Goal: Task Accomplishment & Management: Use online tool/utility

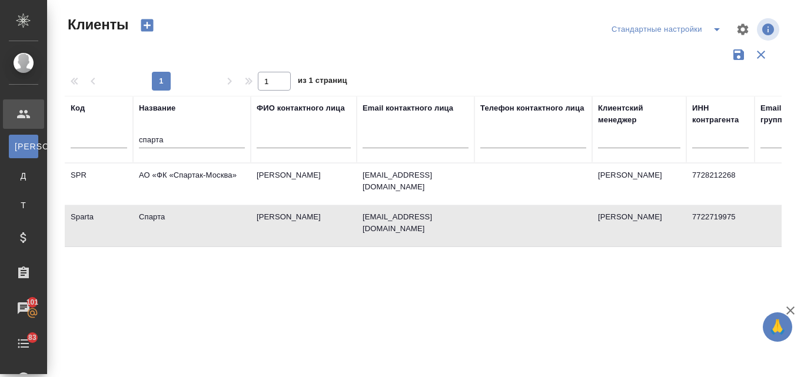
select select "RU"
drag, startPoint x: 168, startPoint y: 141, endPoint x: 131, endPoint y: 132, distance: 38.7
click at [131, 132] on tr "Код Название спарта ФИО контактного лица Email контактного лица Телефон контакт…" at bounding box center [510, 129] width 890 height 67
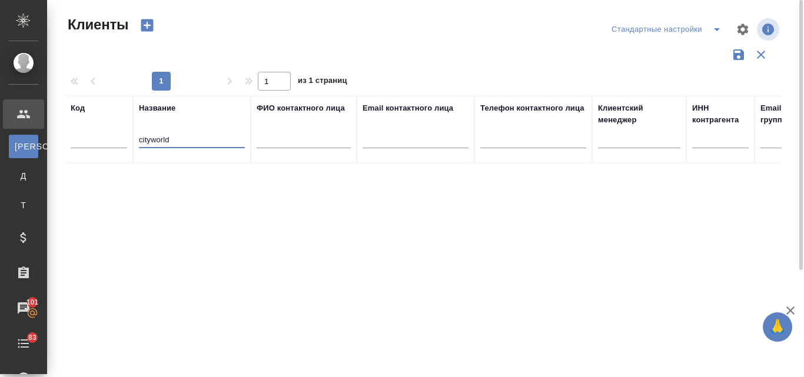
click at [151, 138] on input "cityworld" at bounding box center [192, 141] width 106 height 15
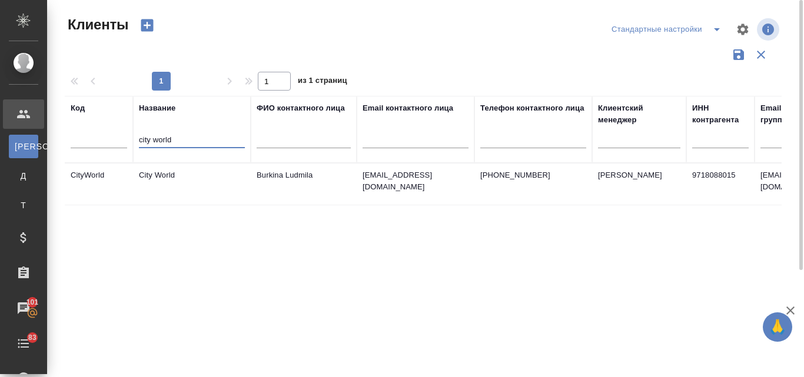
type input "city world"
click at [380, 186] on td "ludmilaburkina@gmail.com" at bounding box center [416, 184] width 118 height 41
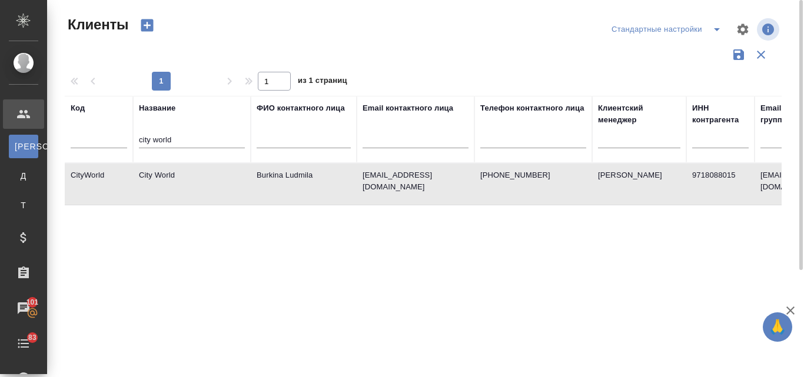
click at [380, 186] on td "ludmilaburkina@gmail.com" at bounding box center [416, 184] width 118 height 41
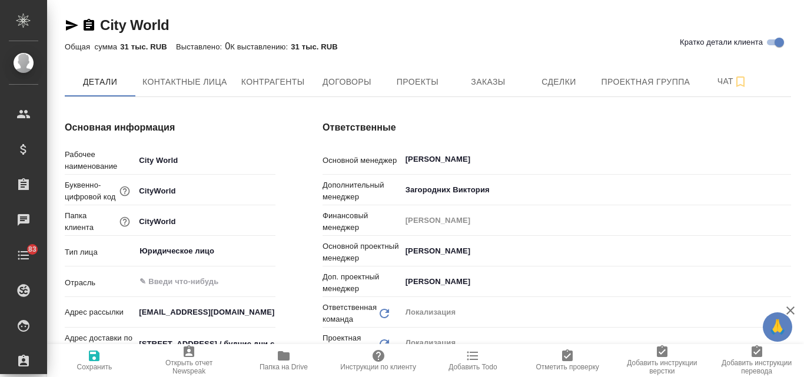
type input "Общество с ограниченной ответственностью «Медиа Групп»(ООО «Медиа Групп»)"
type textarea "x"
type input "(OTP) Общество с ограниченной ответственностью «Вектор Развития»"
type input "Общество с ограниченной ответственностью «Медиа Групп»(ООО «Медиа Групп»)"
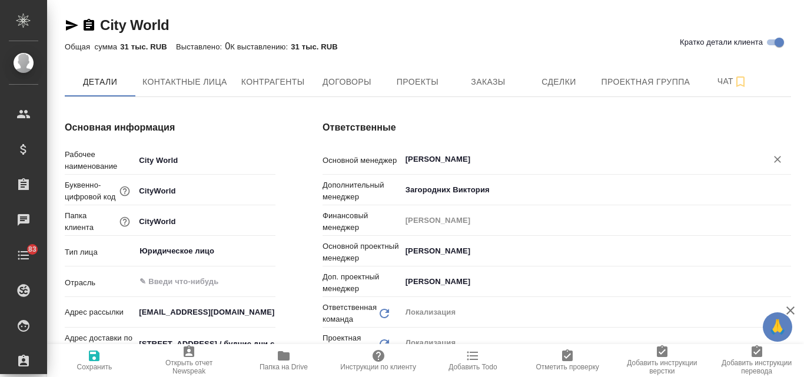
type textarea "x"
type input "Общество с ограниченной ответственностью «Медиа Групп»(ООО «Медиа Групп»)"
type textarea "x"
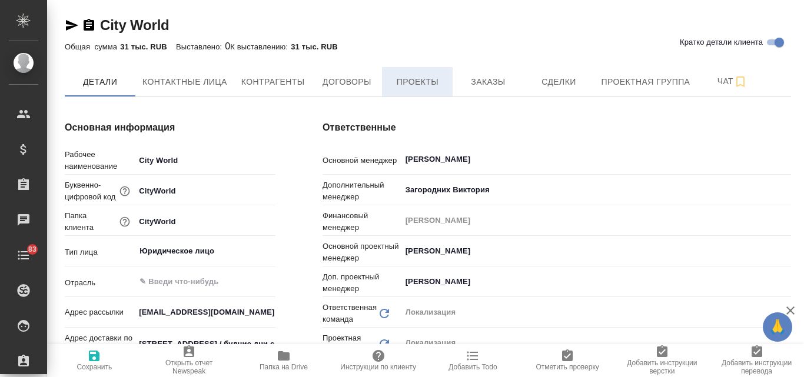
type input "Общество с ограниченной ответственностью «Медиа Групп»(ООО «Медиа Групп»)"
type textarea "x"
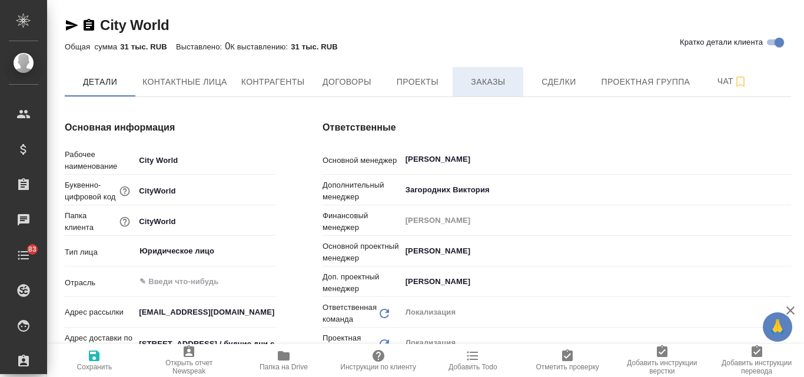
click at [488, 82] on span "Заказы" at bounding box center [488, 82] width 57 height 15
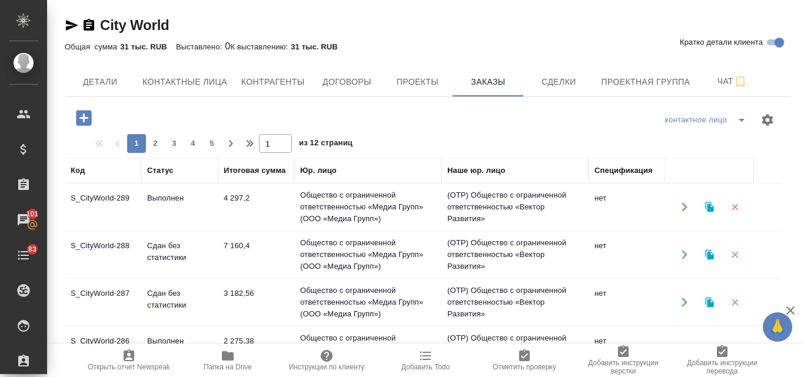
click at [240, 286] on td "3 182,56" at bounding box center [256, 302] width 77 height 41
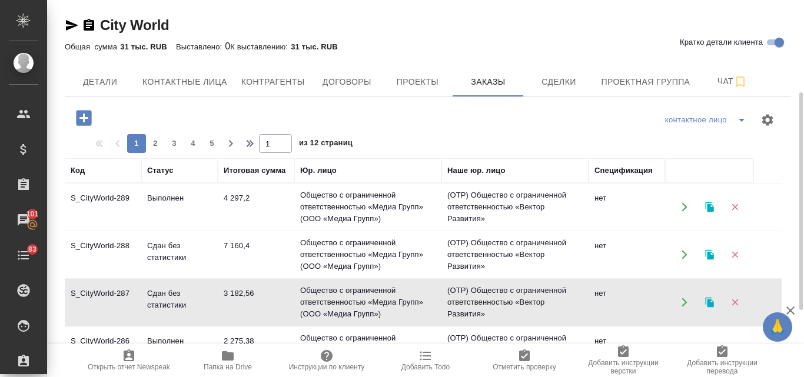
scroll to position [59, 0]
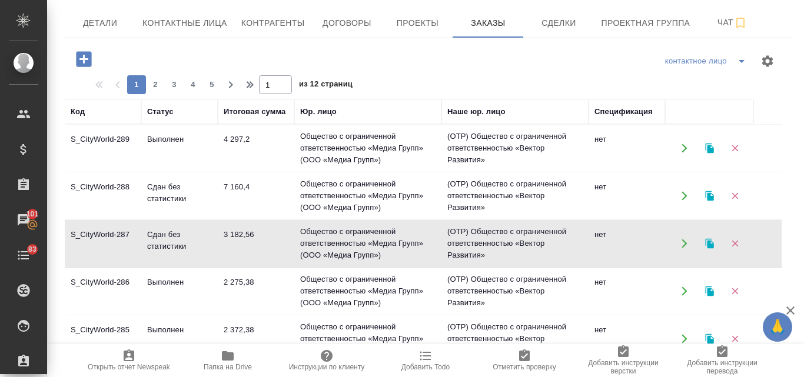
click at [250, 289] on td "2 275,38" at bounding box center [256, 291] width 77 height 41
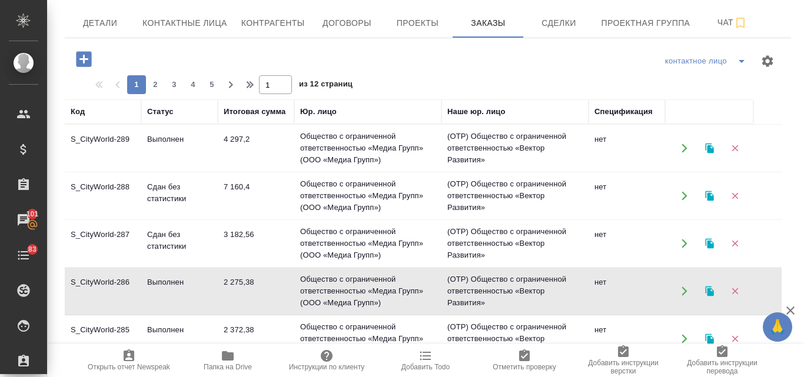
click at [250, 289] on td "2 275,38" at bounding box center [256, 291] width 77 height 41
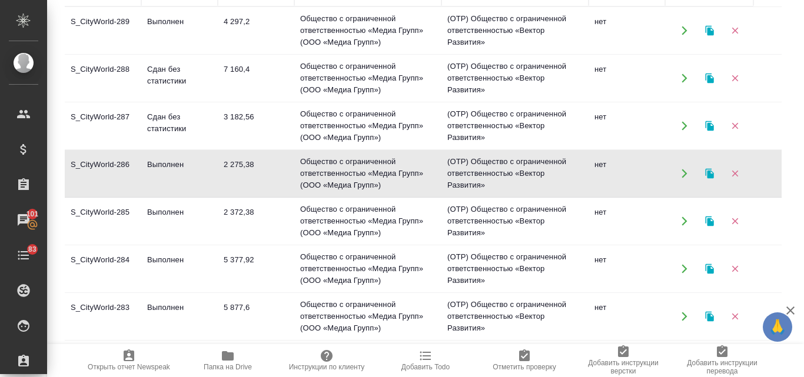
click at [247, 216] on td "2 372,38" at bounding box center [256, 221] width 77 height 41
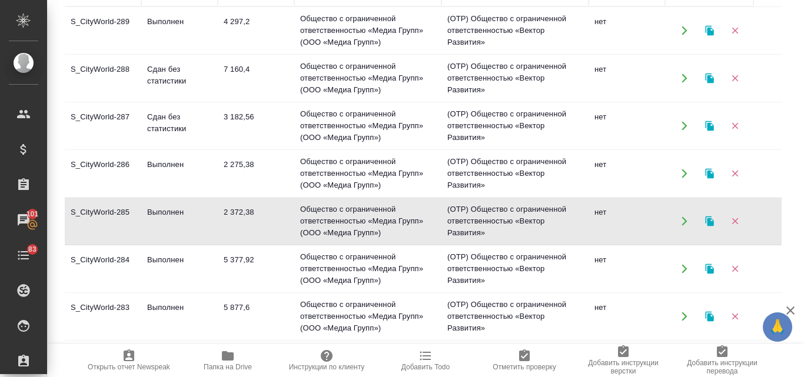
click at [158, 264] on td "Выполнен" at bounding box center [179, 268] width 77 height 41
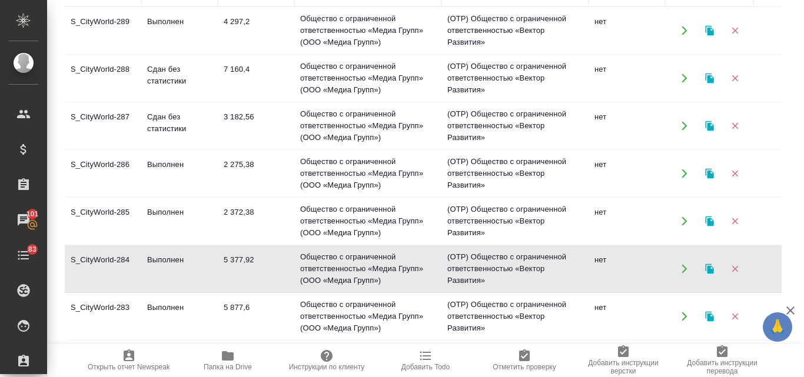
click at [158, 264] on td "Выполнен" at bounding box center [179, 268] width 77 height 41
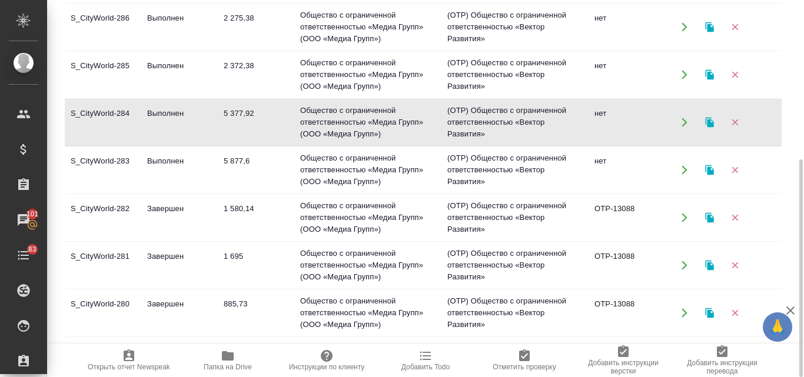
scroll to position [118, 0]
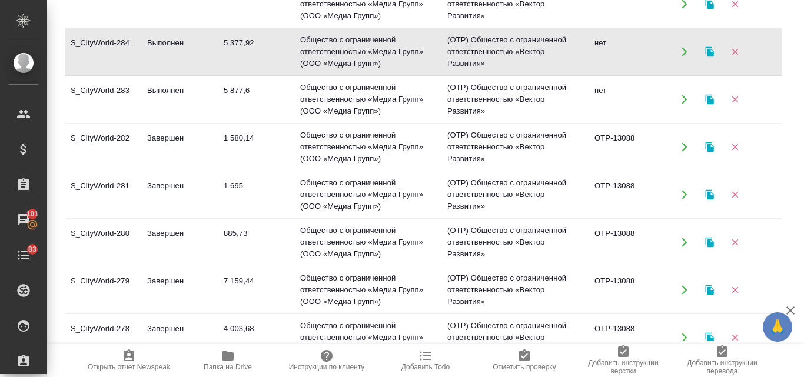
click at [242, 277] on td "7 159,44" at bounding box center [256, 290] width 77 height 41
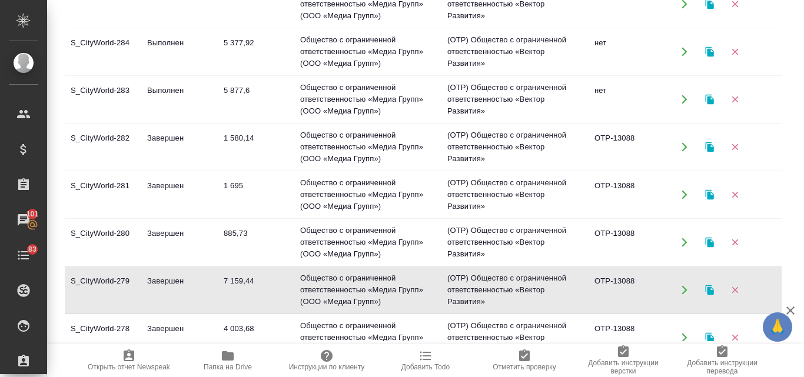
click at [242, 277] on td "7 159,44" at bounding box center [256, 290] width 77 height 41
click at [705, 294] on icon "button" at bounding box center [710, 290] width 11 height 11
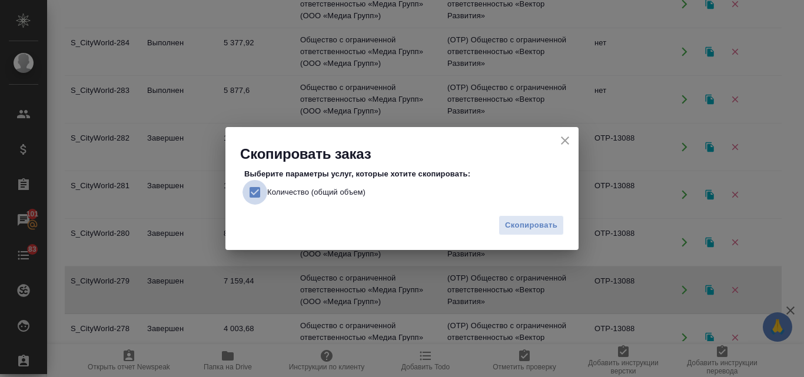
click at [249, 190] on input "Количество (общий объем)" at bounding box center [255, 192] width 25 height 25
checkbox input "false"
click at [527, 226] on span "Скопировать" at bounding box center [531, 226] width 52 height 14
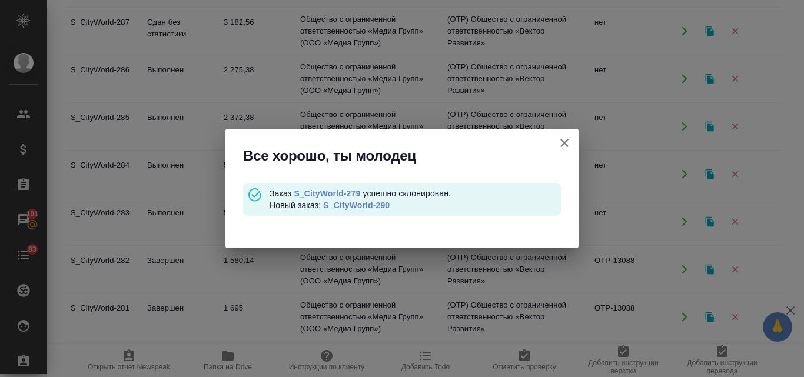
scroll to position [43, 0]
click at [362, 203] on link "S_CityWorld-290" at bounding box center [356, 205] width 67 height 9
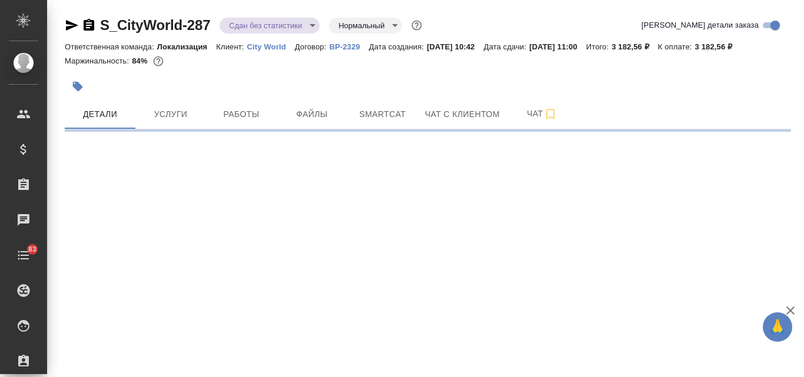
select select "RU"
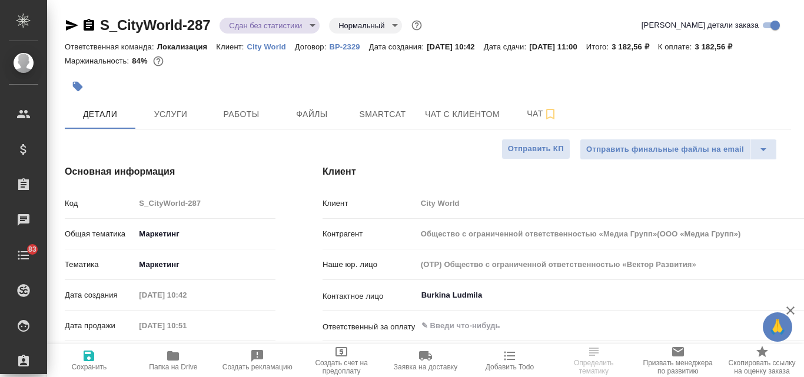
type input "Общество с ограниченной ответственностью «Медиа Групп»(ООО «Медиа Групп»)"
type textarea "x"
type input "Общество с ограниченной ответственностью «Медиа Групп»(ООО «Медиа Групп»)"
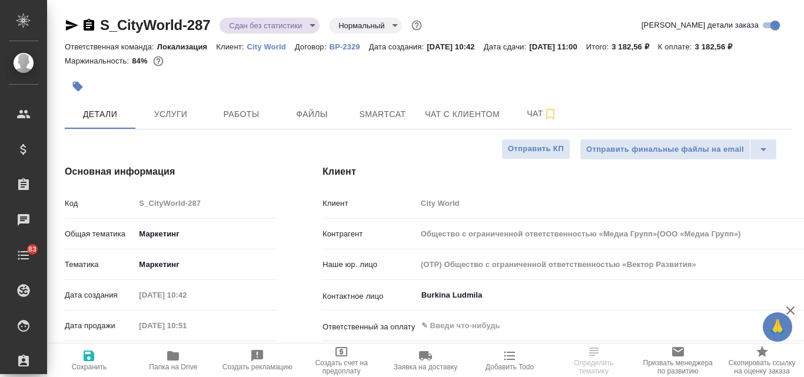
type textarea "x"
select select "RU"
type textarea "x"
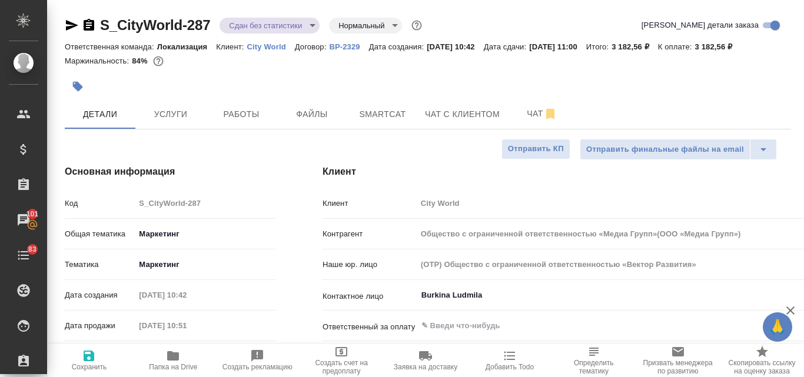
type textarea "x"
type input "Общество с ограниченной ответственностью «Медиа Групп»(ООО «Медиа Групп»)"
type textarea "x"
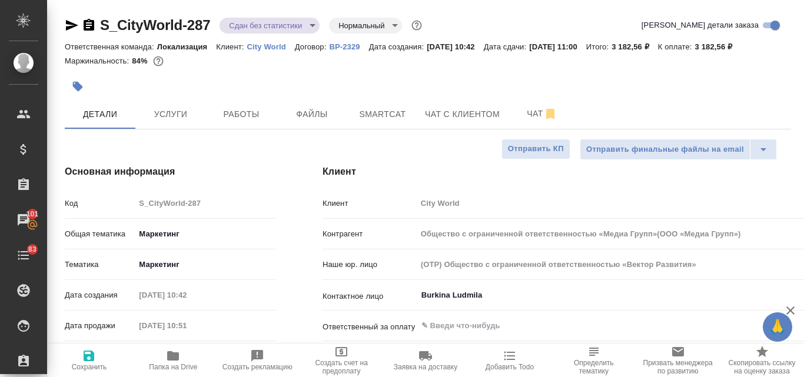
type textarea "x"
select select "RU"
type input "Общество с ограниченной ответственностью «Медиа Групп»(ООО «Медиа Групп»)"
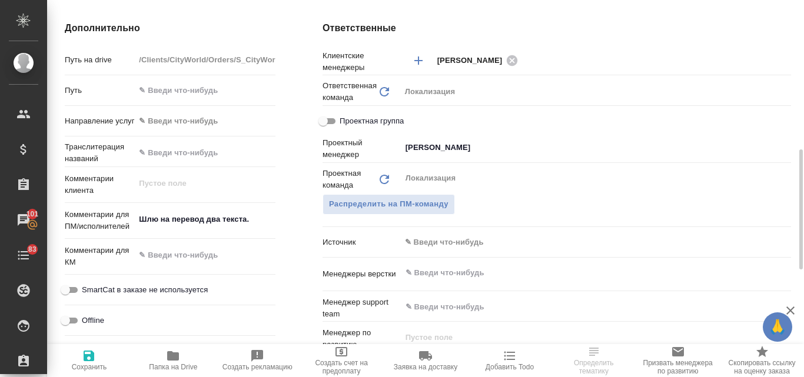
scroll to position [530, 0]
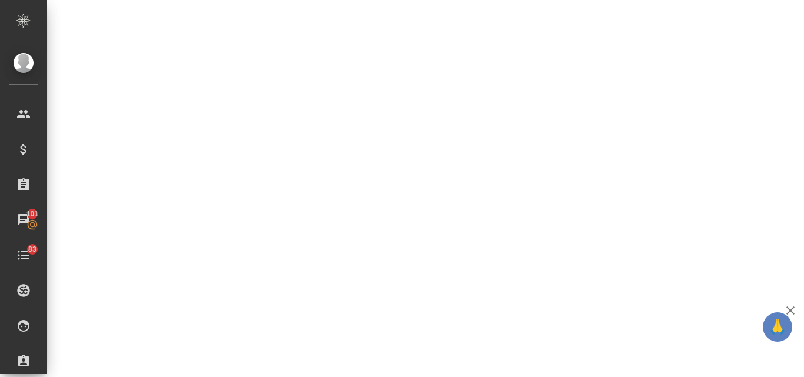
select select "RU"
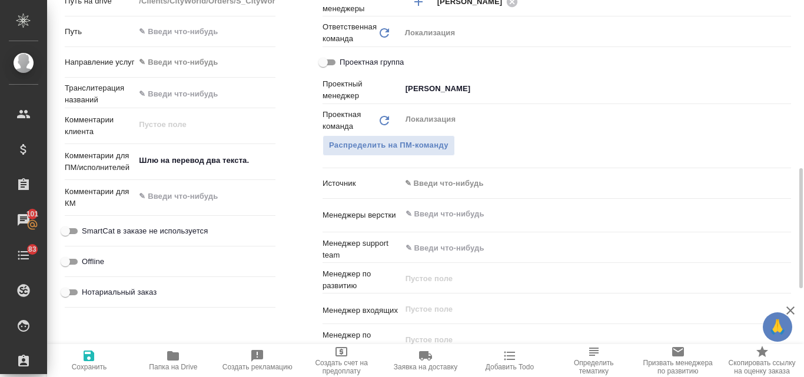
type textarea "x"
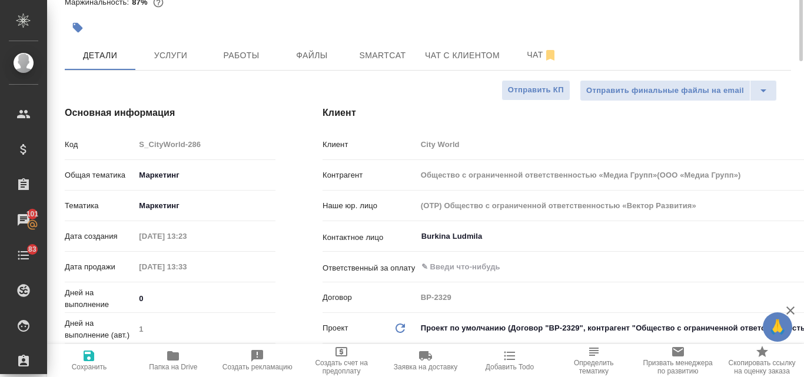
scroll to position [0, 0]
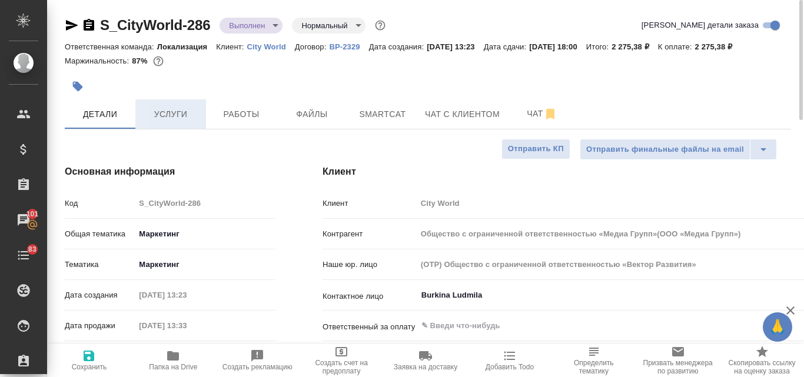
click at [168, 121] on span "Услуги" at bounding box center [170, 114] width 57 height 15
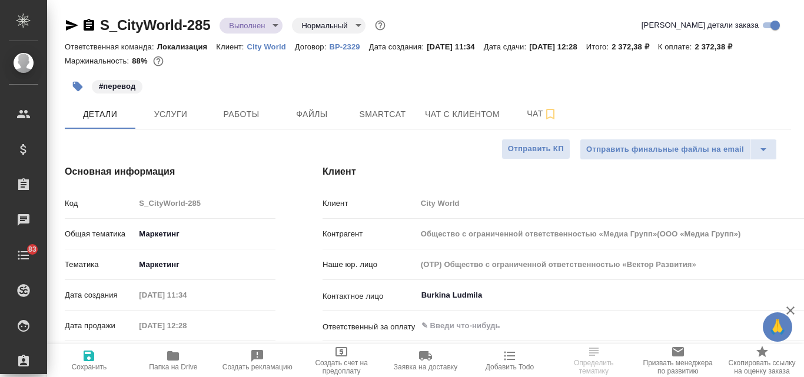
select select "RU"
type input "Общество с ограниченной ответственностью «Медиа Групп»(ООО «Медиа Групп»)"
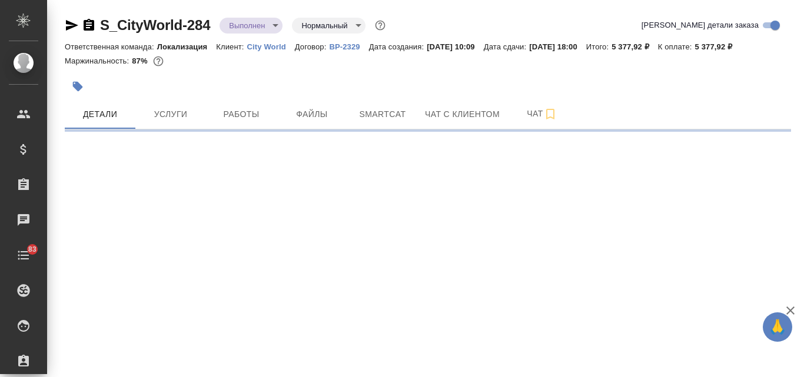
select select "RU"
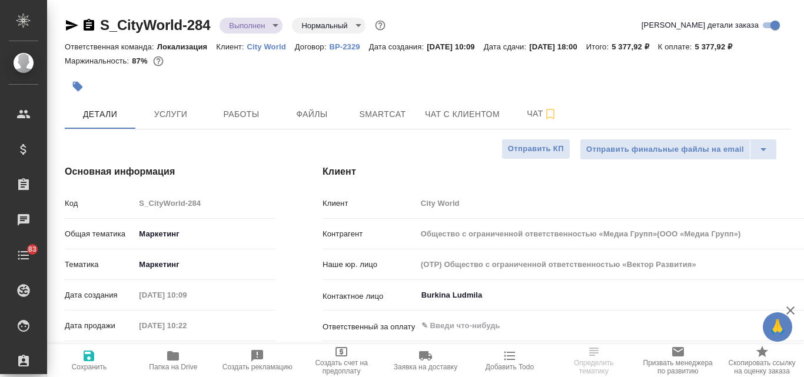
type input "Общество с ограниченной ответственностью «Медиа Групп»(ООО «Медиа Групп»)"
type textarea "x"
type input "Общество с ограниченной ответственностью «Медиа Групп»(ООО «Медиа Групп»)"
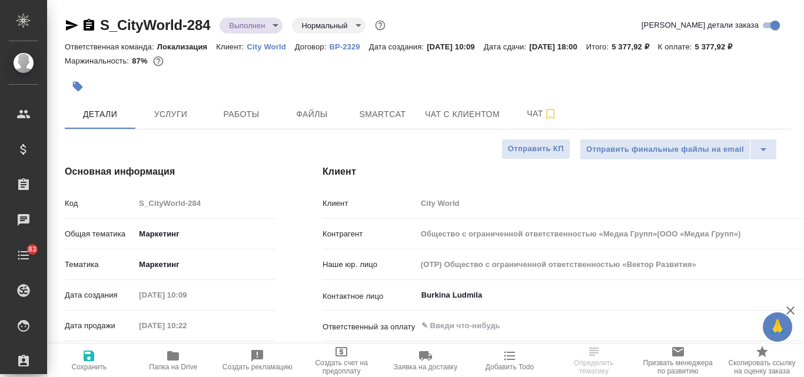
type textarea "x"
click at [152, 117] on span "Услуги" at bounding box center [170, 114] width 57 height 15
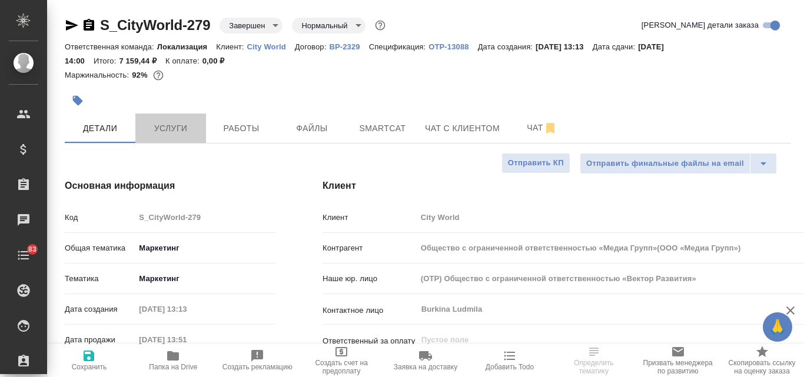
select select "RU"
click at [183, 127] on span "Услуги" at bounding box center [170, 128] width 57 height 15
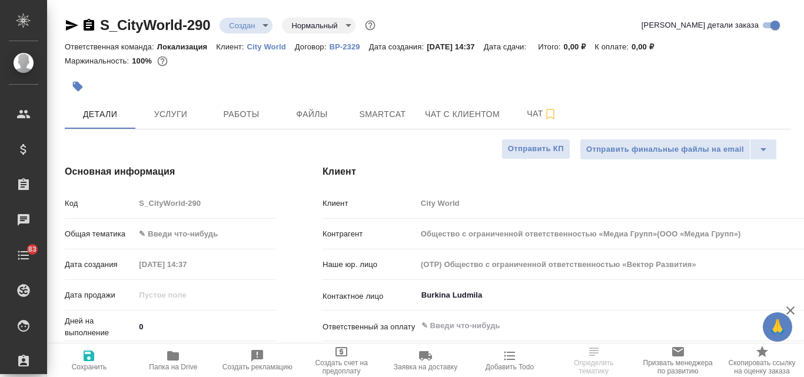
select select "RU"
type input "Общество с ограниченной ответственностью «Медиа Групп»(ООО «Медиа Групп»)"
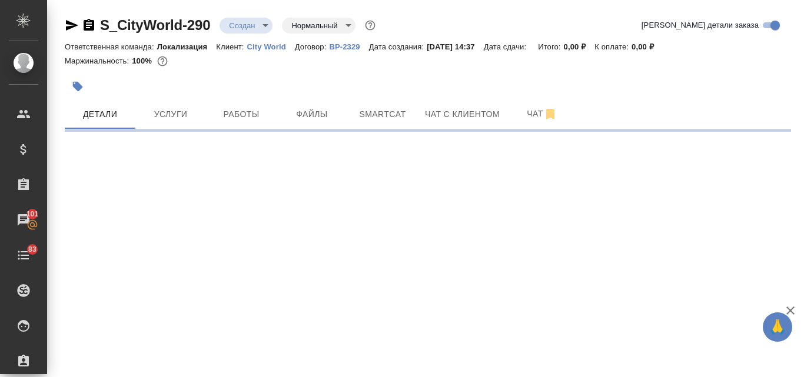
select select "RU"
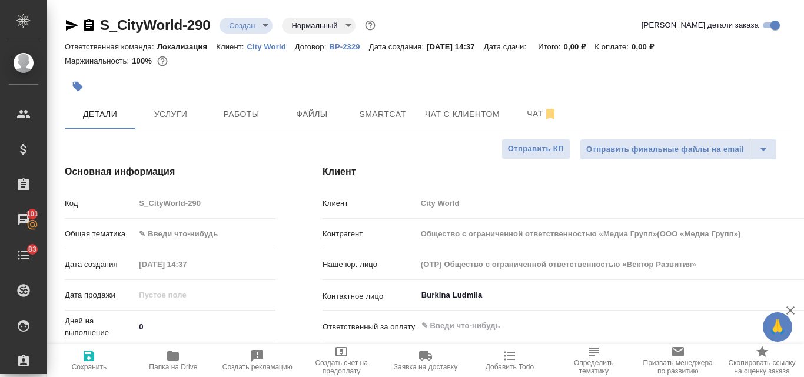
type input "Общество с ограниченной ответственностью «Медиа Групп»(ООО «Медиа Групп»)"
type textarea "x"
click at [164, 115] on span "Услуги" at bounding box center [170, 114] width 57 height 15
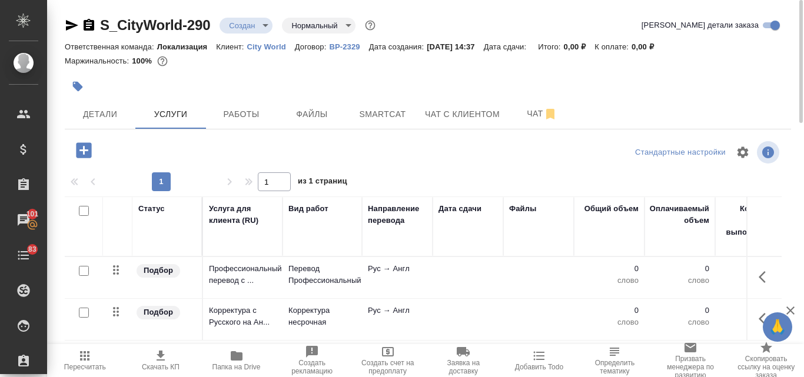
click at [86, 273] on input "checkbox" at bounding box center [84, 271] width 10 height 10
checkbox input "true"
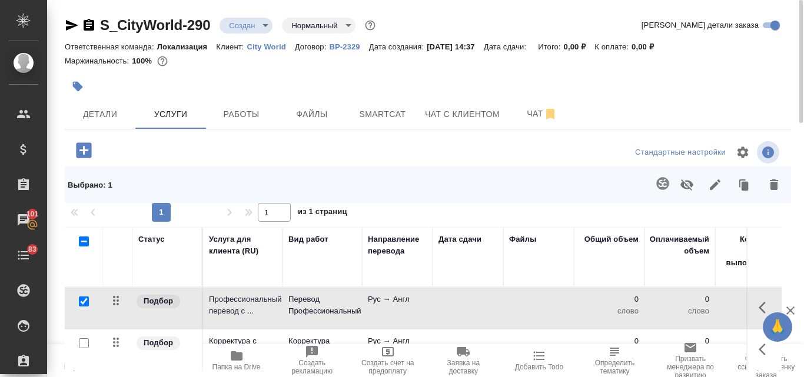
click at [771, 185] on icon "button" at bounding box center [774, 185] width 8 height 11
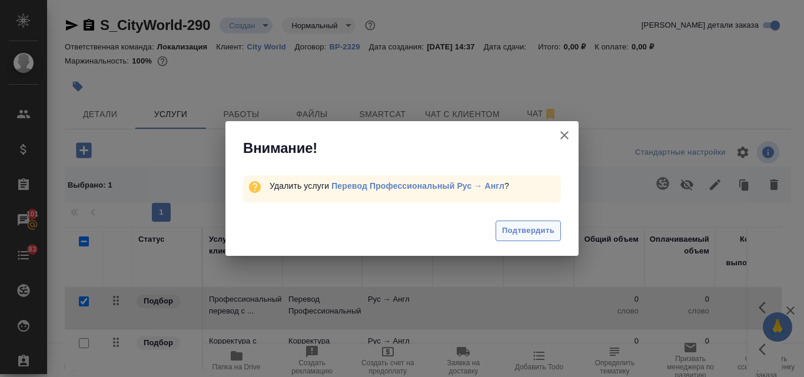
click at [530, 234] on span "Подтвердить" at bounding box center [528, 231] width 52 height 14
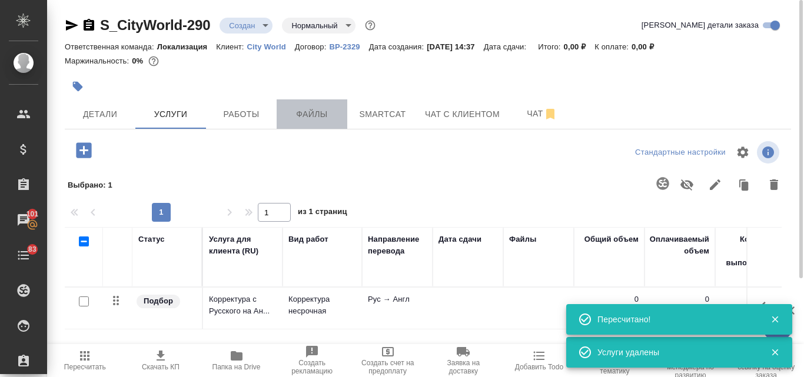
click at [321, 119] on span "Файлы" at bounding box center [312, 114] width 57 height 15
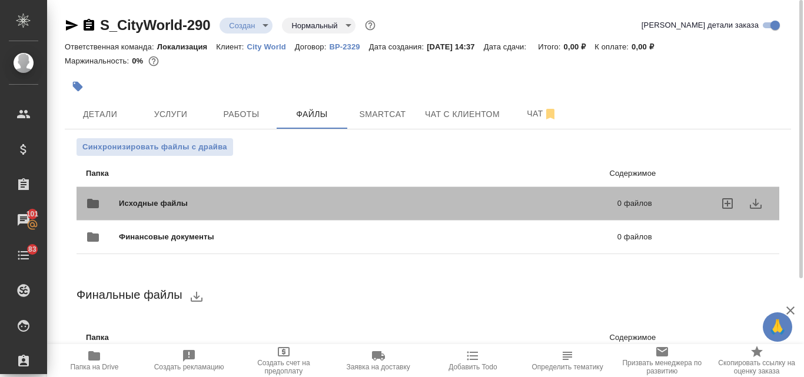
click at [208, 202] on span "Исходные файлы" at bounding box center [261, 204] width 284 height 12
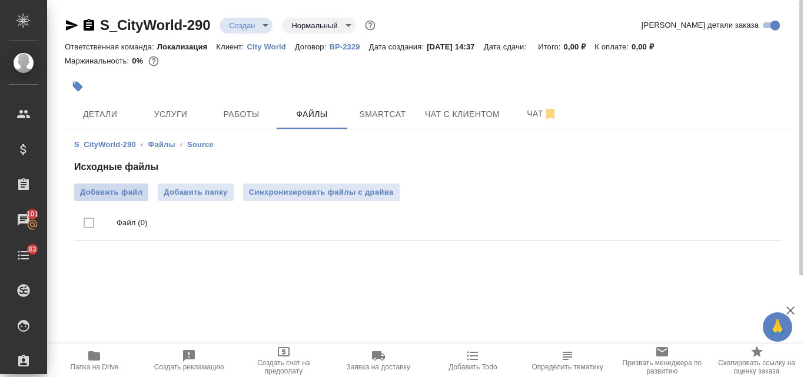
click at [131, 188] on span "Добавить файл" at bounding box center [111, 193] width 62 height 12
click at [0, 0] on input "Добавить файл" at bounding box center [0, 0] width 0 height 0
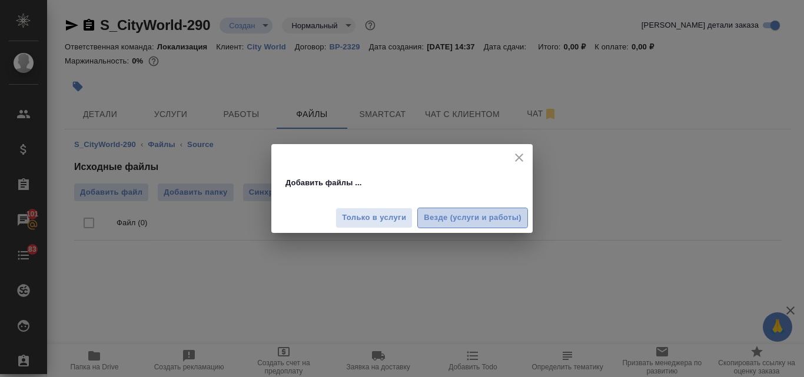
click at [445, 221] on span "Везде (услуги и работы)" at bounding box center [473, 218] width 98 height 14
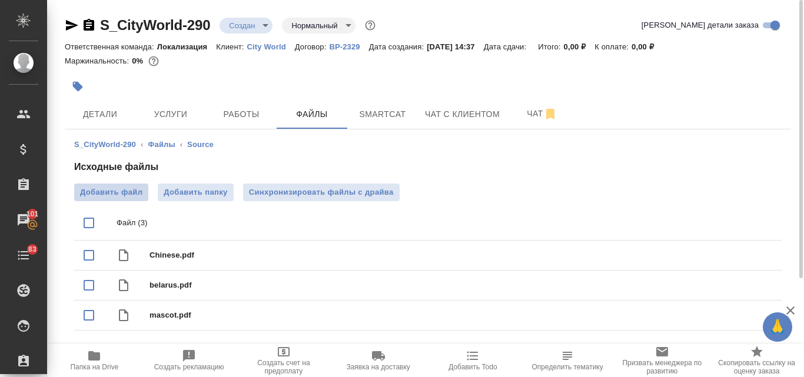
click at [124, 194] on span "Добавить файл" at bounding box center [111, 193] width 62 height 12
click at [0, 0] on input "Добавить файл" at bounding box center [0, 0] width 0 height 0
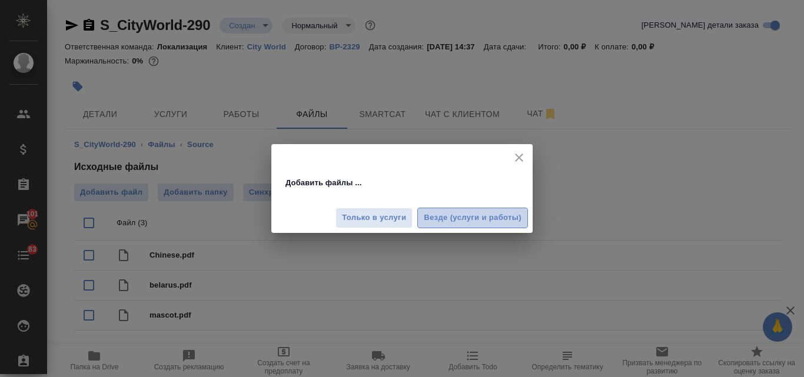
click at [451, 215] on span "Везде (услуги и работы)" at bounding box center [473, 218] width 98 height 14
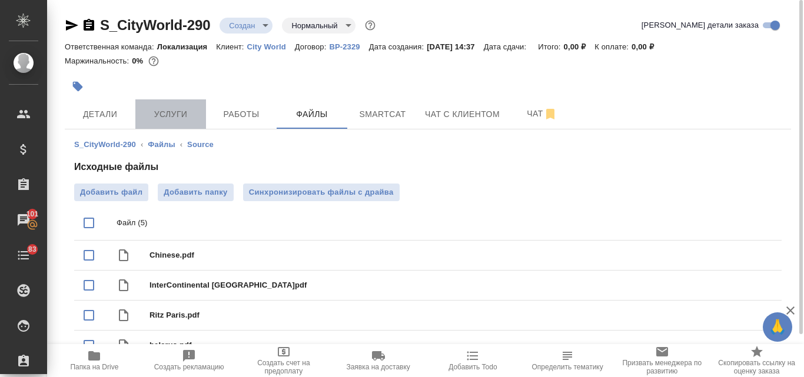
click at [171, 112] on span "Услуги" at bounding box center [170, 114] width 57 height 15
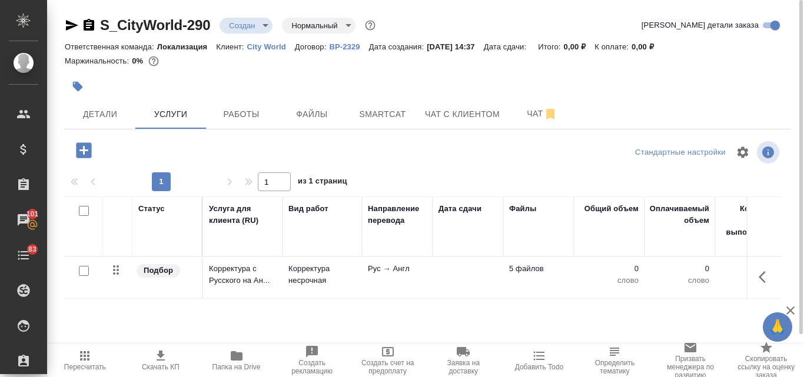
click at [87, 274] on input "checkbox" at bounding box center [84, 271] width 10 height 10
checkbox input "true"
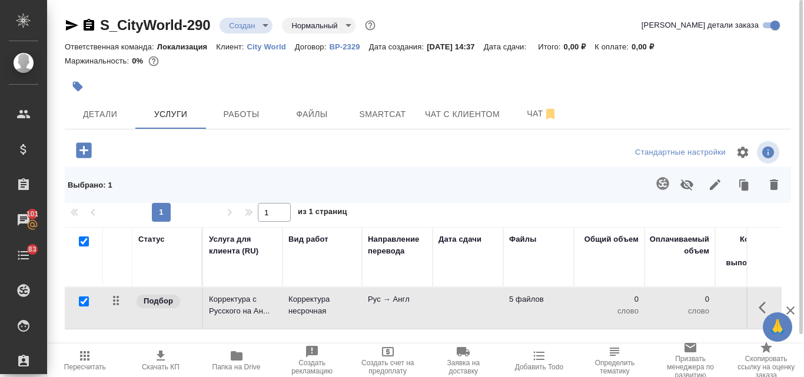
click at [665, 185] on icon "button" at bounding box center [663, 183] width 12 height 12
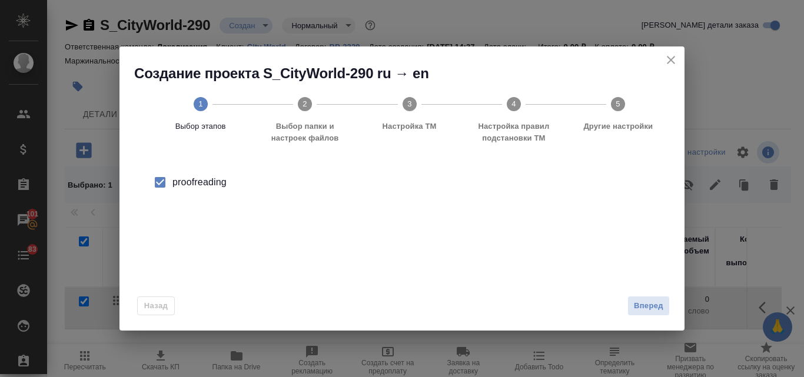
click at [161, 183] on input "checkbox" at bounding box center [160, 182] width 25 height 25
click at [647, 300] on span "Вперед" at bounding box center [648, 307] width 29 height 14
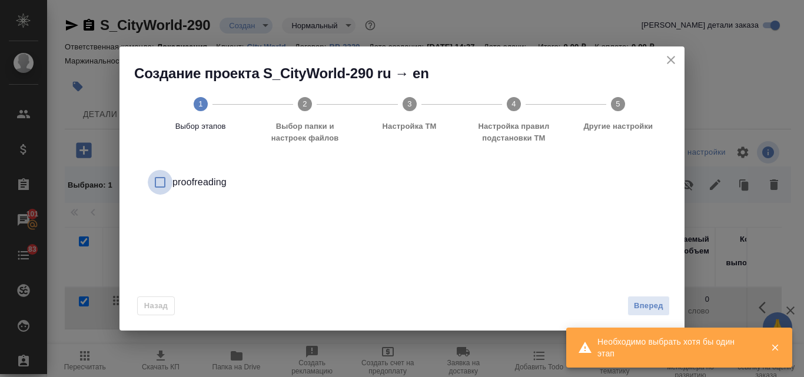
click at [161, 184] on input "checkbox" at bounding box center [160, 182] width 25 height 25
click at [635, 305] on span "Вперед" at bounding box center [648, 307] width 29 height 14
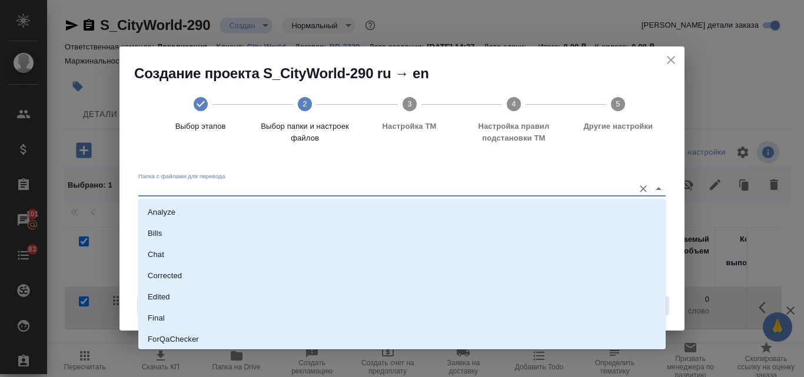
click at [184, 189] on input "Папка с файлами для перевода" at bounding box center [383, 189] width 490 height 14
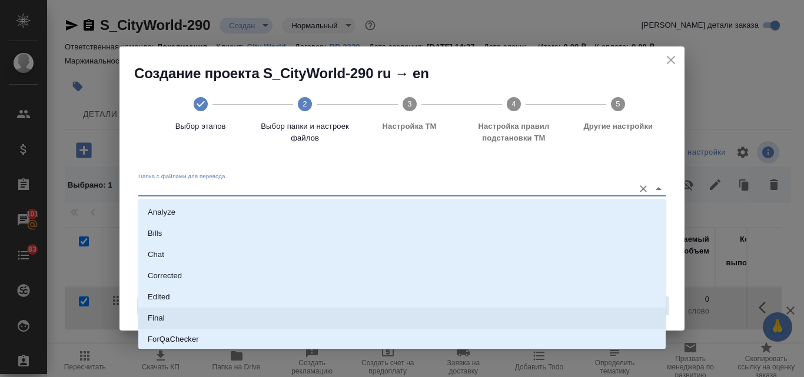
scroll to position [118, 0]
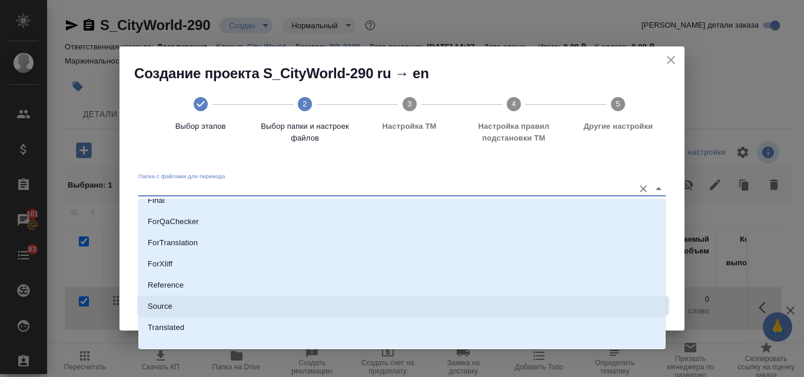
click at [177, 310] on li "Source" at bounding box center [402, 306] width 528 height 21
type input "Source"
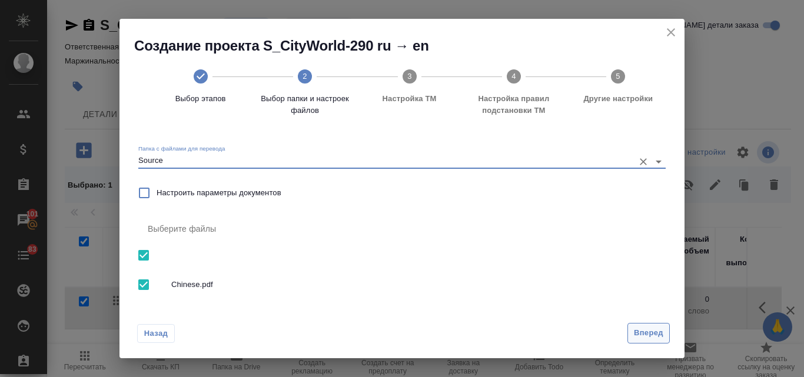
click at [652, 337] on span "Вперед" at bounding box center [648, 334] width 29 height 14
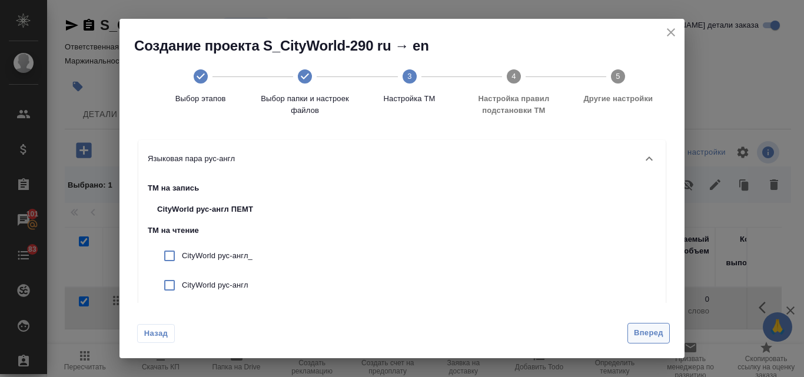
click at [642, 328] on span "Вперед" at bounding box center [648, 334] width 29 height 14
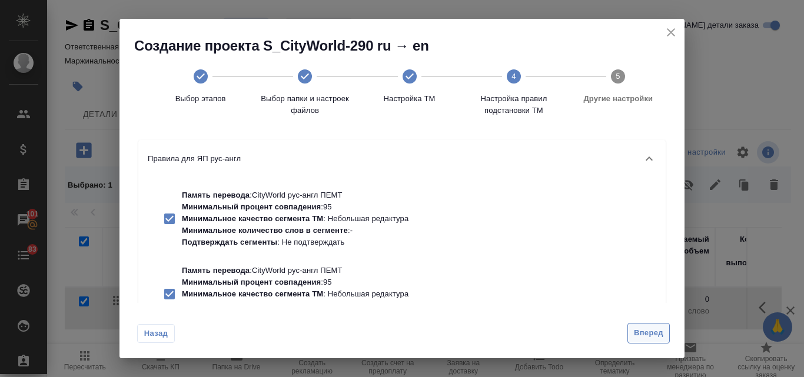
click at [642, 331] on span "Вперед" at bounding box center [648, 334] width 29 height 14
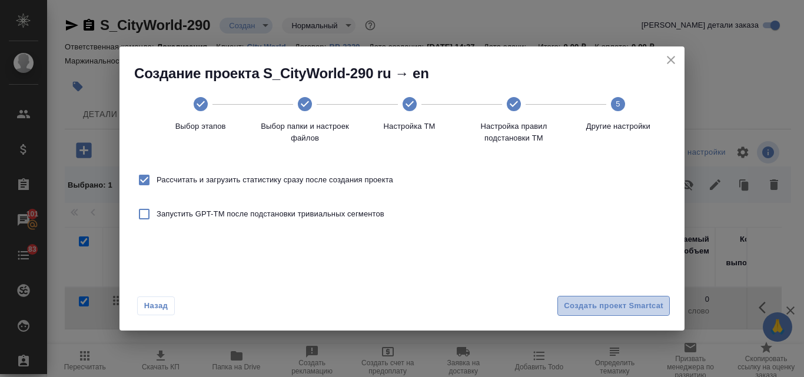
click at [613, 303] on span "Создать проект Smartcat" at bounding box center [614, 307] width 100 height 14
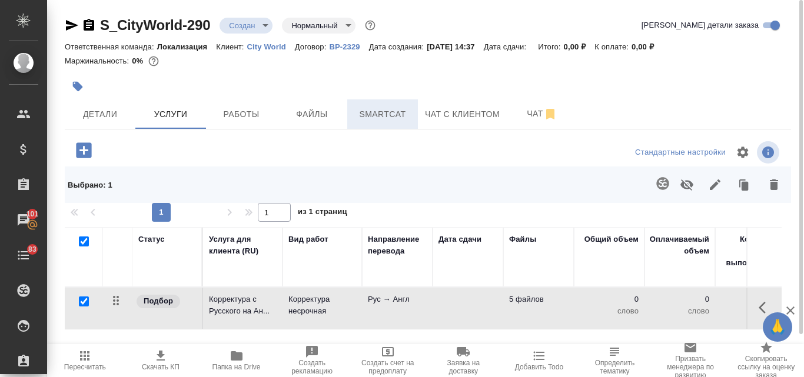
click at [369, 114] on span "Smartcat" at bounding box center [382, 114] width 57 height 15
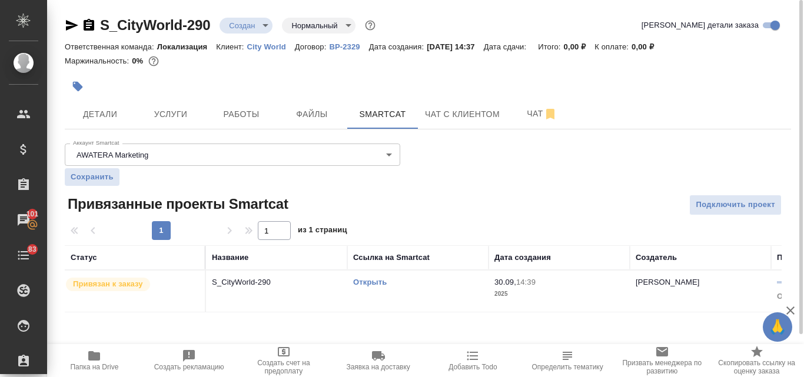
click at [363, 280] on link "Открыть" at bounding box center [370, 282] width 34 height 9
click at [197, 121] on span "Услуги" at bounding box center [170, 114] width 57 height 15
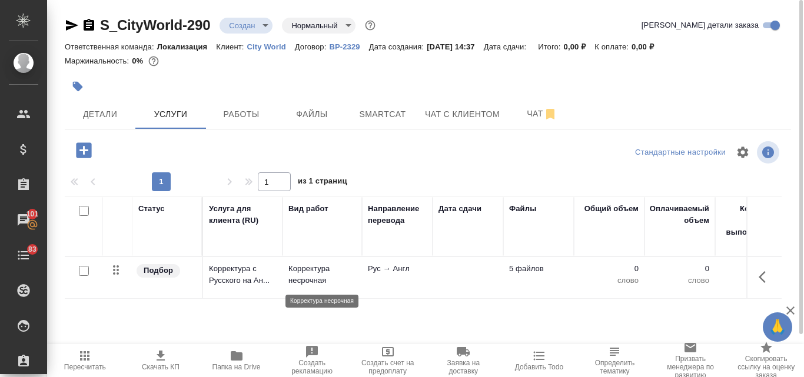
click at [314, 281] on p "Корректура несрочная" at bounding box center [323, 275] width 68 height 24
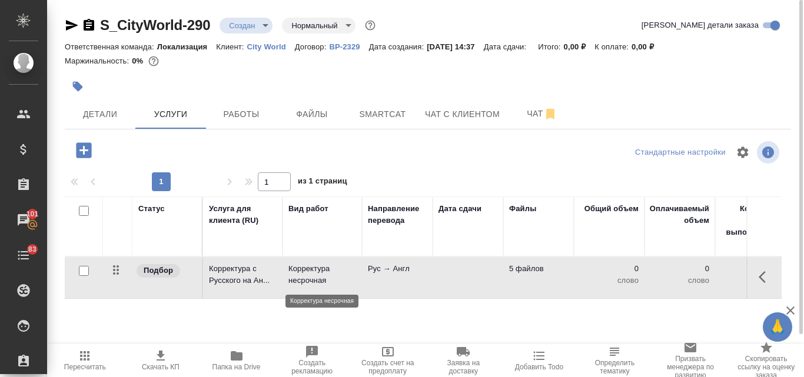
click at [314, 281] on p "Корректура несрочная" at bounding box center [323, 275] width 68 height 24
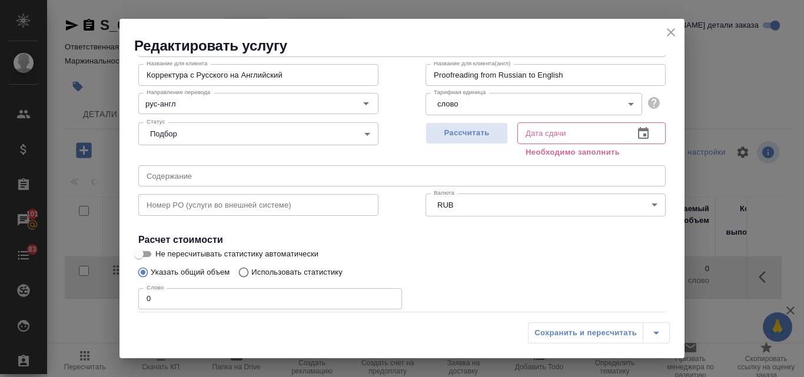
scroll to position [118, 0]
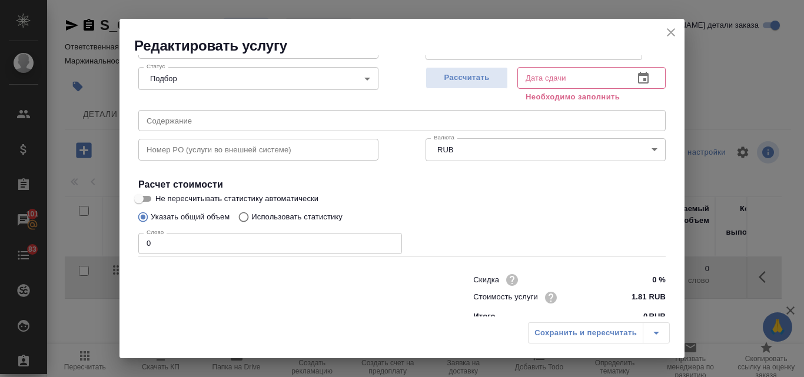
click at [247, 218] on input "Использовать статистику" at bounding box center [242, 217] width 19 height 22
radio input "true"
radio input "false"
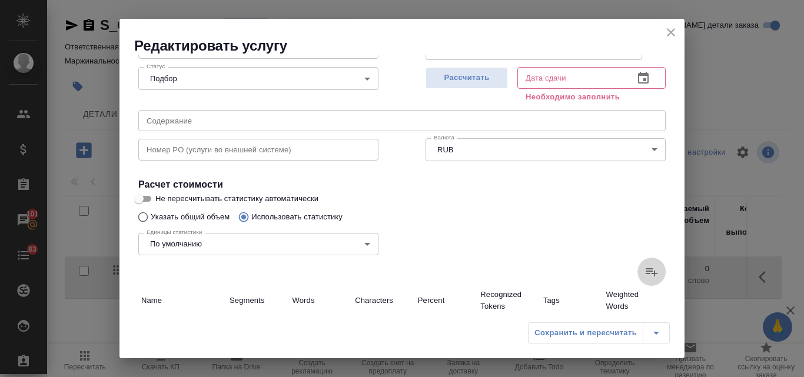
click at [645, 277] on icon at bounding box center [652, 272] width 14 height 14
click at [0, 0] on input "file" at bounding box center [0, 0] width 0 height 0
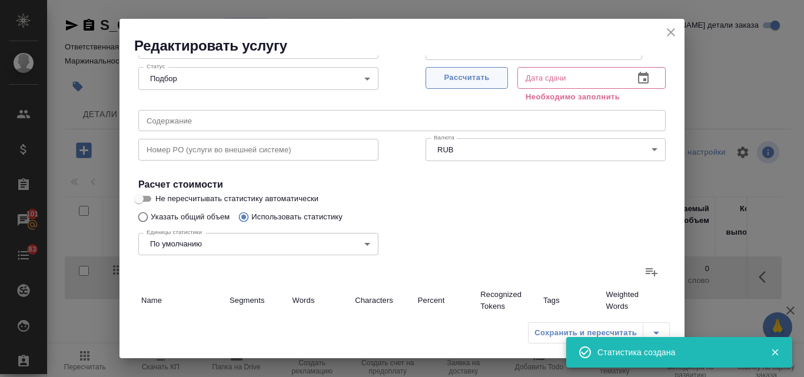
type input "48"
type input "566"
type input "3871"
type input "105"
type input "135"
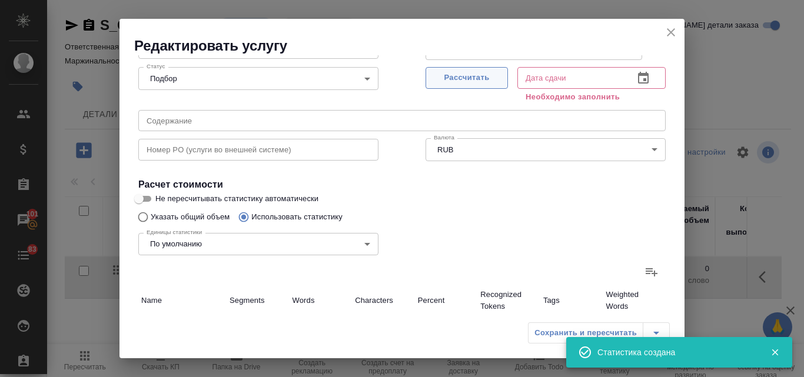
type input "445"
type input "127"
type input "172"
type input "643"
type input "28"
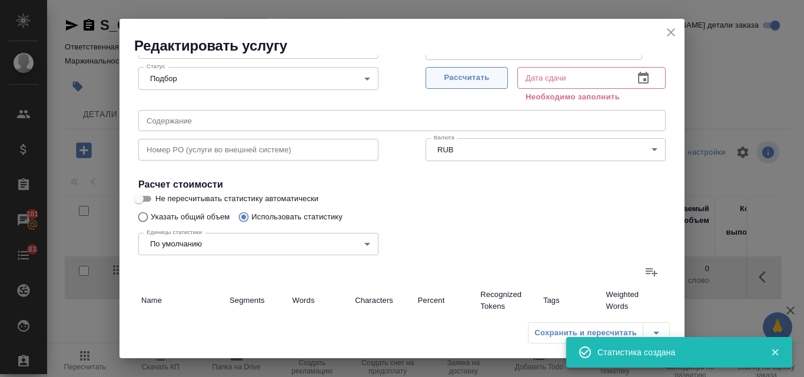
type input "253"
type input "1833"
type input "17"
type input "344"
type input "2326"
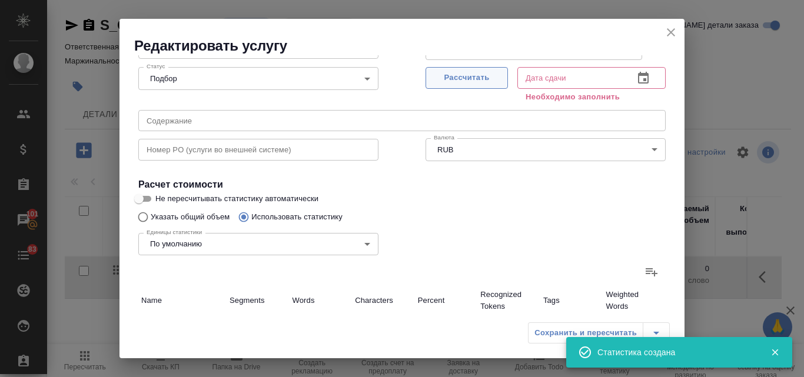
type input "46"
type input "1013"
type input "7294"
type input "10"
type input "140"
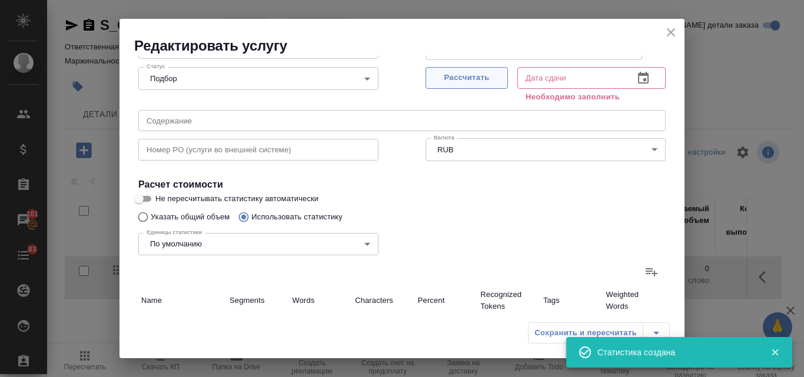
type input "1022"
type input "263"
type input "3482"
type input "22018"
type input "412"
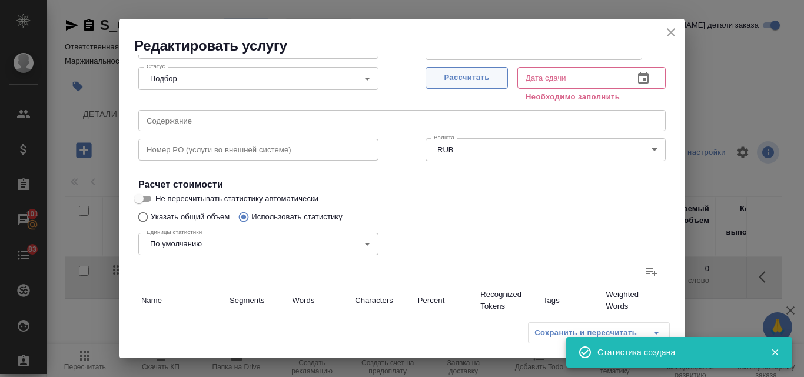
type input "5798"
type input "38364"
type input "644"
type input "6105"
type input "39452"
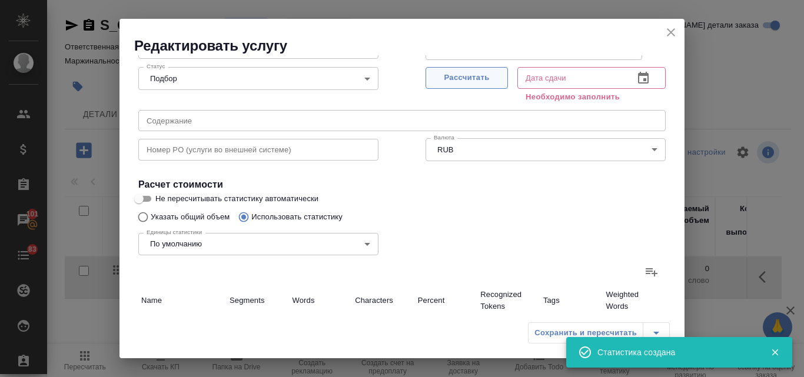
click at [487, 87] on button "Рассчитать" at bounding box center [467, 78] width 82 height 22
type input "30.09.2025 14:45"
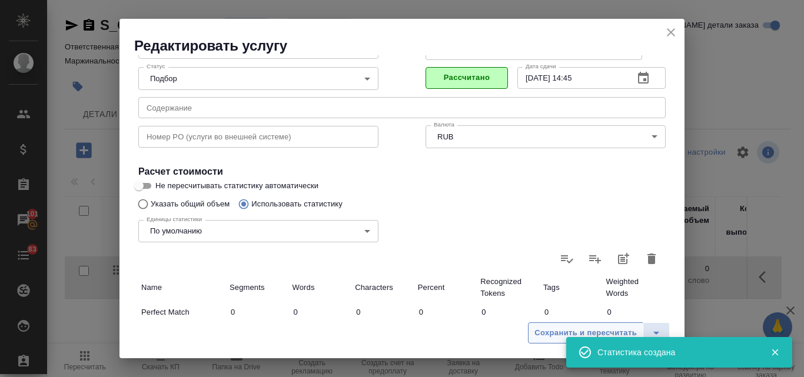
click at [559, 329] on span "Сохранить и пересчитать" at bounding box center [586, 334] width 102 height 14
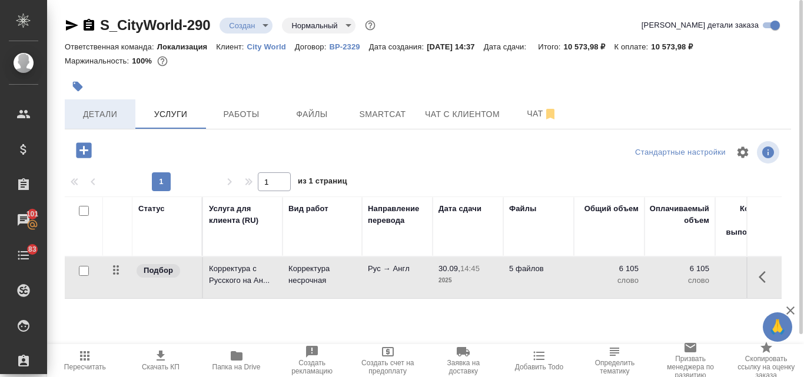
click at [106, 114] on span "Детали" at bounding box center [100, 114] width 57 height 15
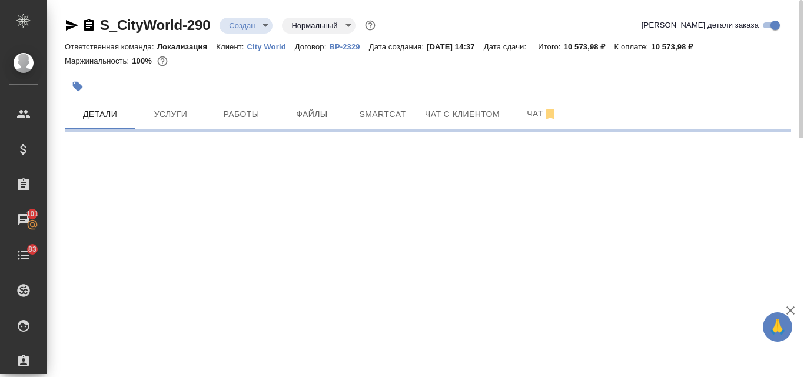
select select "RU"
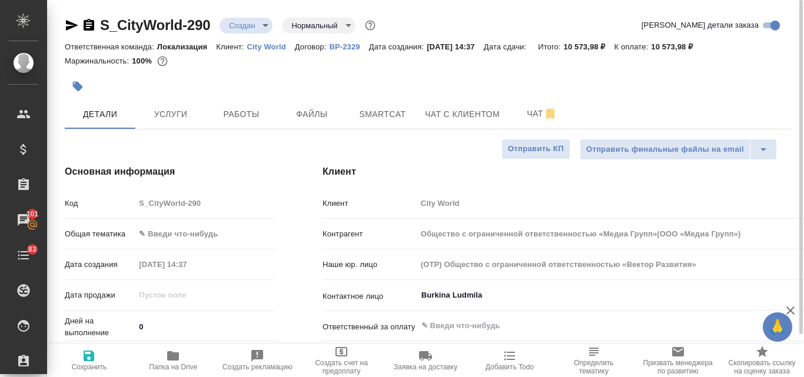
type textarea "x"
type input "Общество с ограниченной ответственностью «Медиа Групп»(ООО «Медиа Групп»)"
type textarea "x"
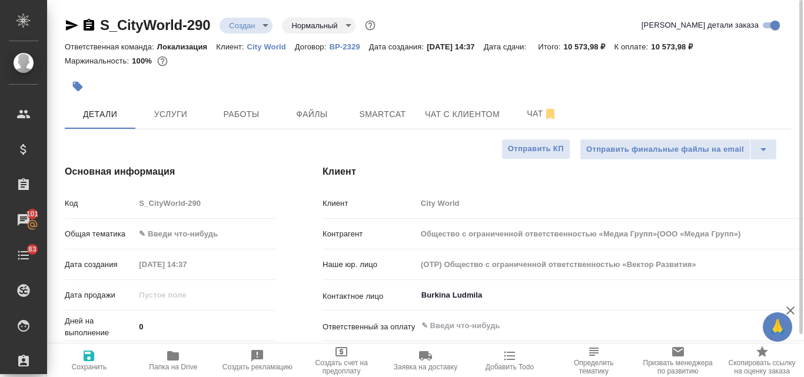
type textarea "x"
type input "Общество с ограниченной ответственностью «Медиа Групп»(ООО «Медиа Групп»)"
type textarea "x"
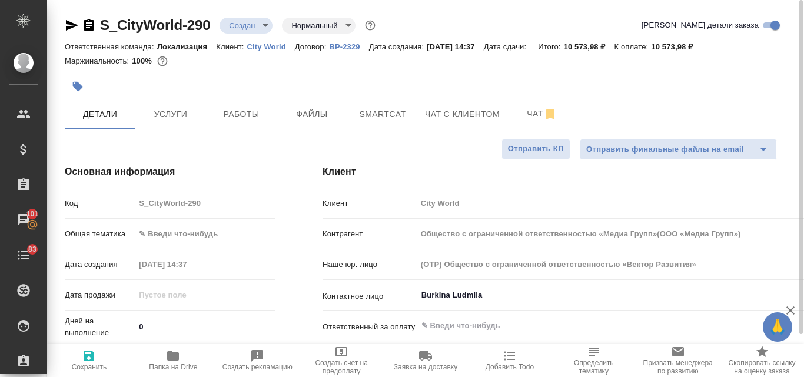
type textarea "x"
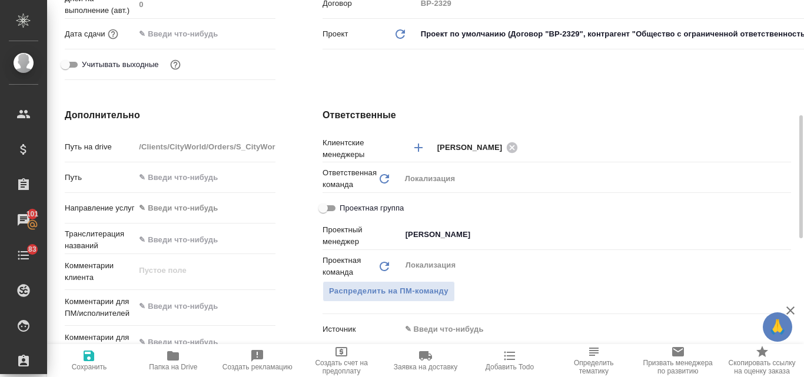
scroll to position [471, 0]
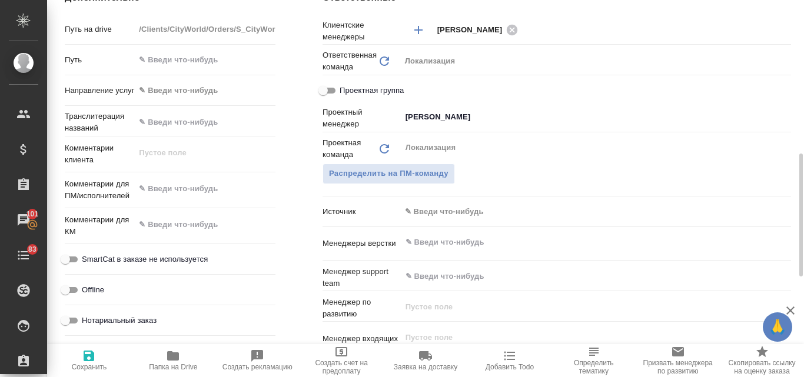
type textarea "x"
click at [159, 191] on textarea at bounding box center [205, 190] width 140 height 20
paste textarea "Анна, добрый день! Шлю на корректуру файлы. В несколько заходов, видимо. Всего …"
type textarea "Анна, добрый день! Шлю на корректуру файлы. В несколько заходов, видимо. Всего …"
type input "Общество с ограниченной ответственностью «Медиа Групп»(ООО «Медиа Групп»)"
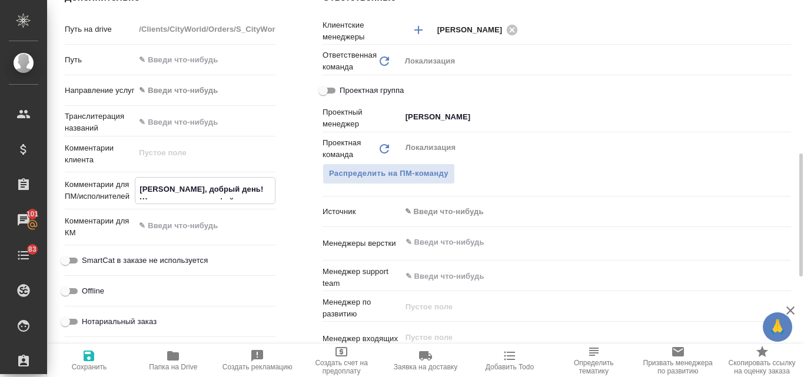
type textarea "x"
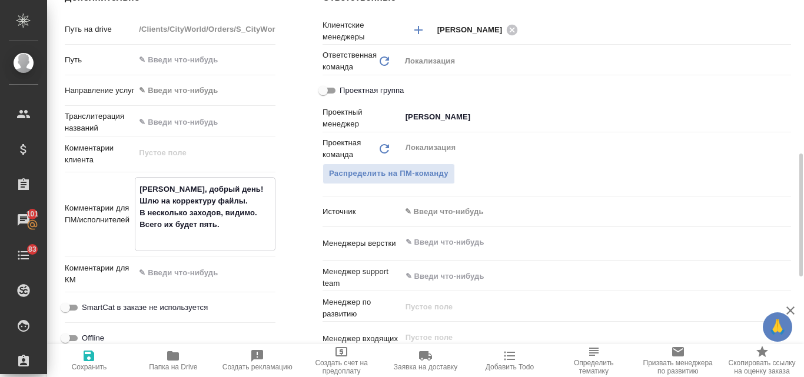
type textarea "Анна, добрый день! Шлю на корректуру файлы. В несколько заходов, видимо. Всего …"
type textarea "x"
click at [87, 353] on icon "button" at bounding box center [89, 356] width 14 height 14
type input "Общество с ограниченной ответственностью «Медиа Групп»(ООО «Медиа Групп»)"
type textarea "x"
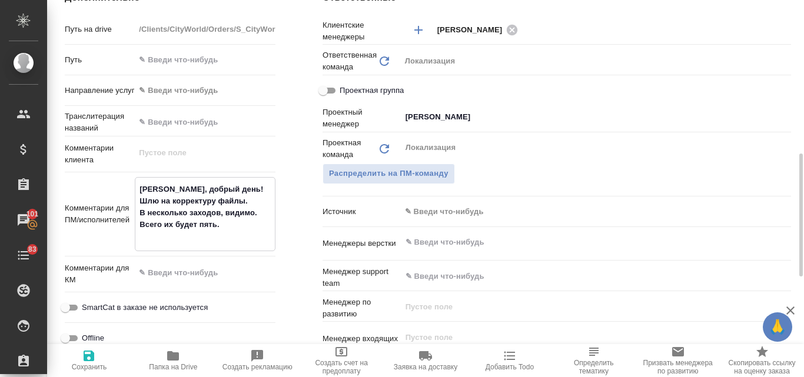
type textarea "x"
type input "Общество с ограниченной ответственностью «Медиа Групп»(ООО «Медиа Групп»)"
type textarea "x"
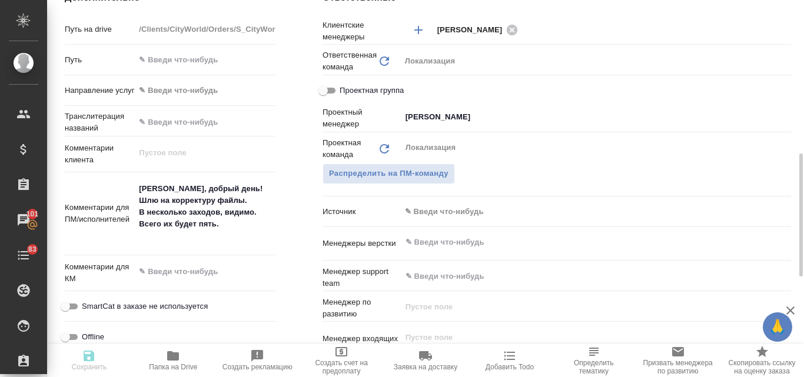
type textarea "x"
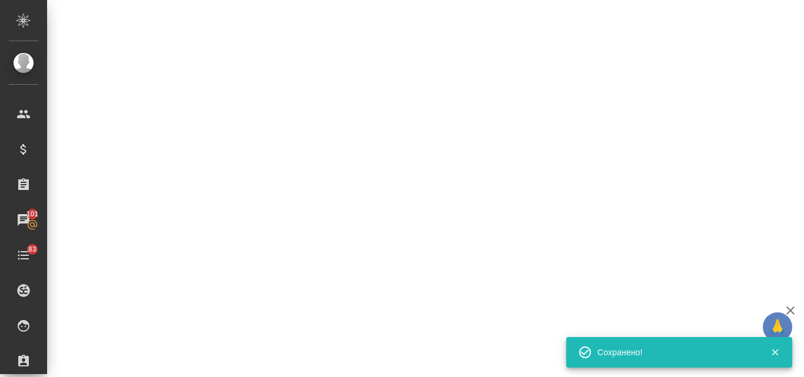
select select "RU"
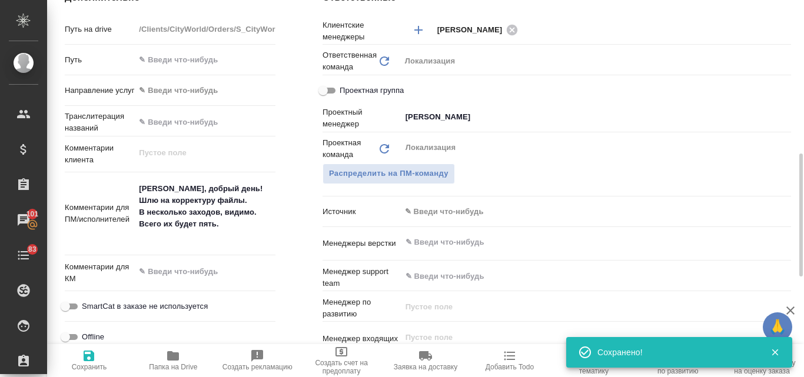
type textarea "x"
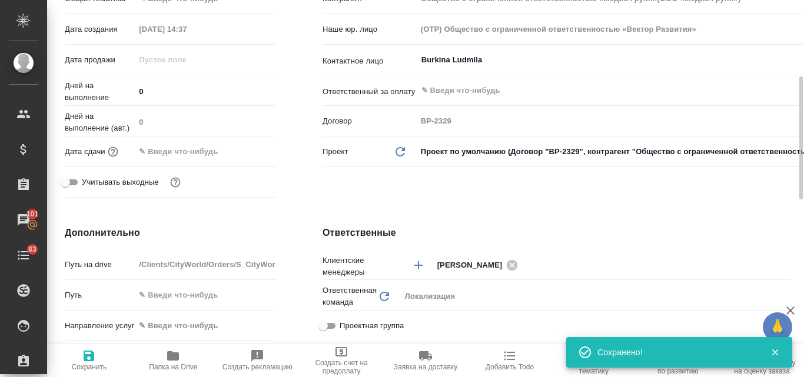
scroll to position [530, 0]
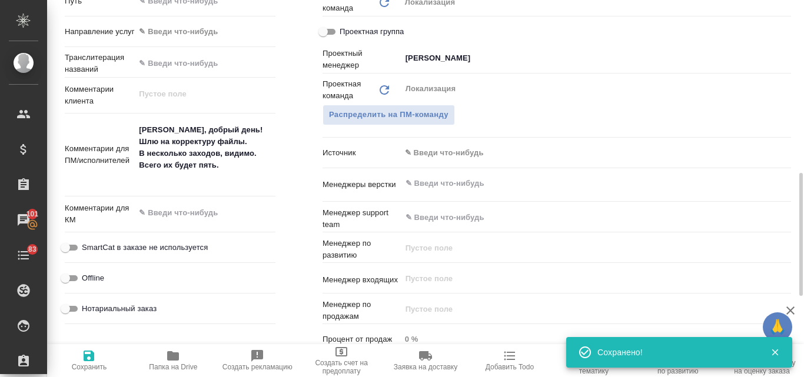
type textarea "x"
click at [194, 144] on textarea "Анна, добрый день! Шлю на корректуру файлы. В несколько заходов, видимо. Всего …" at bounding box center [205, 154] width 140 height 67
drag, startPoint x: 218, startPoint y: 129, endPoint x: 141, endPoint y: 127, distance: 77.2
click at [141, 127] on textarea "Анна, добрый день! Шлю на корректуру файлы. В несколько заходов, видимо. Всего …" at bounding box center [205, 154] width 140 height 67
type textarea "Шлю на корректуру файлы. В несколько заходов, видимо. Всего их будет пять."
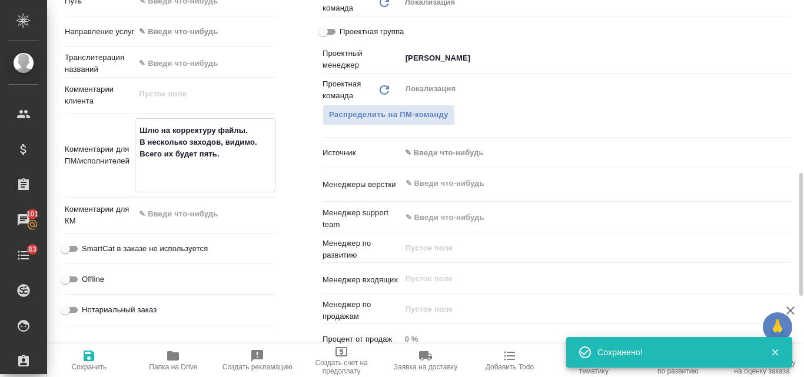
type input "Общество с ограниченной ответственностью «Медиа Групп»(ООО «Медиа Групп»)"
type textarea "x"
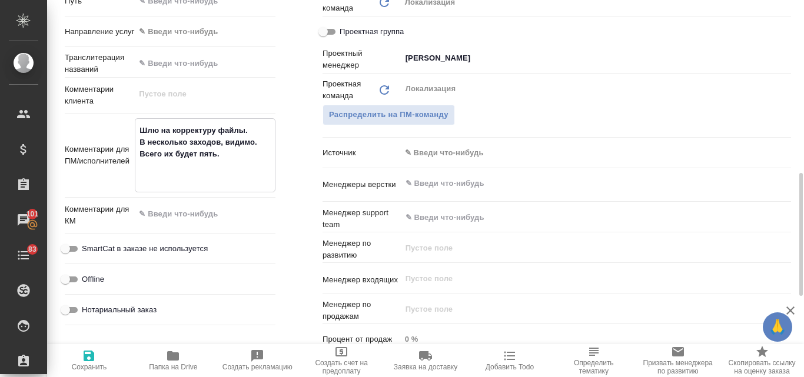
type textarea "Шлю на корректуру файлы. В несколько заходов, видимо. Всего их будет пять."
type textarea "x"
click at [97, 363] on span "Сохранить" at bounding box center [89, 367] width 35 height 8
type input "Общество с ограниченной ответственностью «Медиа Групп»(ООО «Медиа Групп»)"
type textarea "x"
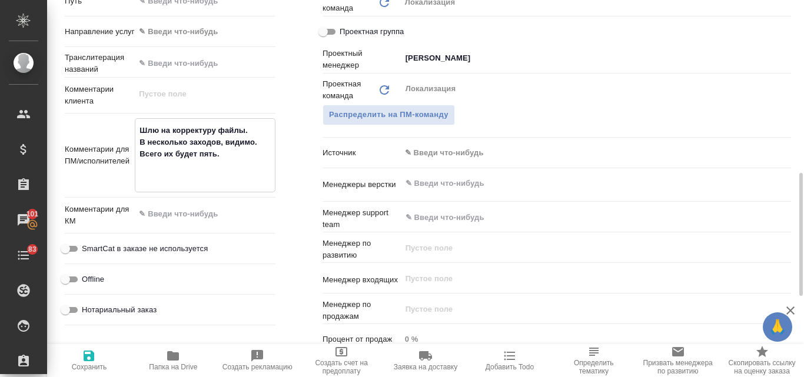
type textarea "x"
type input "Общество с ограниченной ответственностью «Медиа Групп»(ООО «Медиа Групп»)"
type textarea "x"
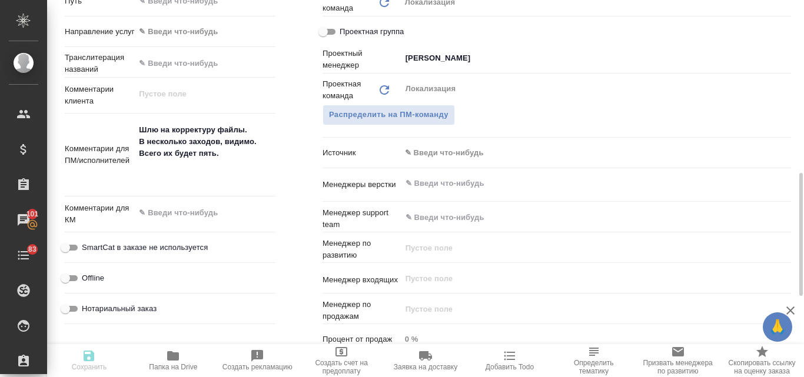
type textarea "x"
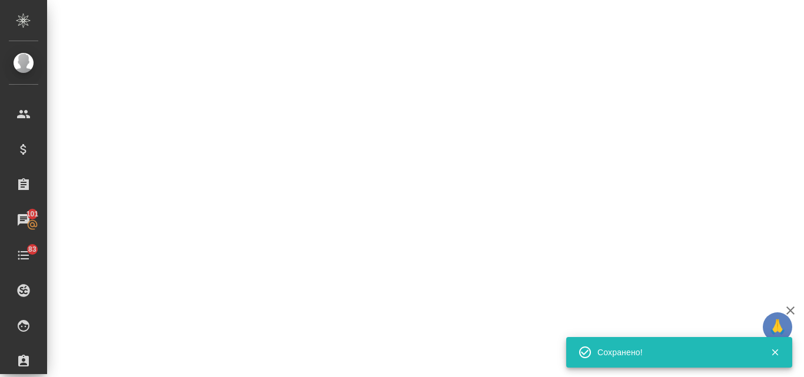
select select "RU"
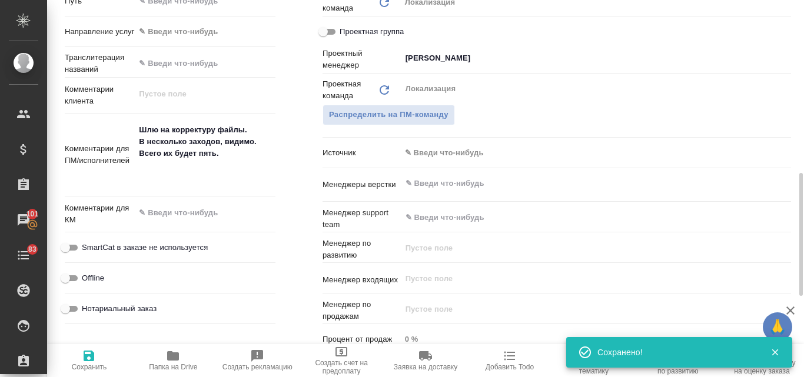
type textarea "x"
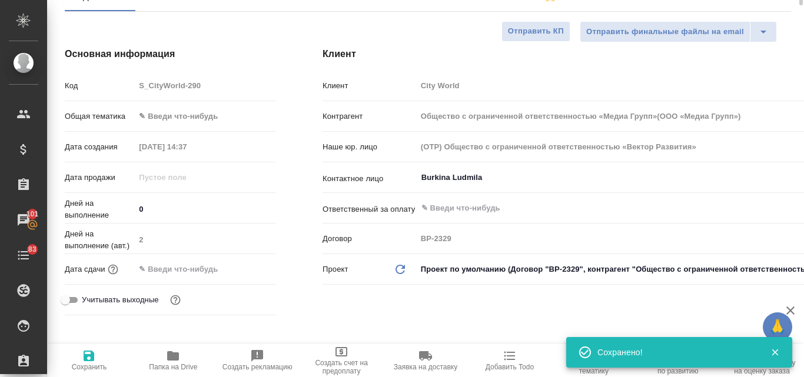
scroll to position [0, 0]
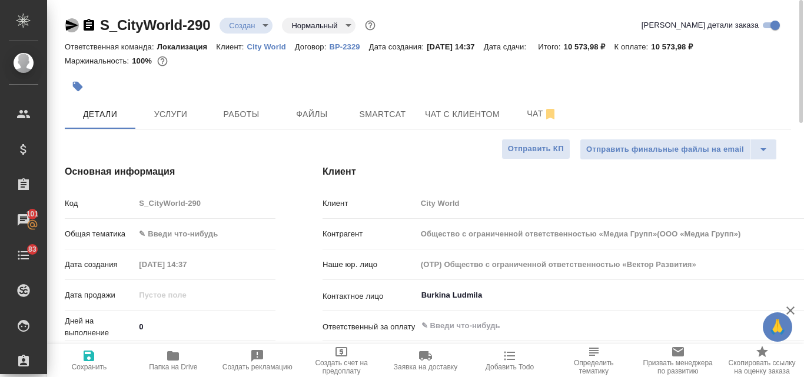
click at [69, 27] on icon "button" at bounding box center [72, 25] width 12 height 11
click at [181, 233] on body "🙏 .cls-1 fill:#fff; AWATERA Valyaeva Anna Клиенты Спецификации Заказы 101 Чаты …" at bounding box center [402, 188] width 804 height 377
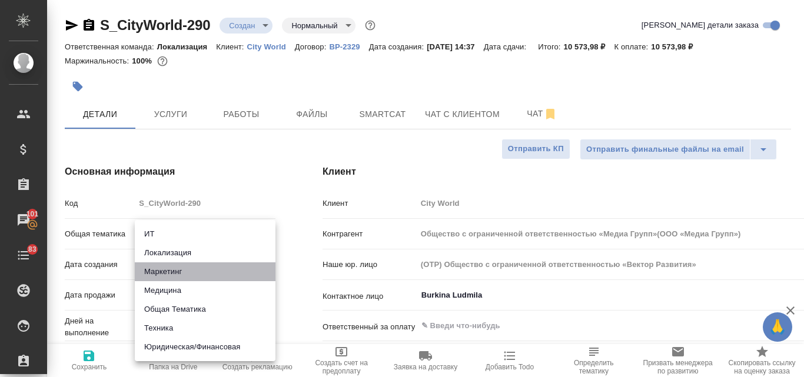
click at [170, 271] on li "Маркетинг" at bounding box center [205, 272] width 141 height 19
type input "marketing"
type input "Общество с ограниченной ответственностью «Медиа Групп»(ООО «Медиа Групп»)"
type textarea "x"
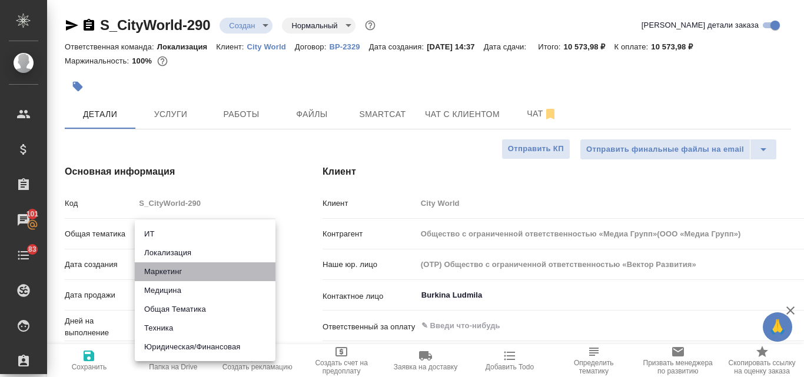
type textarea "x"
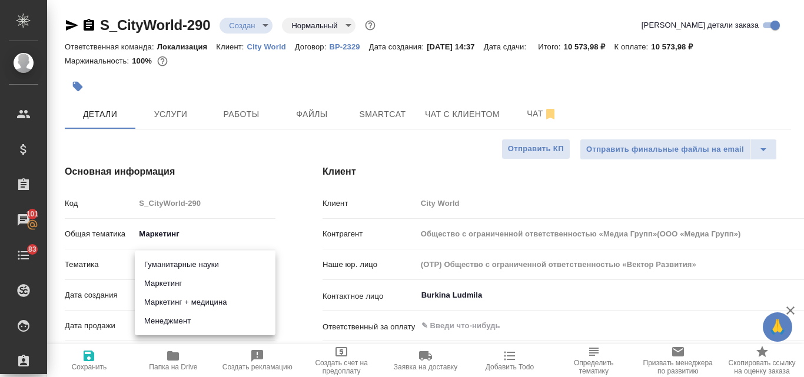
click at [162, 260] on body "🙏 .cls-1 fill:#fff; AWATERA Valyaeva Anna Клиенты Спецификации Заказы 101 Чаты …" at bounding box center [402, 188] width 804 height 377
click at [167, 278] on li "Маркетинг" at bounding box center [205, 283] width 141 height 19
type input "Общество с ограниченной ответственностью «Медиа Групп»(ООО «Медиа Групп»)"
type textarea "x"
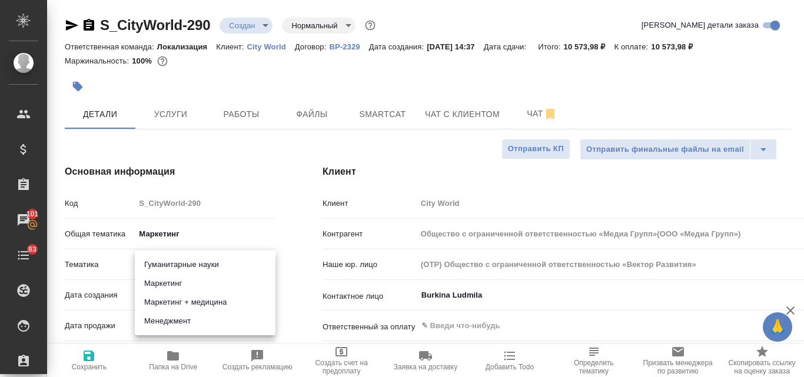
type textarea "x"
type input "5a8b8b956a9677013d343d63"
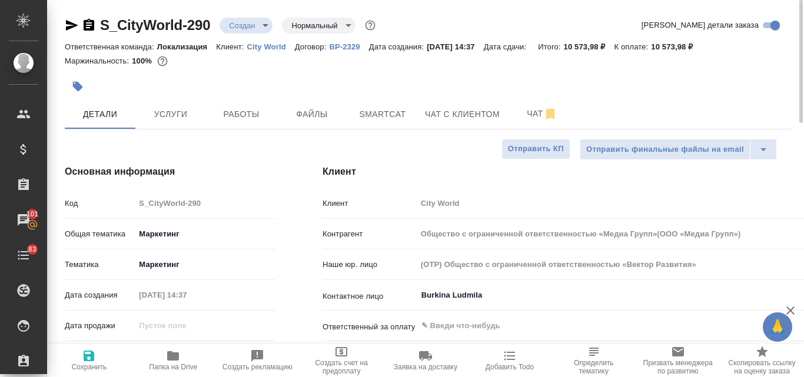
click at [94, 360] on icon "button" at bounding box center [89, 356] width 11 height 11
type input "Общество с ограниченной ответственностью «Медиа Групп»(ООО «Медиа Групп»)"
type textarea "x"
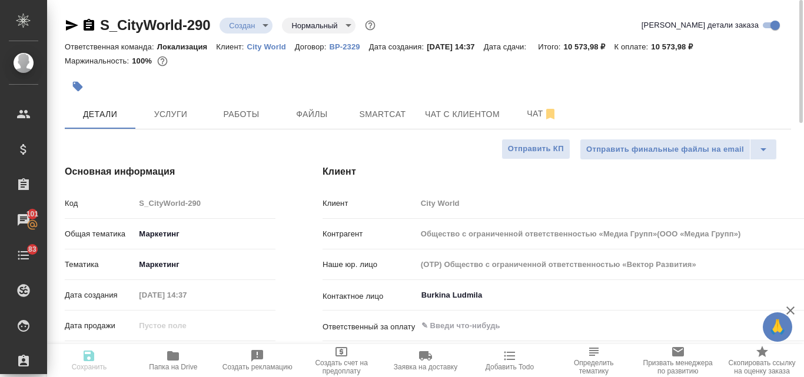
type input "Общество с ограниченной ответственностью «Медиа Групп»(ООО «Медиа Групп»)"
type textarea "x"
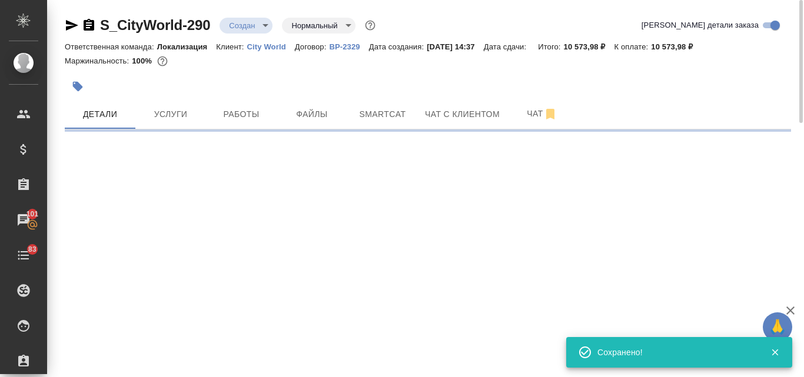
select select "RU"
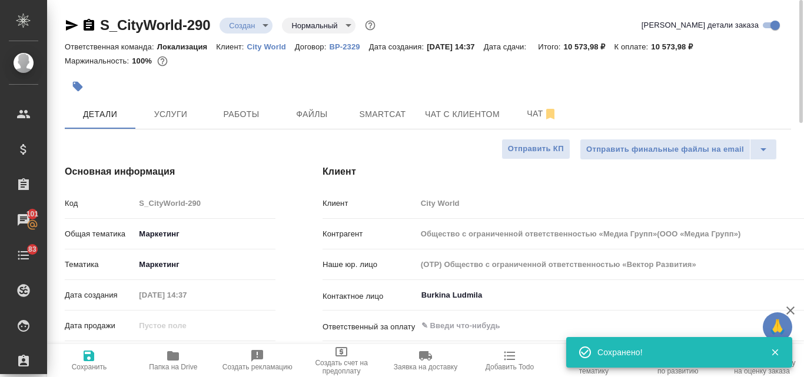
type input "Общество с ограниченной ответственностью «Медиа Групп»(ООО «Медиа Групп»)"
type textarea "x"
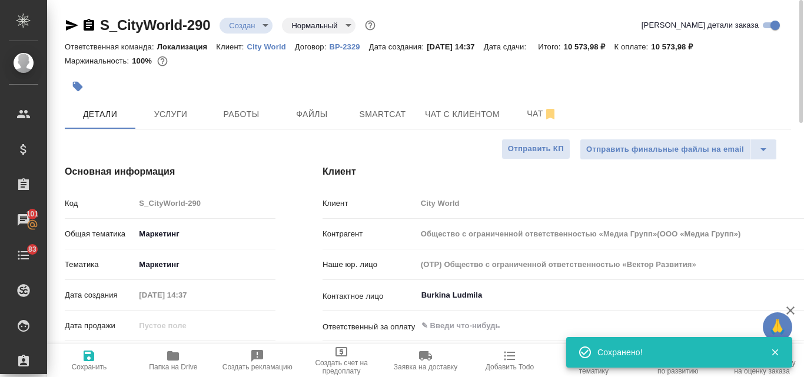
type textarea "x"
type input "Общество с ограниченной ответственностью «Медиа Групп»(ООО «Медиа Групп»)"
type textarea "x"
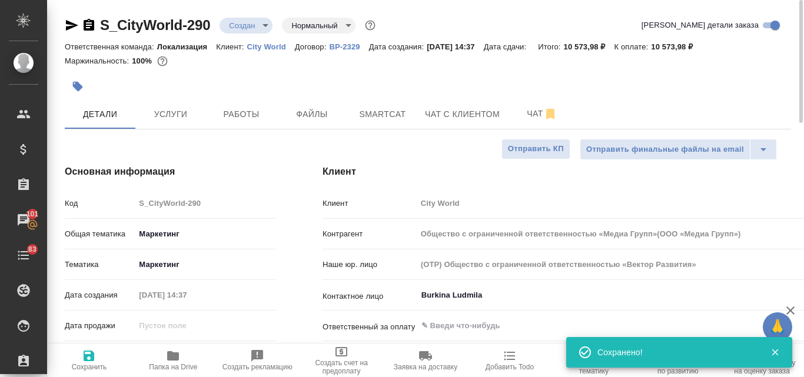
type textarea "x"
type input "Общество с ограниченной ответственностью «Медиа Групп»(ООО «Медиа Групп»)"
type textarea "x"
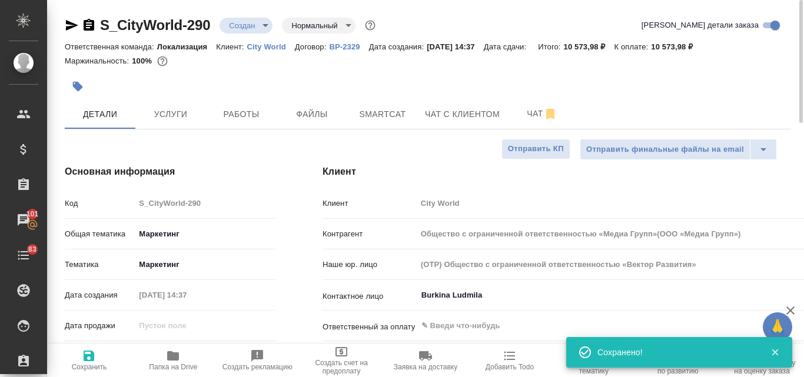
type input "Общество с ограниченной ответственностью «Медиа Групп»(ООО «Медиа Групп»)"
type textarea "x"
type input "Общество с ограниченной ответственностью «Медиа Групп»(ООО «Медиа Групп»)"
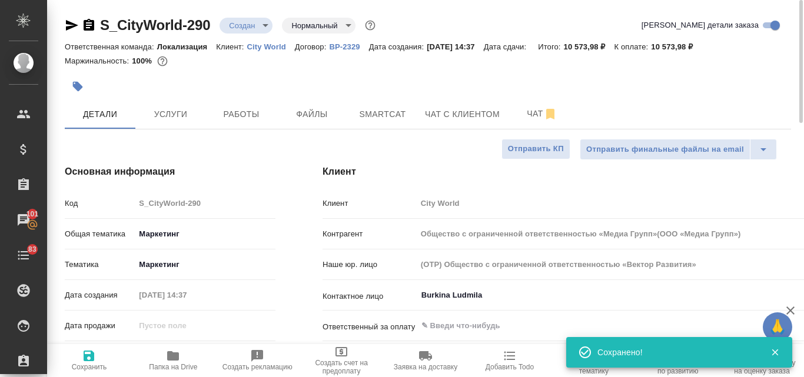
type textarea "x"
type input "Общество с ограниченной ответственностью «Медиа Групп»(ООО «Медиа Групп»)"
type textarea "x"
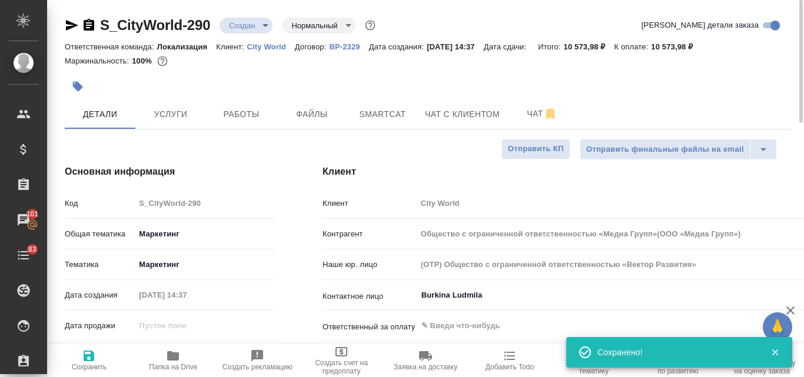
type textarea "x"
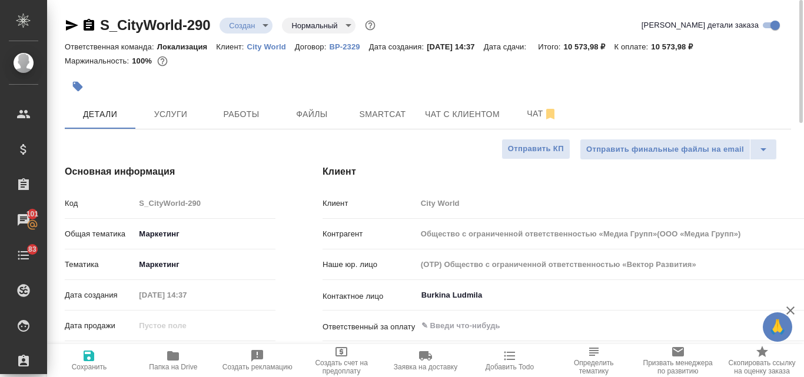
type input "Общество с ограниченной ответственностью «Медиа Групп»(ООО «Медиа Групп»)"
type textarea "x"
type input "Общество с ограниченной ответственностью «Медиа Групп»(ООО «Медиа Групп»)"
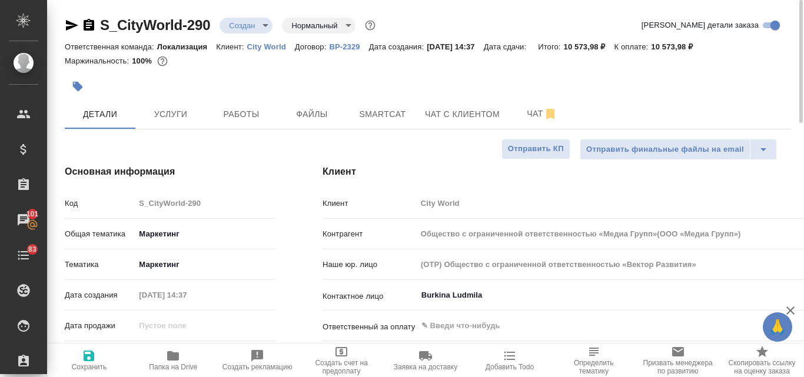
type textarea "x"
click at [180, 103] on button "Услуги" at bounding box center [170, 114] width 71 height 29
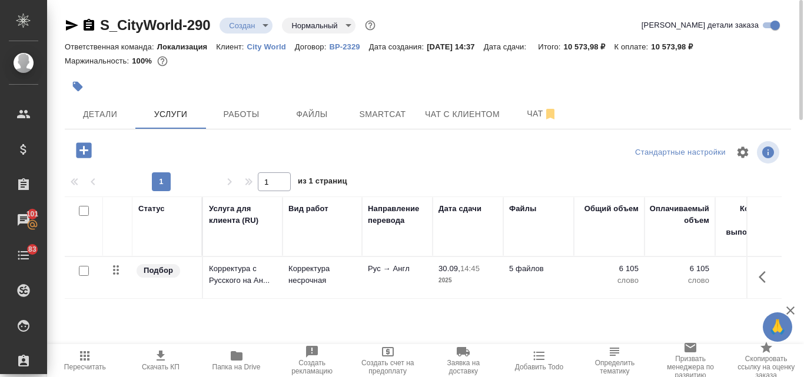
click at [158, 358] on icon "button" at bounding box center [161, 356] width 14 height 14
click at [107, 115] on span "Детали" at bounding box center [100, 114] width 57 height 15
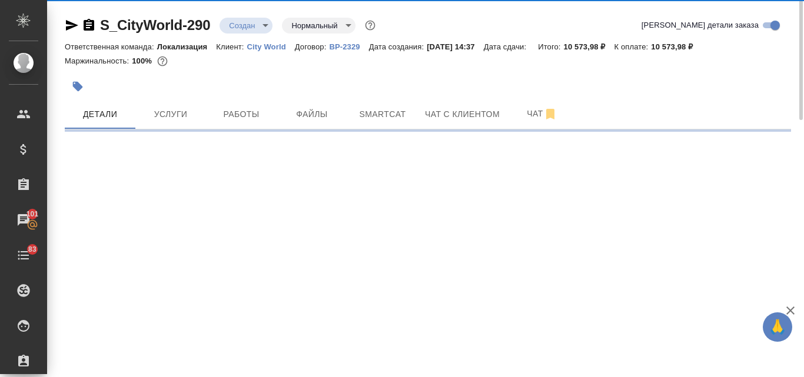
select select "RU"
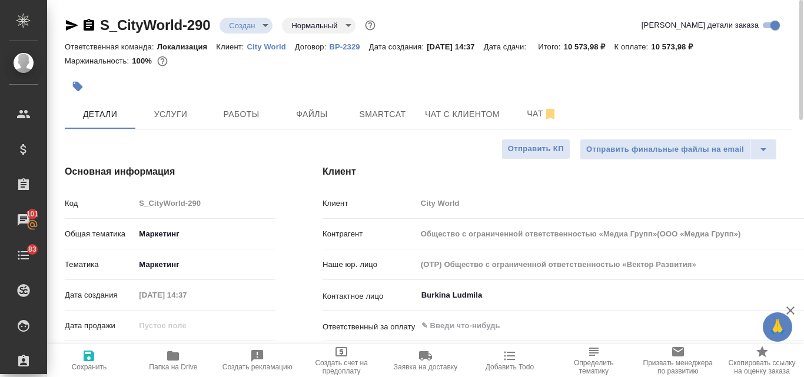
type textarea "x"
type input "Муталимов Марк"
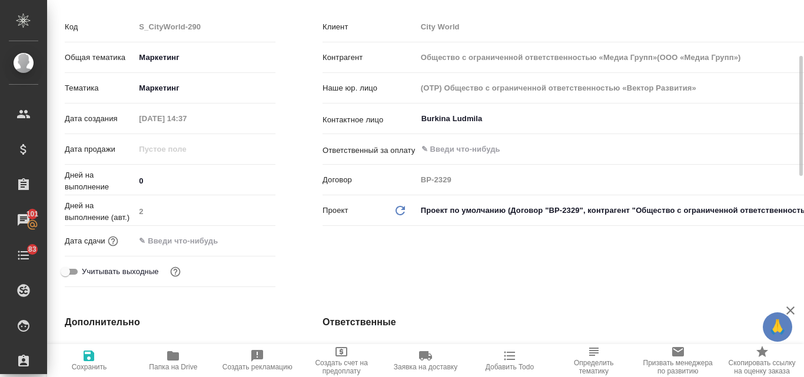
click at [197, 246] on input "text" at bounding box center [186, 241] width 103 height 17
click at [241, 237] on icon "button" at bounding box center [241, 240] width 11 height 12
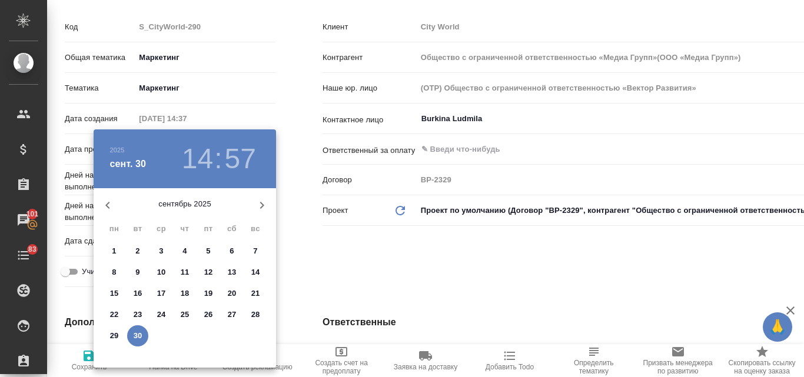
click at [264, 199] on icon "button" at bounding box center [262, 205] width 14 height 14
click at [181, 251] on span "2" at bounding box center [184, 252] width 21 height 12
type input "02.10.2025 14:57"
type input "Общество с ограниченной ответственностью «Медиа Групп»(ООО «Медиа Групп»)"
type textarea "x"
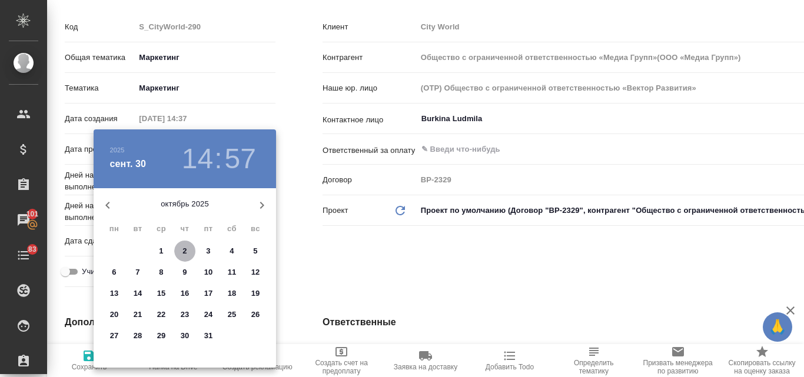
type textarea "x"
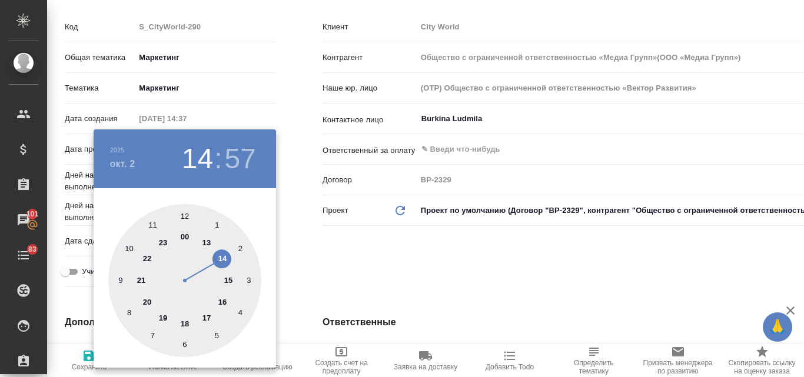
click at [223, 258] on div at bounding box center [184, 280] width 153 height 153
type input "Общество с ограниченной ответственностью «Медиа Групп»(ООО «Медиа Групп»)"
type textarea "x"
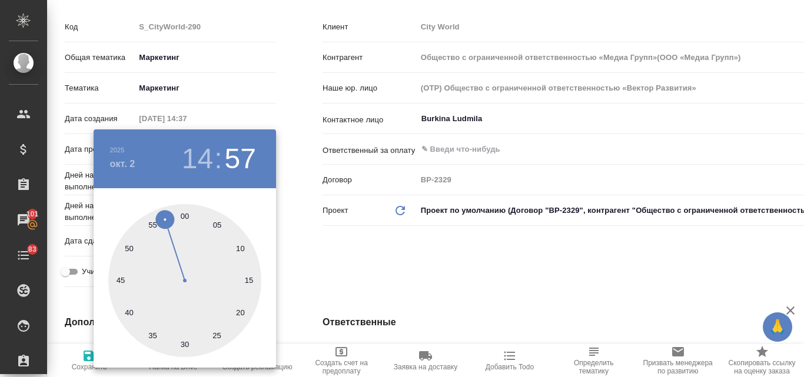
click at [183, 218] on div at bounding box center [184, 280] width 153 height 153
type input "02.10.2025 14:00"
type input "Общество с ограниченной ответственностью «Медиа Групп»(ООО «Медиа Групп»)"
type textarea "x"
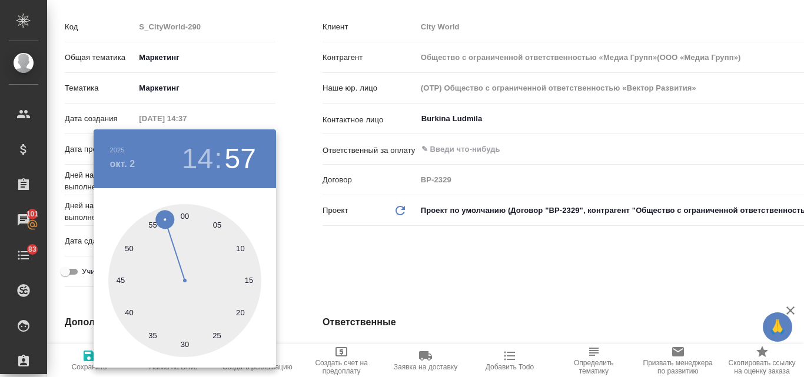
type textarea "x"
click at [350, 253] on div at bounding box center [402, 188] width 804 height 377
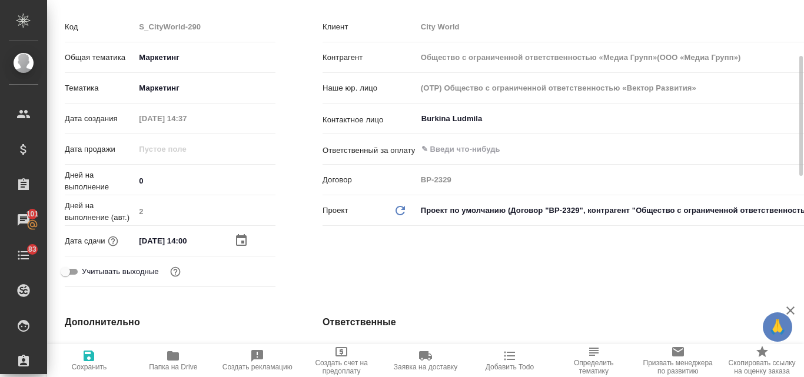
click at [90, 357] on icon "button" at bounding box center [89, 356] width 14 height 14
type input "Общество с ограниченной ответственностью «Медиа Групп»(ООО «Медиа Групп»)"
type textarea "x"
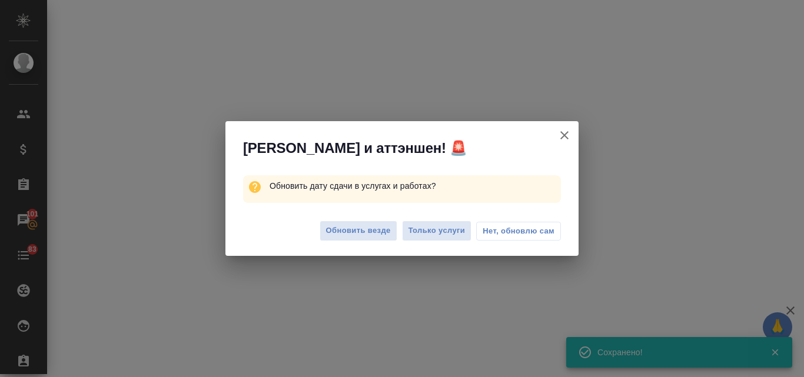
select select "RU"
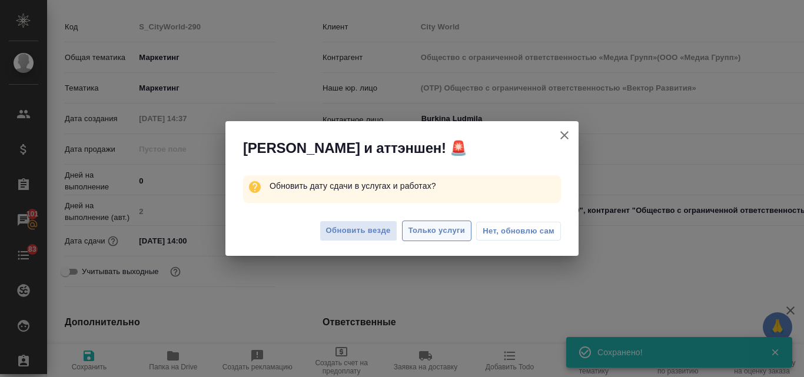
type textarea "x"
click at [386, 234] on span "Обновить везде" at bounding box center [358, 231] width 65 height 14
type input "Общество с ограниченной ответственностью «Медиа Групп»(ООО «Медиа Групп»)"
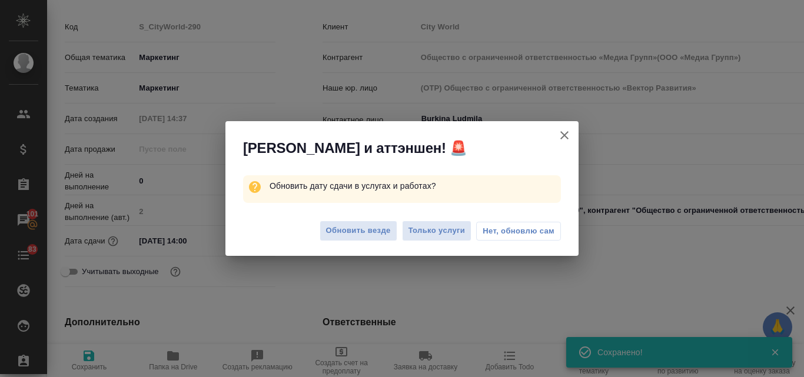
type textarea "x"
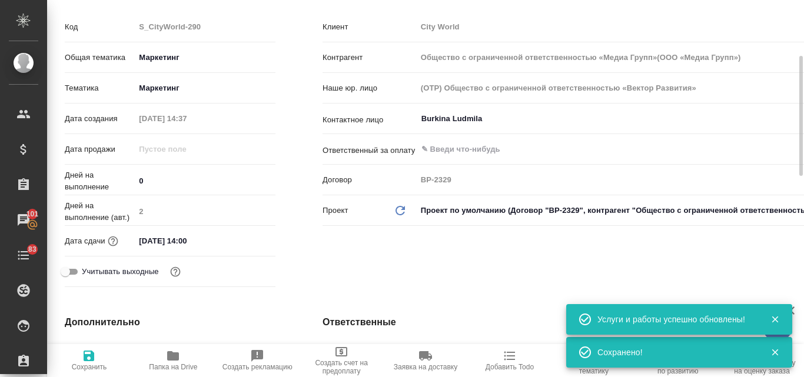
type input "Общество с ограниченной ответственностью «Медиа Групп»(ООО «Медиа Групп»)"
type textarea "x"
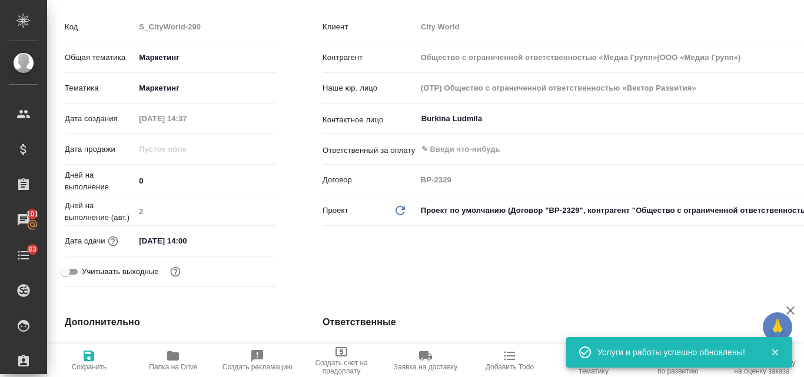
scroll to position [0, 0]
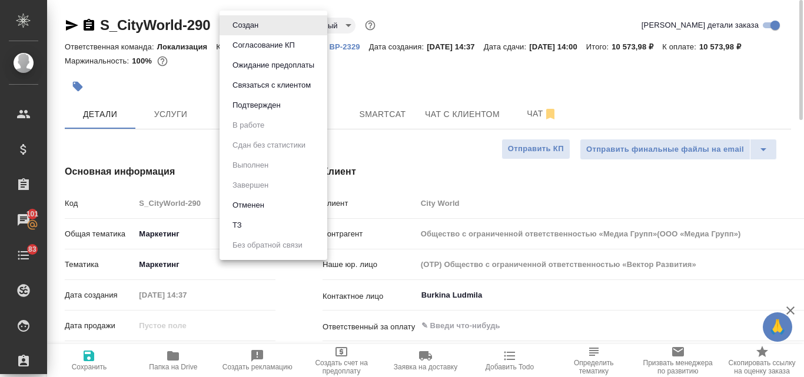
click at [265, 23] on body "🙏 .cls-1 fill:#fff; AWATERA Valyaeva Anna Клиенты Спецификации Заказы 101 Чаты …" at bounding box center [402, 188] width 804 height 377
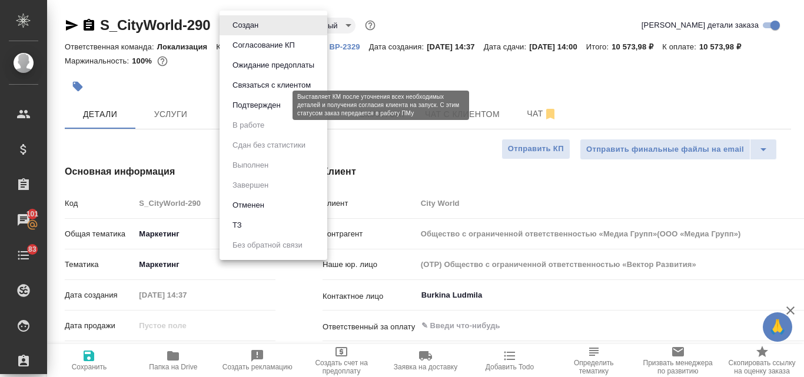
click at [269, 108] on button "Подтвержден" at bounding box center [256, 105] width 55 height 13
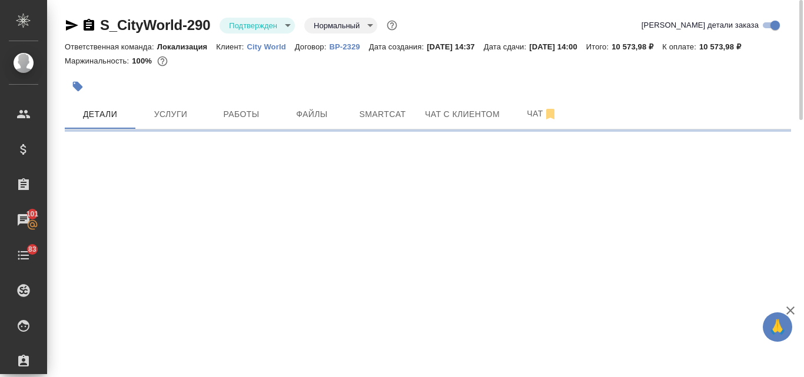
select select "RU"
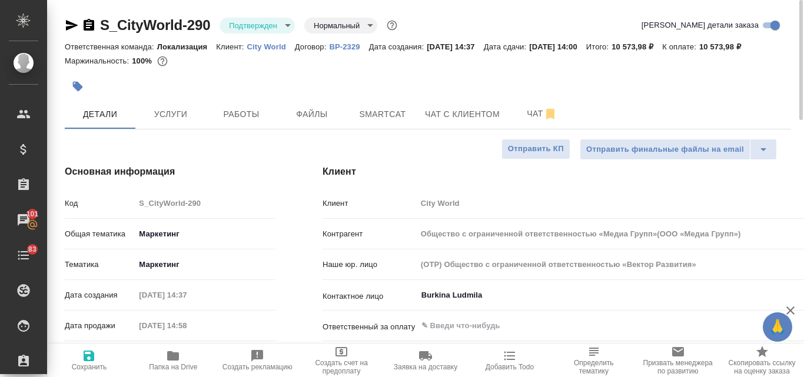
type textarea "x"
click at [67, 25] on icon "button" at bounding box center [72, 25] width 14 height 14
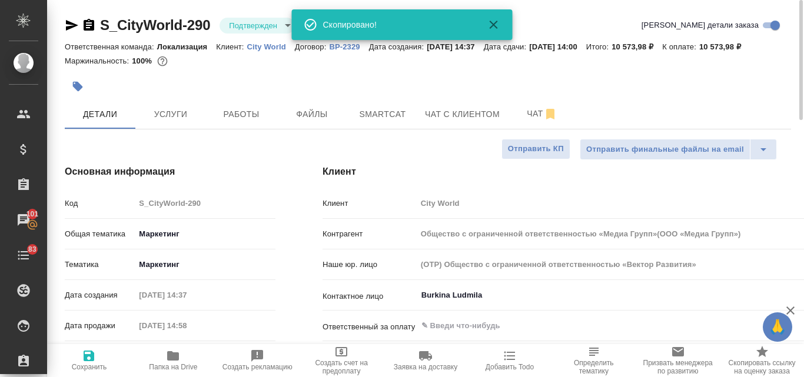
type input "Общество с ограниченной ответственностью «Медиа Групп»(ООО «Медиа Групп»)"
type textarea "x"
type input "Общество с ограниченной ответственностью «Медиа Групп»(ООО «Медиа Групп»)"
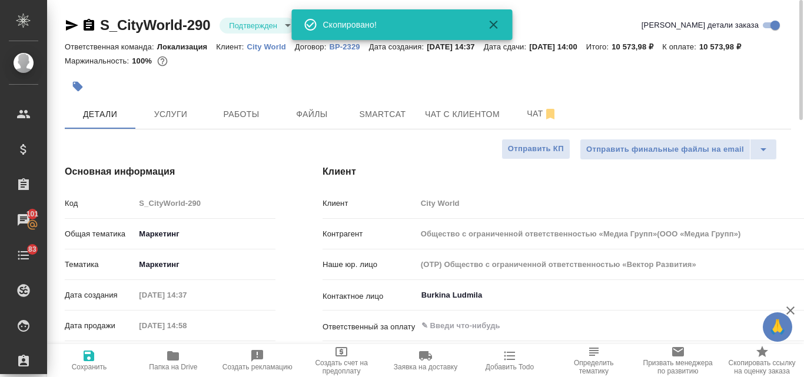
type textarea "x"
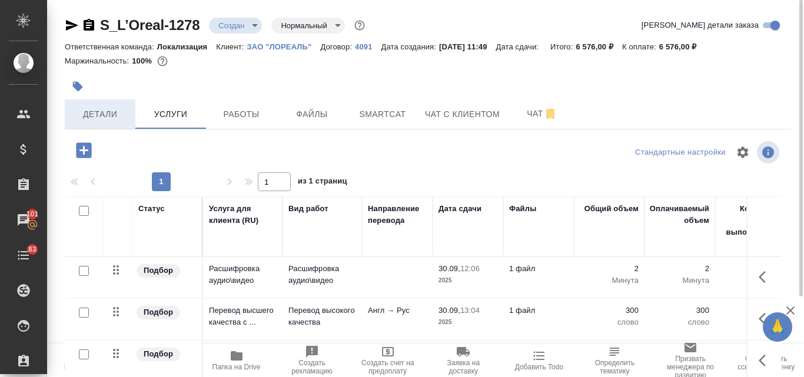
click at [101, 118] on span "Детали" at bounding box center [100, 114] width 57 height 15
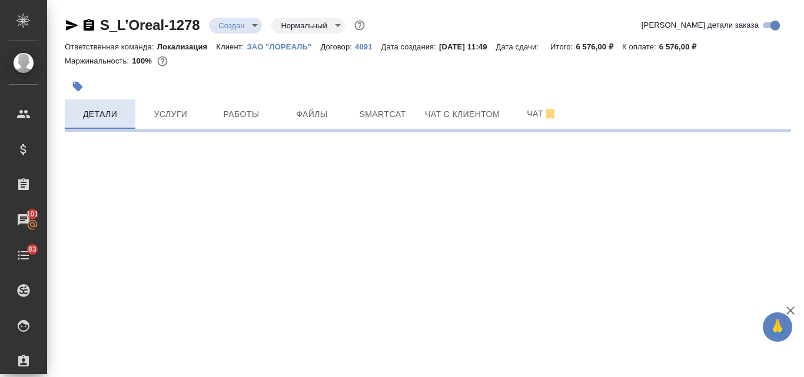
select select "RU"
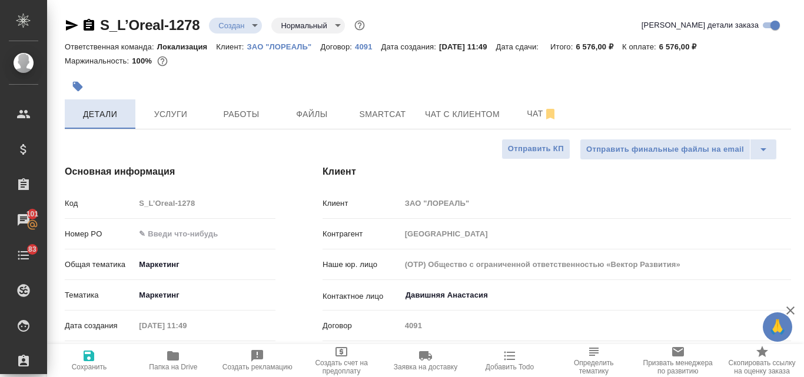
type textarea "x"
click at [197, 228] on input "text" at bounding box center [205, 234] width 141 height 17
paste input "1989826."
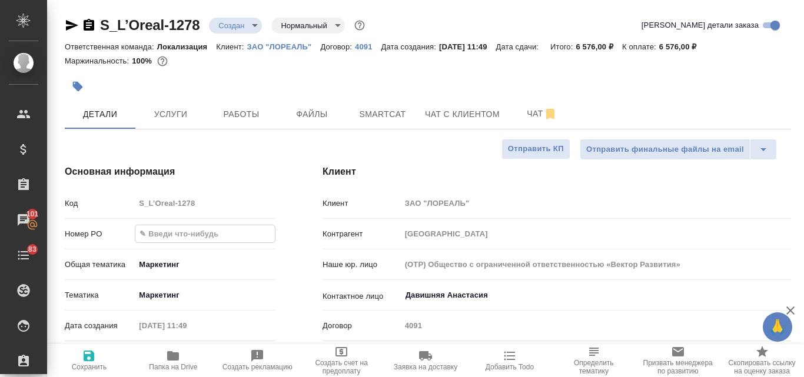
type input "1989826."
type textarea "x"
type input "1989826"
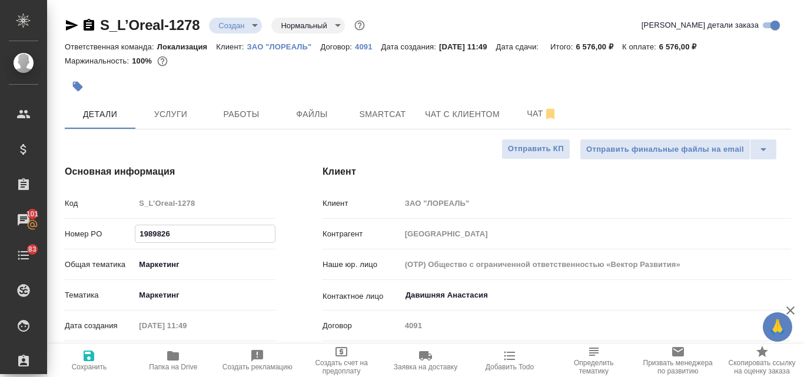
type textarea "x"
type input "1989826"
click at [88, 358] on icon "button" at bounding box center [89, 356] width 14 height 14
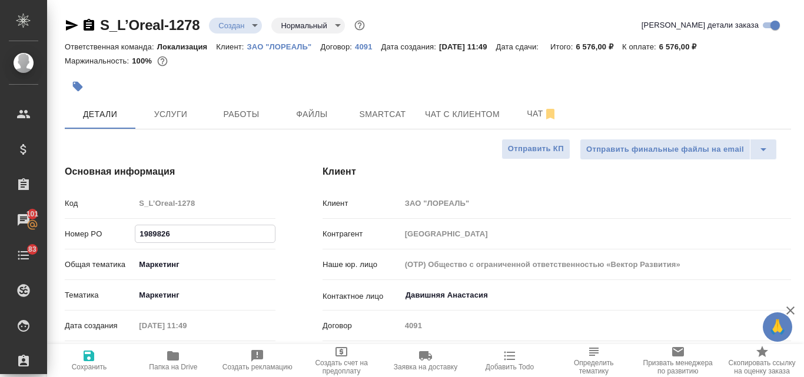
type textarea "x"
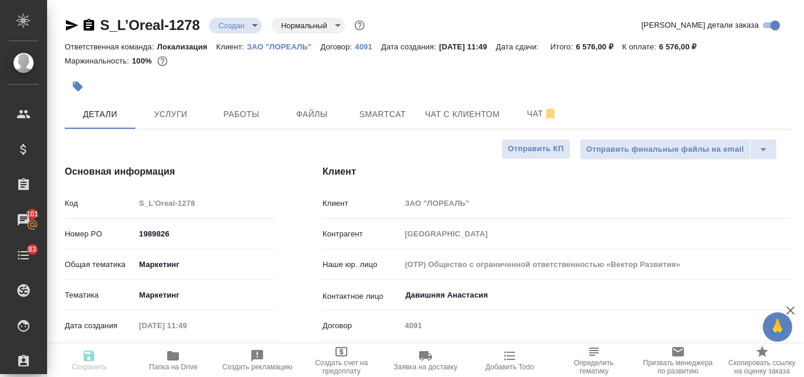
type textarea "x"
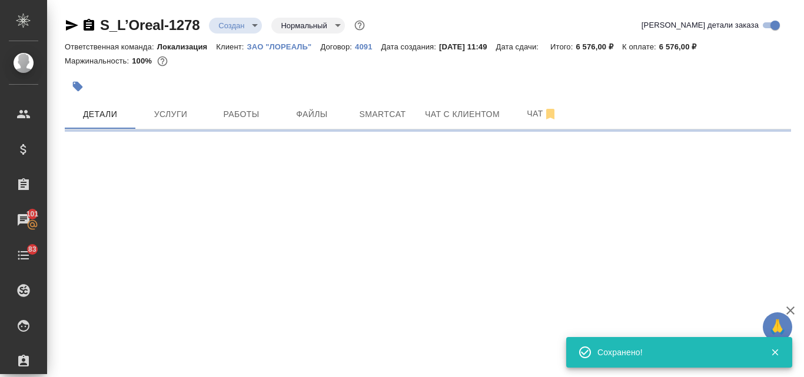
select select "RU"
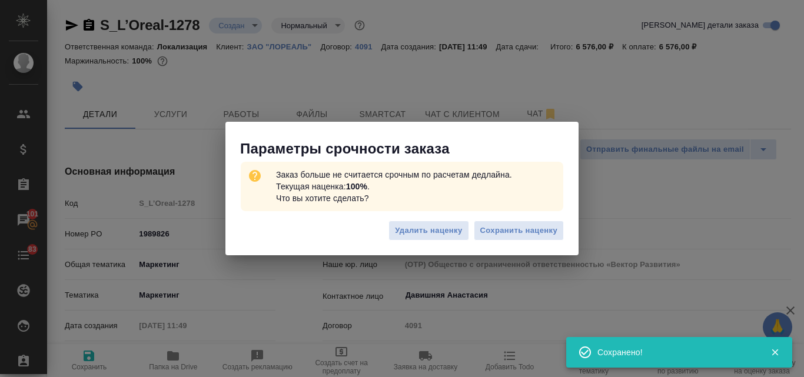
type textarea "x"
click at [536, 232] on span "Сохранить наценку" at bounding box center [518, 231] width 77 height 14
type textarea "x"
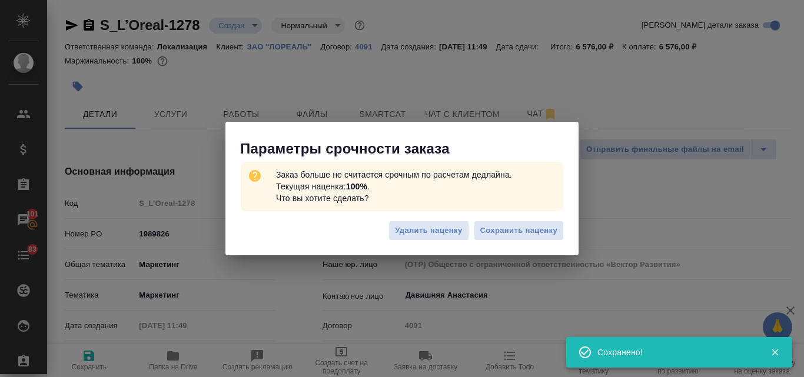
type textarea "x"
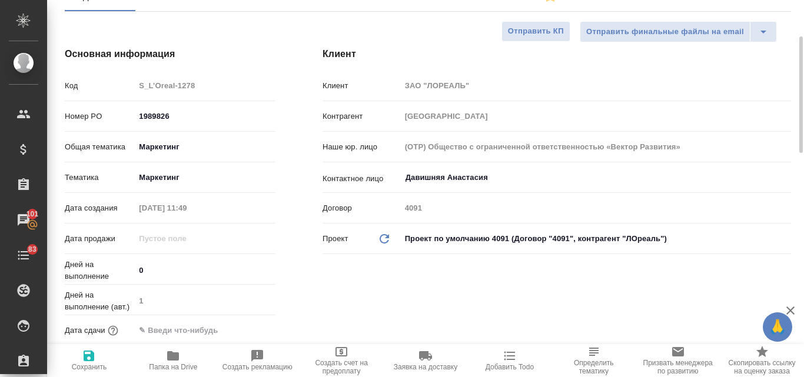
scroll to position [177, 0]
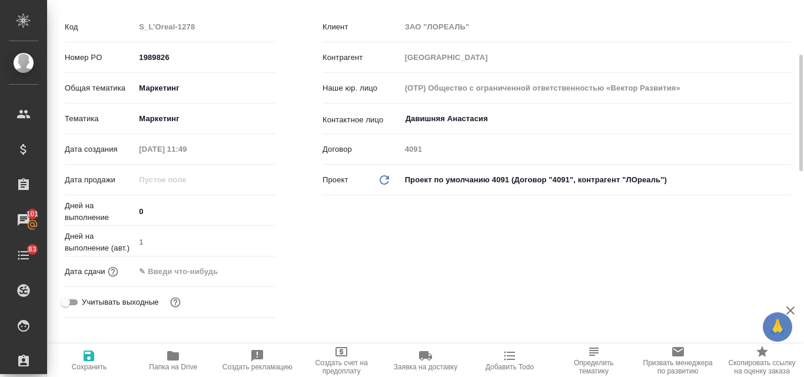
type textarea "x"
click at [154, 135] on div "Тематика Маркетинг 5a8b8b956a9677013d343d63" at bounding box center [170, 123] width 211 height 31
click at [176, 268] on input "text" at bounding box center [186, 271] width 103 height 17
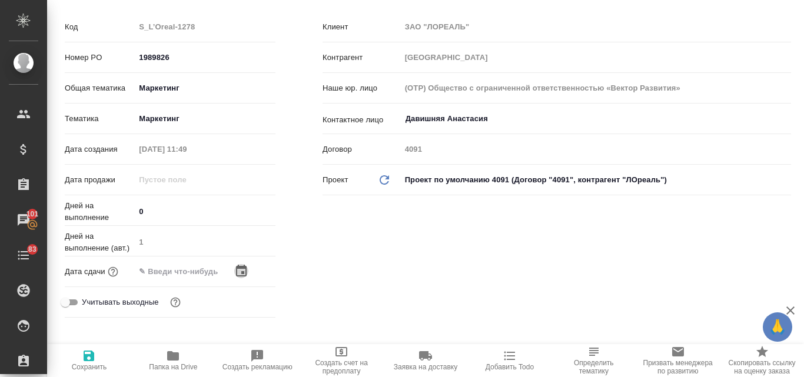
click at [240, 271] on icon "button" at bounding box center [241, 271] width 11 height 12
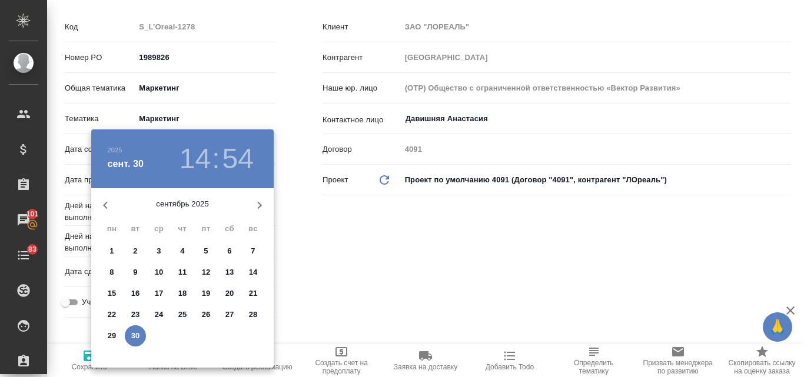
click at [258, 205] on icon "button" at bounding box center [260, 205] width 14 height 14
click at [205, 250] on p "3" at bounding box center [206, 252] width 4 height 12
type input "03.10.2025 14:54"
type textarea "x"
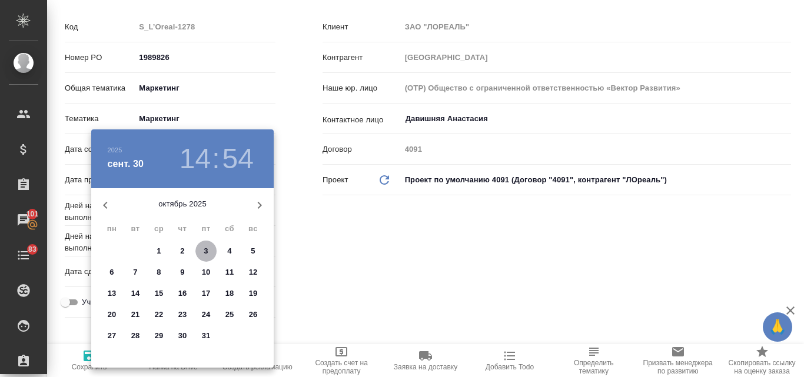
type textarea "x"
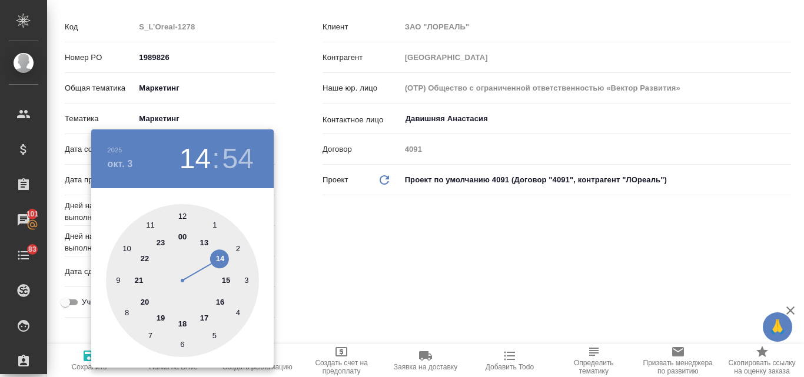
click at [221, 257] on div at bounding box center [182, 280] width 153 height 153
type textarea "x"
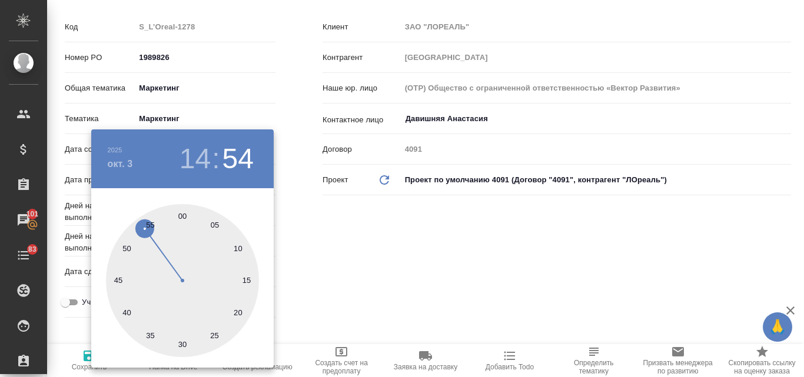
click at [183, 217] on div at bounding box center [182, 280] width 153 height 153
type input "03.10.2025 14:00"
type textarea "x"
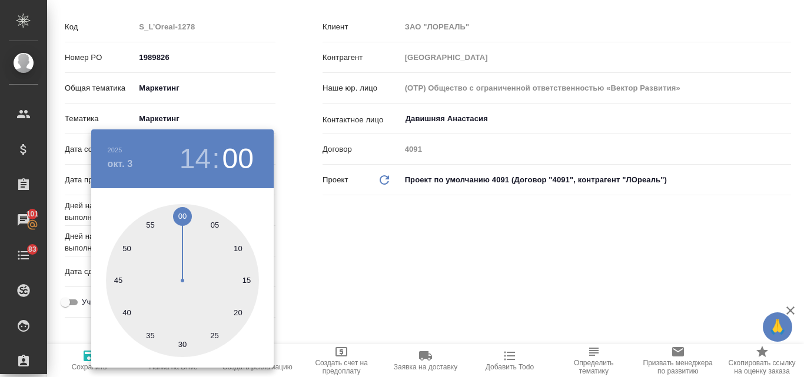
click at [363, 253] on div at bounding box center [402, 188] width 804 height 377
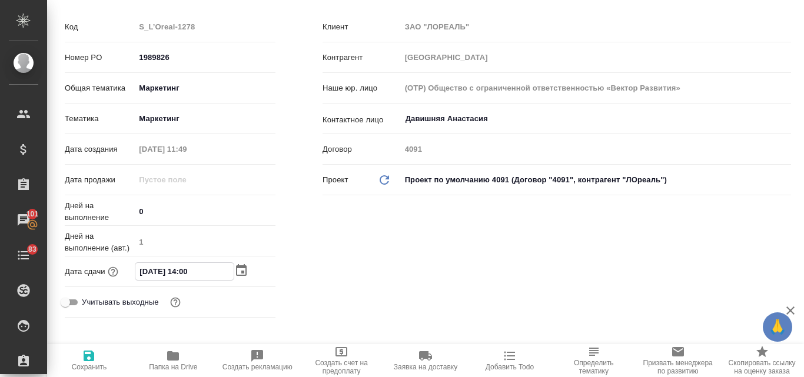
click at [190, 271] on input "03.10.2025 14:00" at bounding box center [184, 271] width 98 height 17
click at [238, 272] on icon "button" at bounding box center [241, 271] width 14 height 14
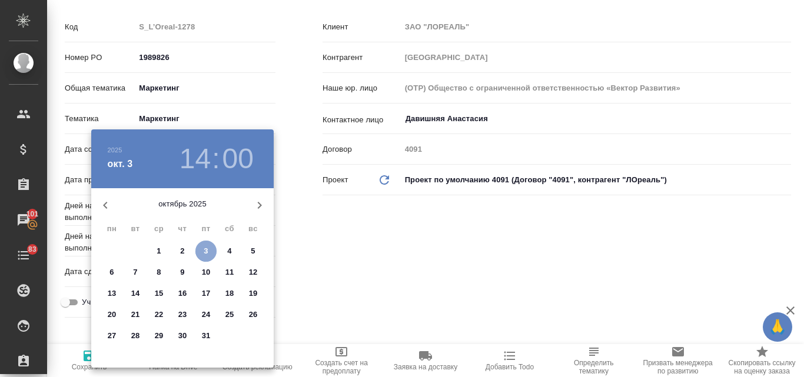
click at [205, 246] on p "3" at bounding box center [206, 252] width 4 height 12
type textarea "x"
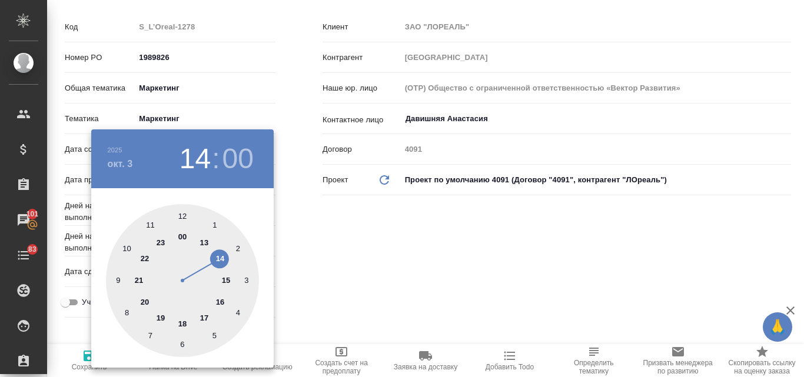
click at [205, 242] on div at bounding box center [182, 280] width 153 height 153
type input "03.10.2025 13:00"
type textarea "x"
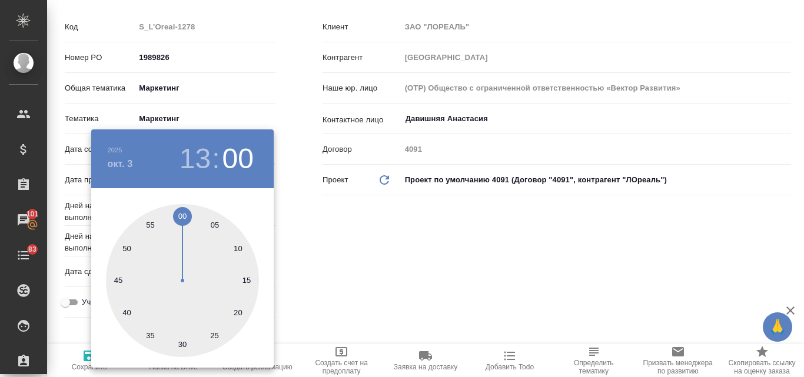
click at [180, 213] on div at bounding box center [182, 280] width 153 height 153
type textarea "x"
click at [358, 239] on div at bounding box center [402, 188] width 804 height 377
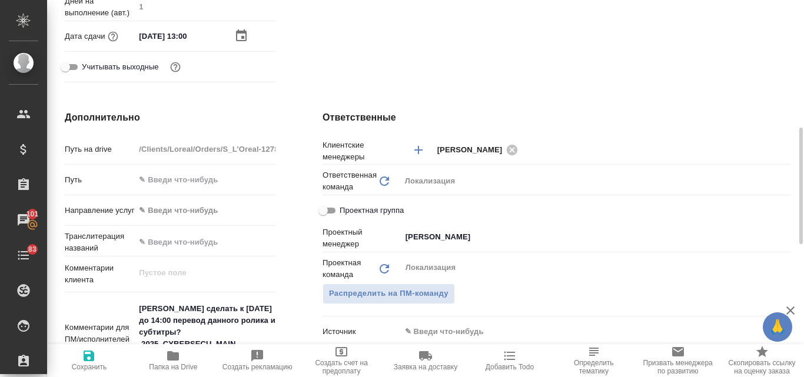
scroll to position [530, 0]
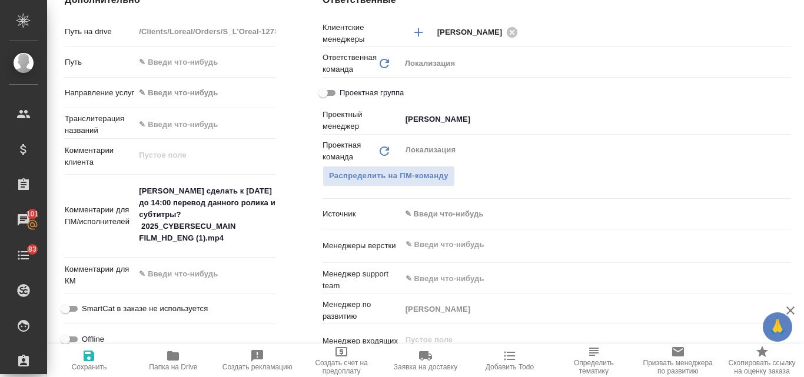
type textarea "x"
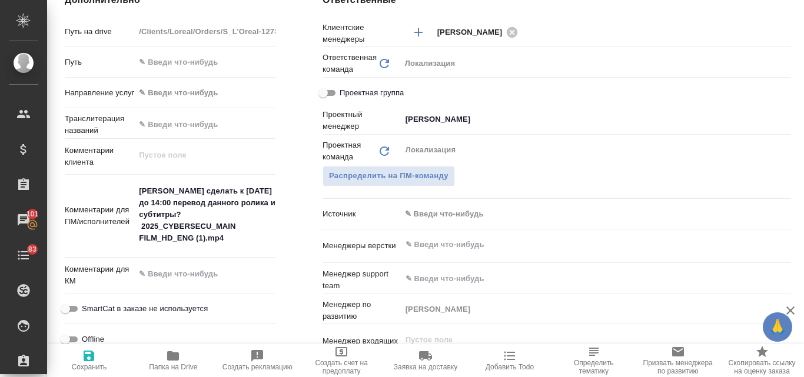
type textarea "x"
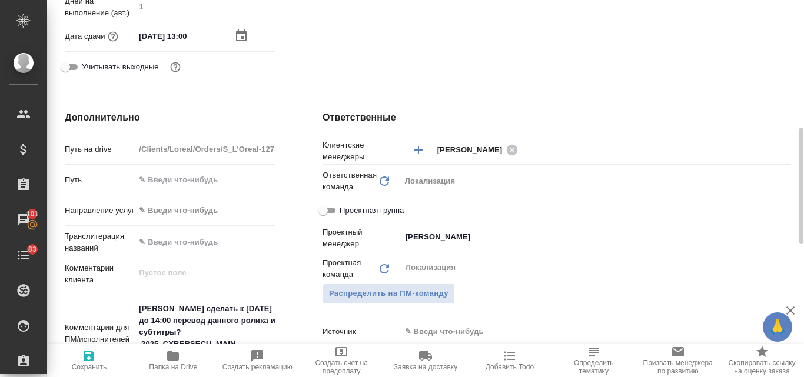
scroll to position [294, 0]
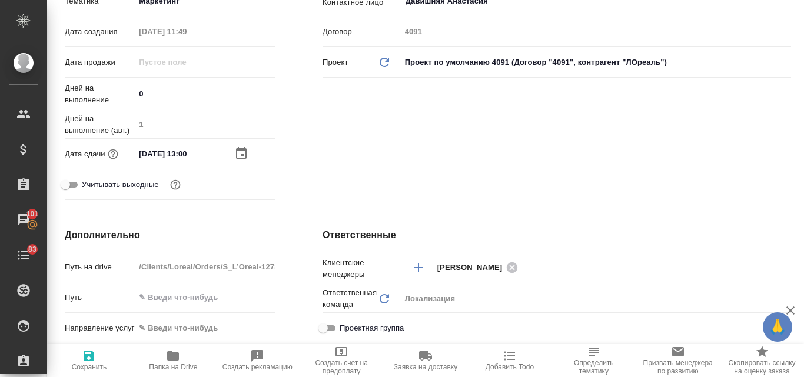
drag, startPoint x: 91, startPoint y: 352, endPoint x: 110, endPoint y: 355, distance: 19.1
click at [90, 352] on icon "button" at bounding box center [89, 356] width 11 height 11
type textarea "x"
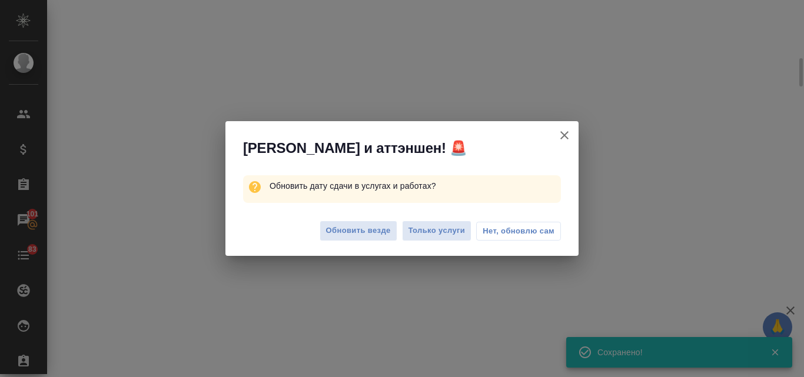
scroll to position [285, 0]
select select "RU"
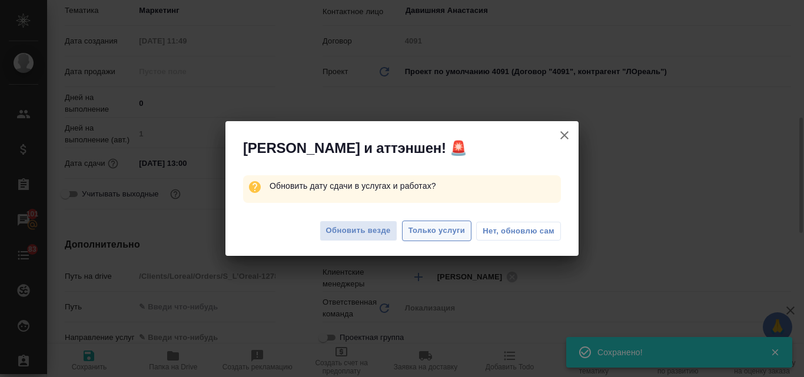
type textarea "x"
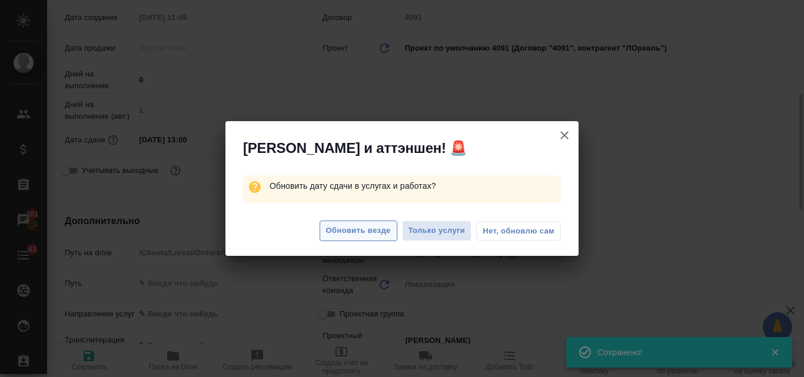
click at [352, 231] on span "Обновить везде" at bounding box center [358, 231] width 65 height 14
type textarea "x"
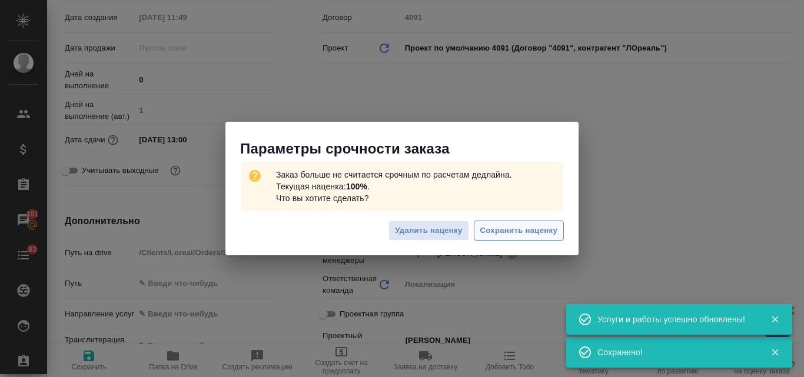
click at [508, 231] on span "Сохранить наценку" at bounding box center [518, 231] width 77 height 14
type textarea "x"
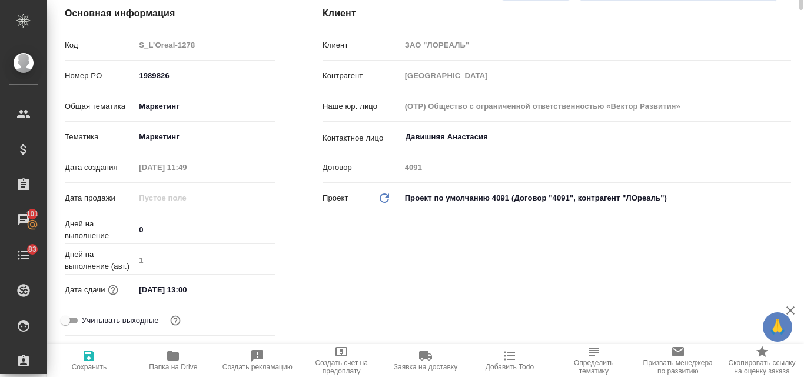
scroll to position [0, 0]
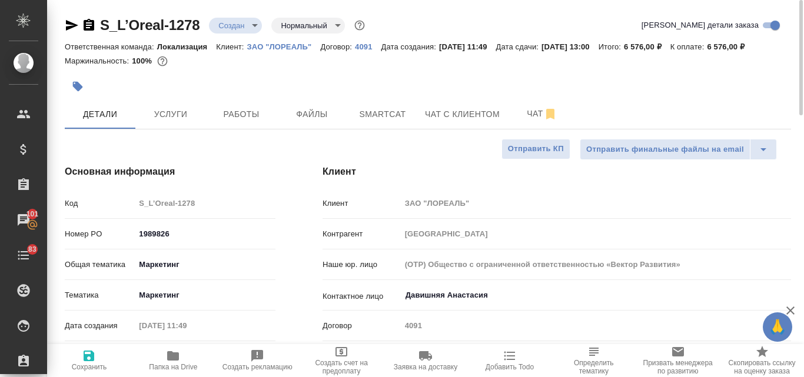
click at [256, 24] on body "🙏 .cls-1 fill:#fff; AWATERA Valyaeva Anna Клиенты Спецификации Заказы 101 Чаты …" at bounding box center [402, 188] width 804 height 377
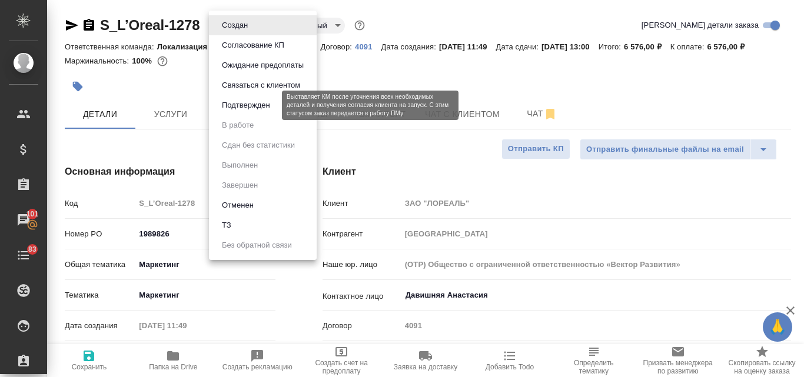
click at [242, 111] on button "Подтвержден" at bounding box center [245, 105] width 55 height 13
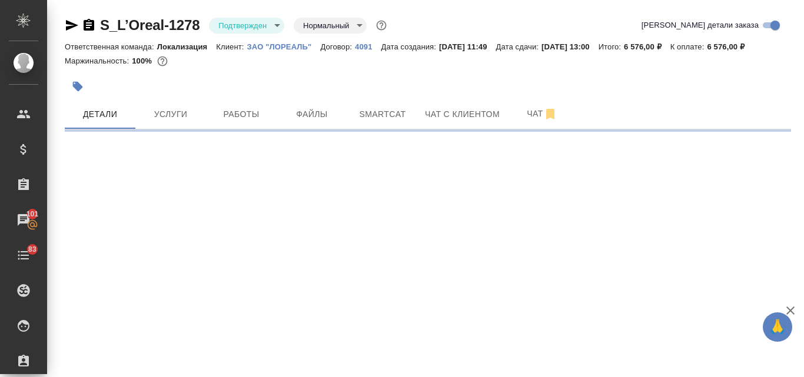
select select "RU"
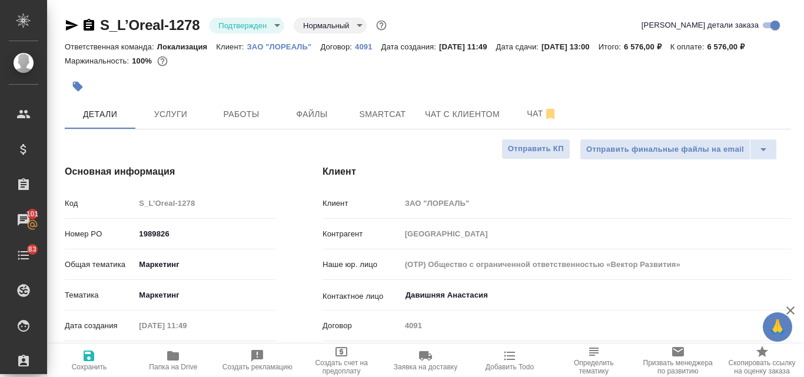
type textarea "x"
drag, startPoint x: 71, startPoint y: 25, endPoint x: 142, endPoint y: 79, distance: 90.3
click at [70, 25] on icon "button" at bounding box center [72, 25] width 14 height 14
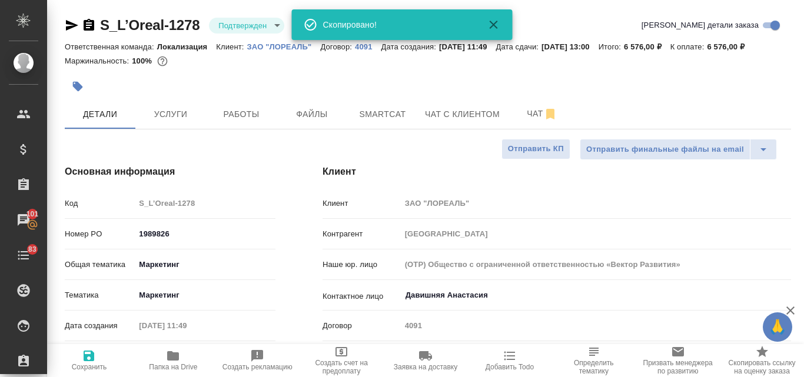
type textarea "x"
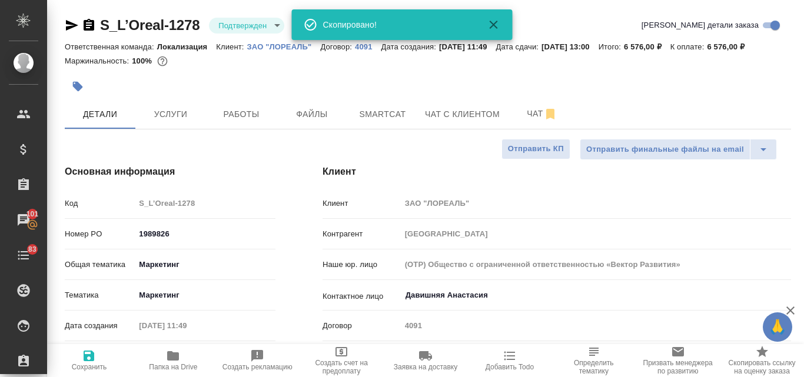
type textarea "x"
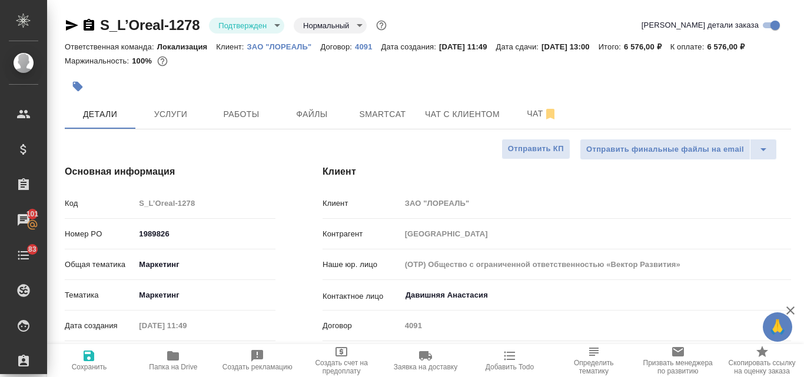
type textarea "x"
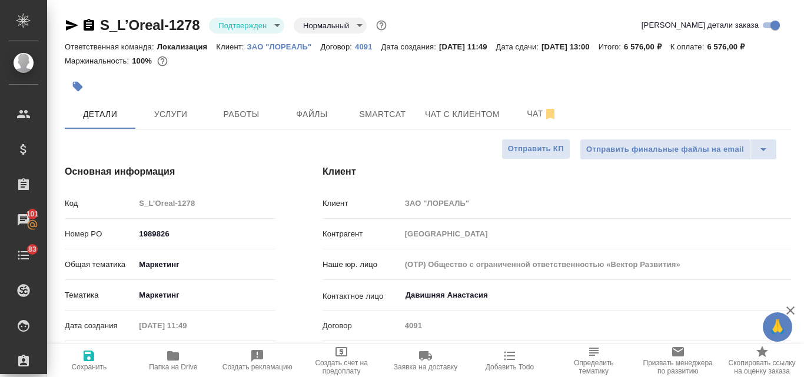
type textarea "x"
drag, startPoint x: 203, startPoint y: 25, endPoint x: 101, endPoint y: 21, distance: 101.3
click at [101, 21] on div "S_L’Oreal-1278 Подтвержден confirmed Нормальный normal" at bounding box center [227, 25] width 324 height 19
copy link "S_L’Oreal-1278"
type textarea "x"
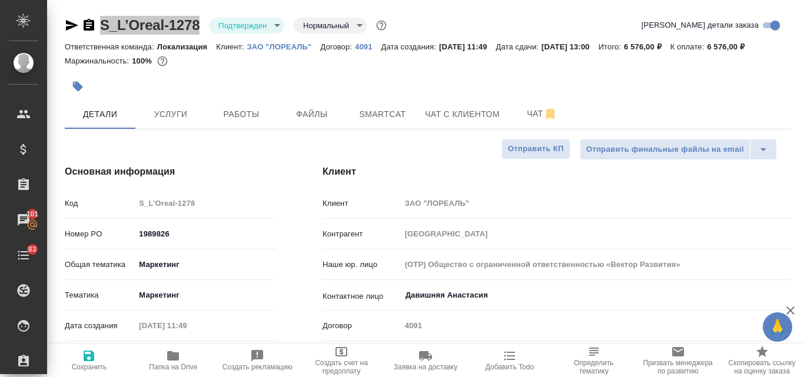
type textarea "x"
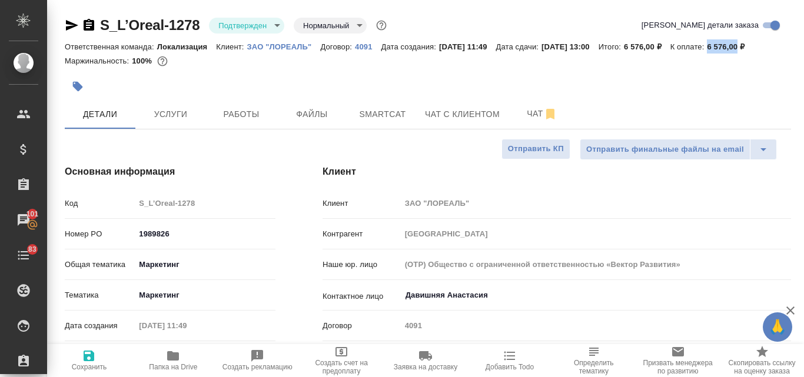
drag, startPoint x: 233, startPoint y: 61, endPoint x: 199, endPoint y: 58, distance: 33.6
click at [199, 54] on div "Ответственная команда: Локализация Клиент: ЗАО "ЛОРЕАЛЬ" Договор: 4091 Дата соз…" at bounding box center [428, 46] width 727 height 14
copy p "6 576,00"
type textarea "x"
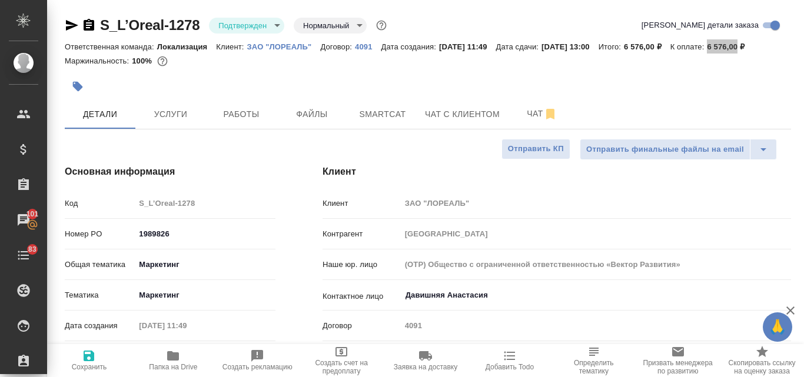
type textarea "x"
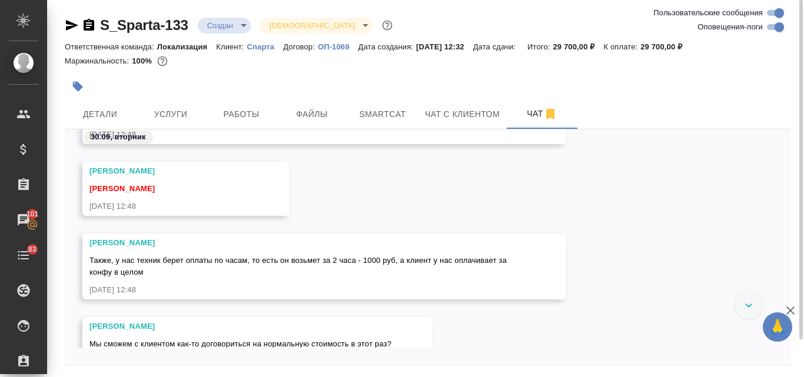
scroll to position [409, 0]
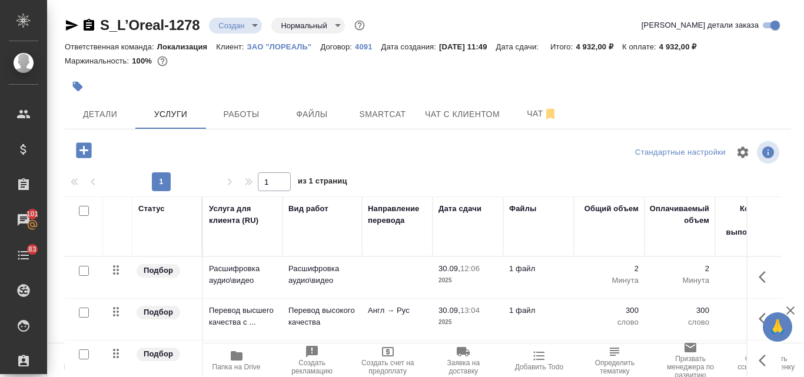
click at [280, 44] on p "ЗАО "ЛОРЕАЛЬ"" at bounding box center [284, 46] width 74 height 9
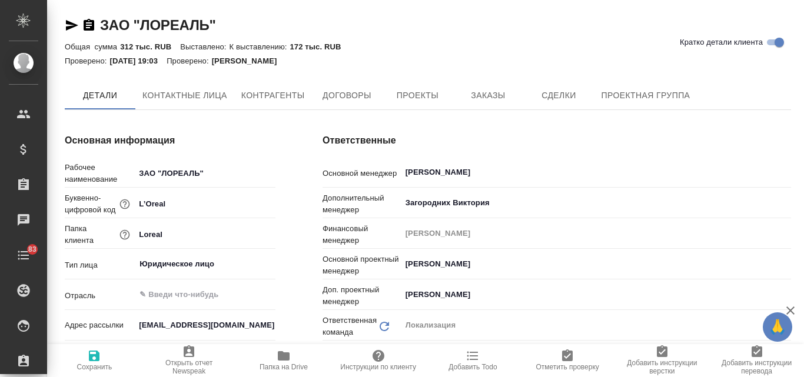
type textarea "x"
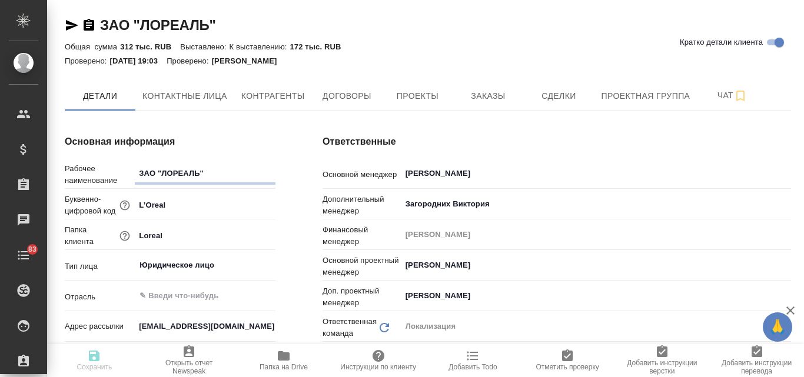
type textarea "x"
click at [480, 90] on span "Заказы" at bounding box center [488, 96] width 57 height 15
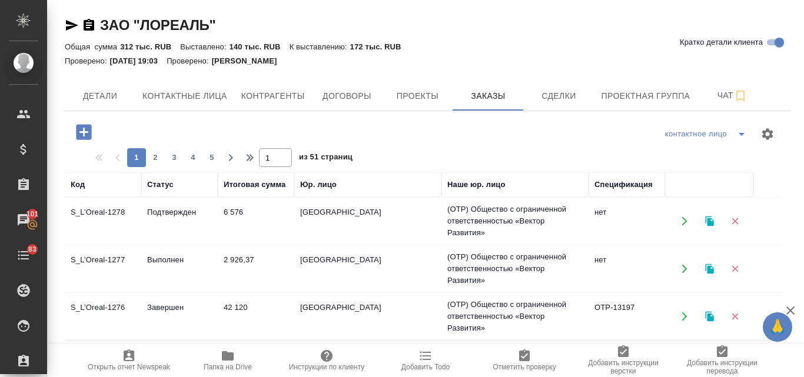
click at [713, 221] on icon "button" at bounding box center [709, 222] width 8 height 10
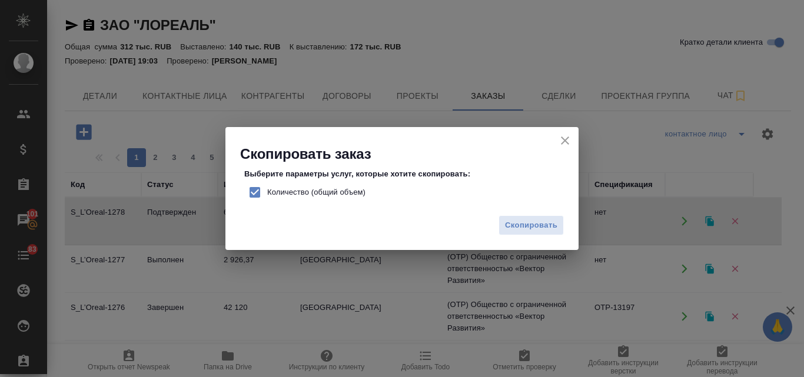
click at [258, 197] on input "Количество (общий объем)" at bounding box center [255, 192] width 25 height 25
checkbox input "false"
click at [528, 224] on span "Скопировать" at bounding box center [531, 226] width 52 height 14
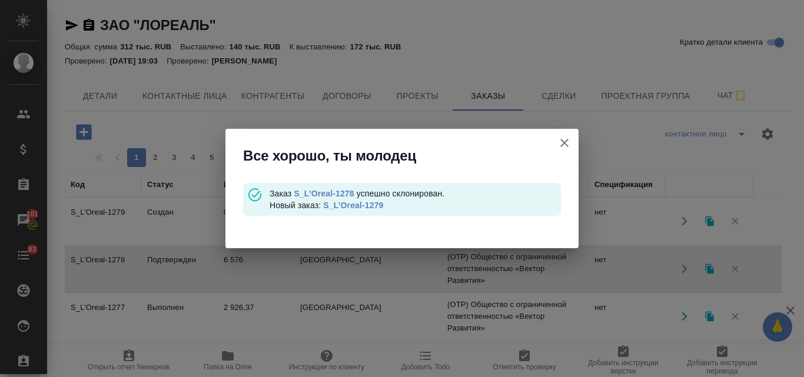
click at [371, 203] on link "S_L’Oreal-1279" at bounding box center [353, 205] width 60 height 9
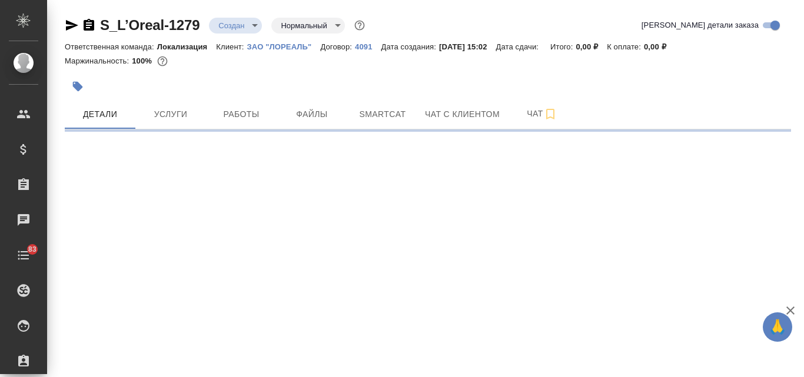
select select "RU"
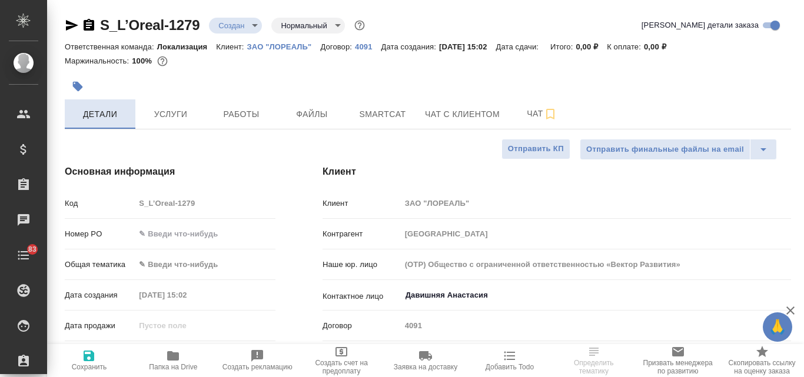
type textarea "x"
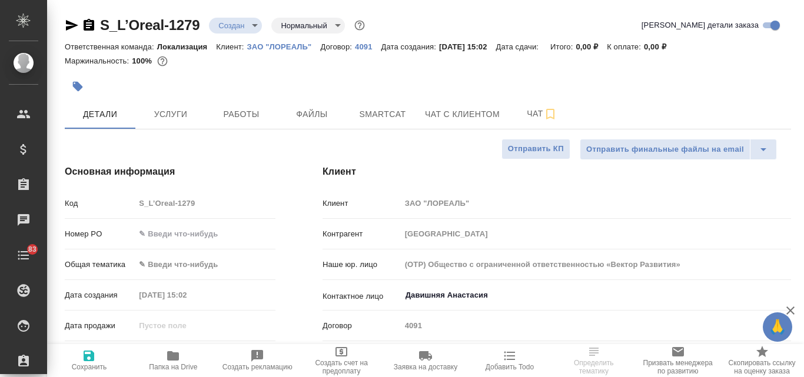
type textarea "x"
click at [175, 267] on body "🙏 .cls-1 fill:#fff; AWATERA Valyaeva Anna Клиенты Спецификации Заказы Чаты 83 T…" at bounding box center [402, 188] width 804 height 377
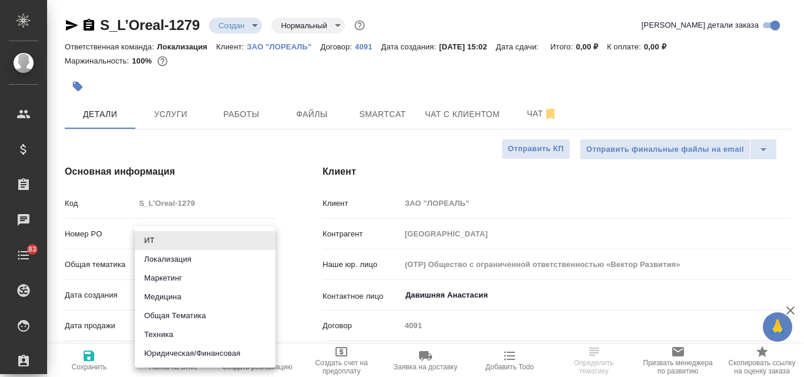
click at [173, 280] on li "Маркетинг" at bounding box center [205, 278] width 141 height 19
type input "marketing"
type textarea "x"
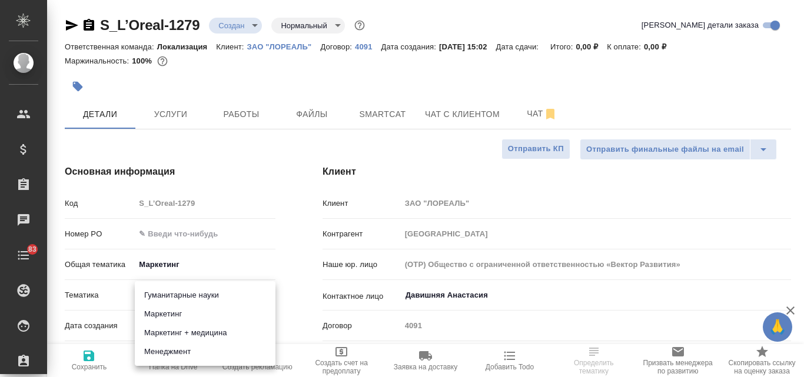
click at [161, 293] on body "🙏 .cls-1 fill:#fff; AWATERA Valyaeva Anna Клиенты Спецификации Заказы Чаты 83 T…" at bounding box center [402, 188] width 804 height 377
drag, startPoint x: 166, startPoint y: 314, endPoint x: 175, endPoint y: 314, distance: 9.4
click at [166, 315] on li "Маркетинг" at bounding box center [205, 314] width 141 height 19
type textarea "x"
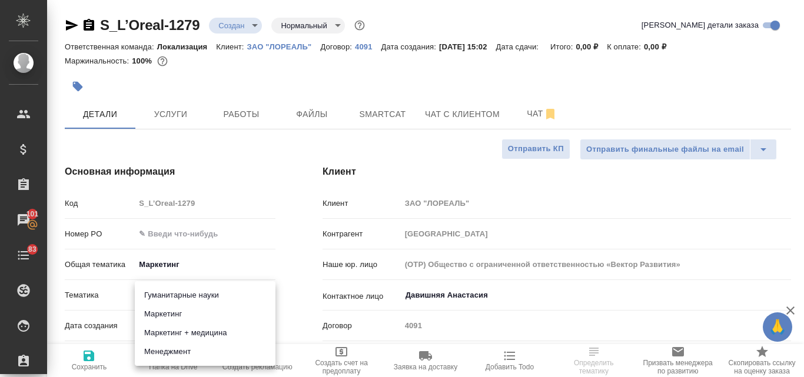
type textarea "x"
type input "5a8b8b956a9677013d343d63"
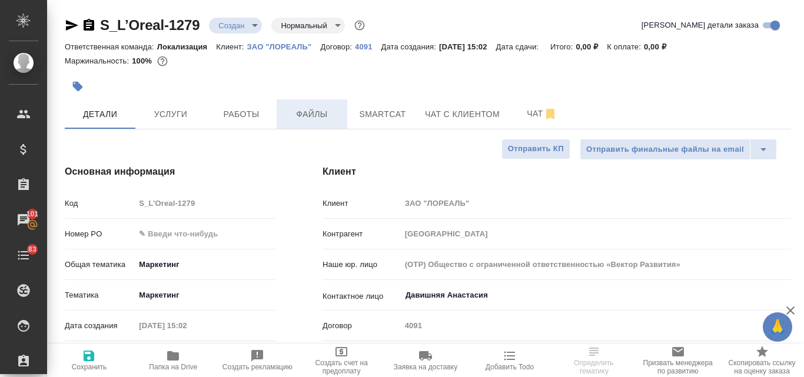
click at [301, 116] on span "Файлы" at bounding box center [312, 114] width 57 height 15
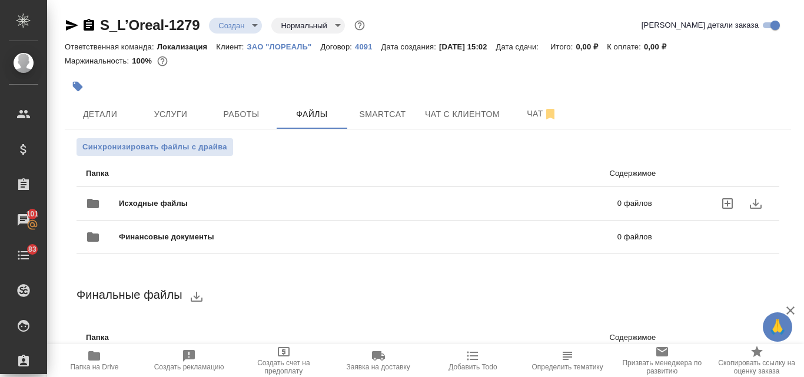
click at [157, 205] on span "Исходные файлы" at bounding box center [261, 204] width 284 height 12
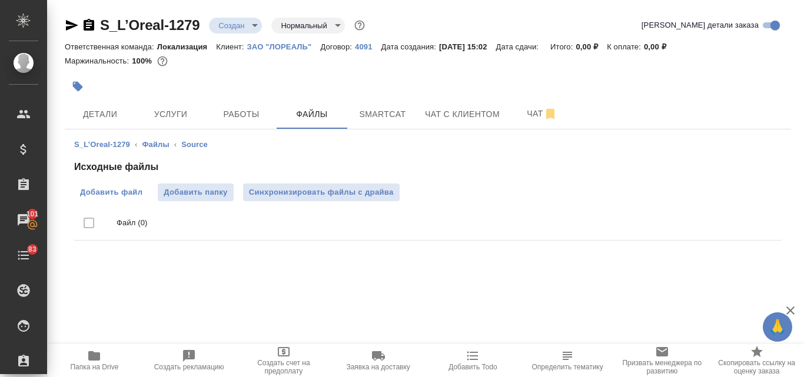
click at [139, 196] on span "Добавить файл" at bounding box center [111, 193] width 62 height 12
click at [0, 0] on input "Добавить файл" at bounding box center [0, 0] width 0 height 0
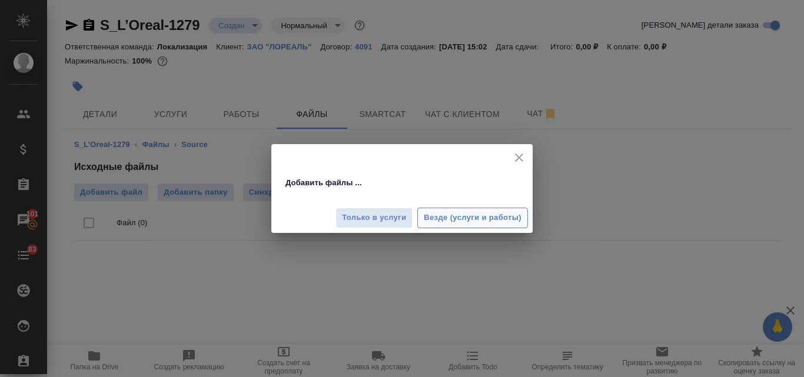
click at [472, 216] on span "Везде (услуги и работы)" at bounding box center [473, 218] width 98 height 14
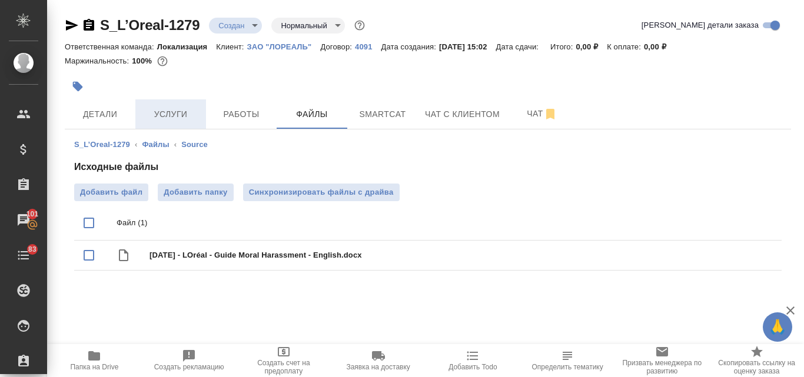
click at [165, 120] on span "Услуги" at bounding box center [170, 114] width 57 height 15
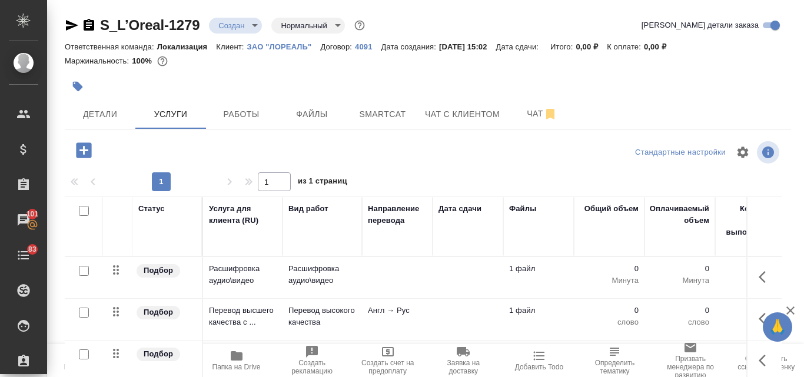
click at [86, 272] on input "checkbox" at bounding box center [84, 271] width 10 height 10
checkbox input "true"
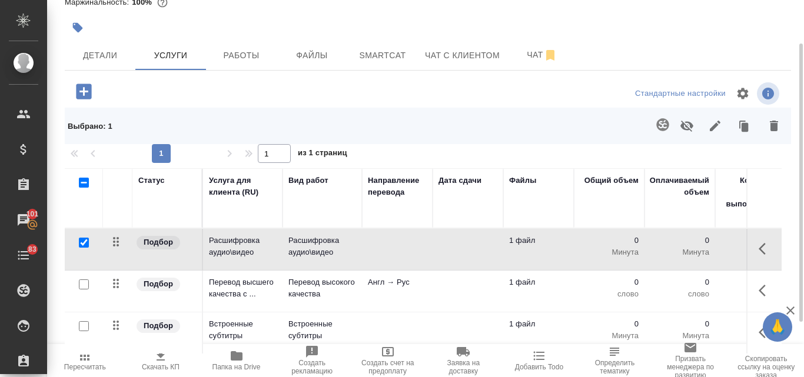
scroll to position [133, 0]
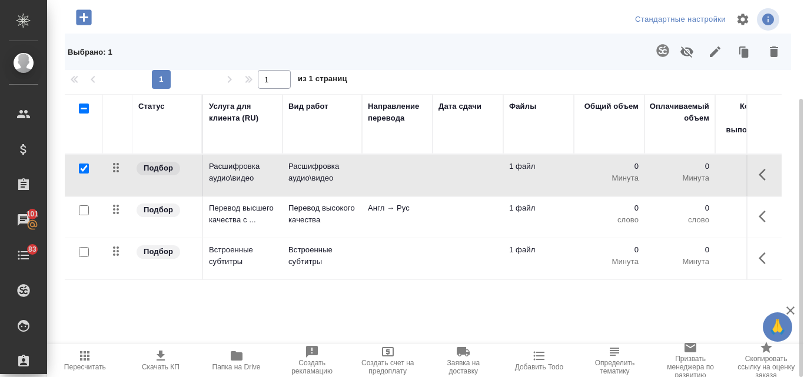
click at [84, 255] on input "checkbox" at bounding box center [84, 252] width 10 height 10
checkbox input "true"
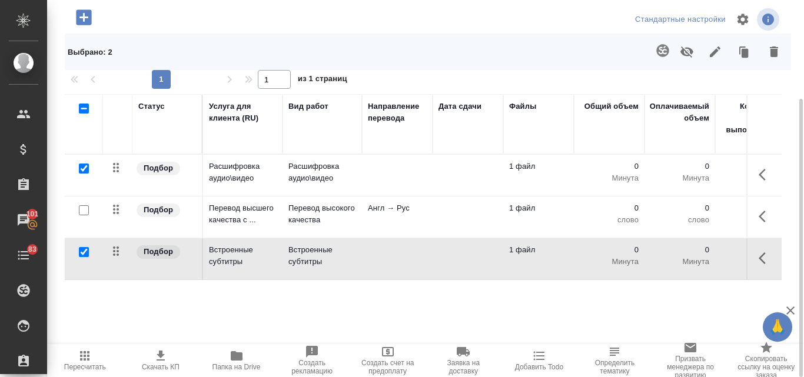
click at [775, 57] on icon "button" at bounding box center [774, 52] width 8 height 11
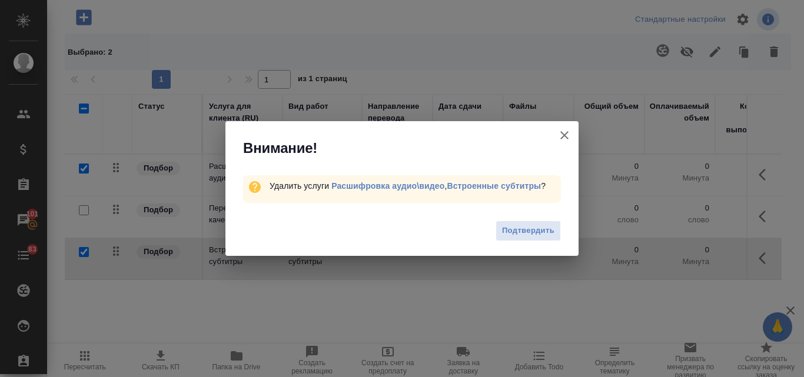
click at [527, 233] on span "Подтвердить" at bounding box center [528, 231] width 52 height 14
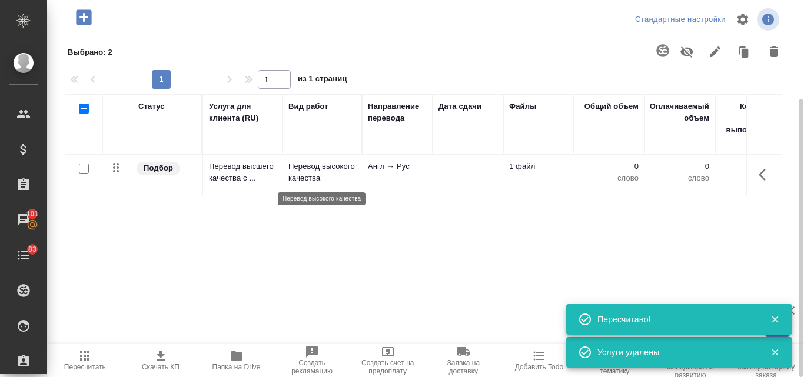
click at [315, 170] on p "Перевод высокого качества" at bounding box center [323, 173] width 68 height 24
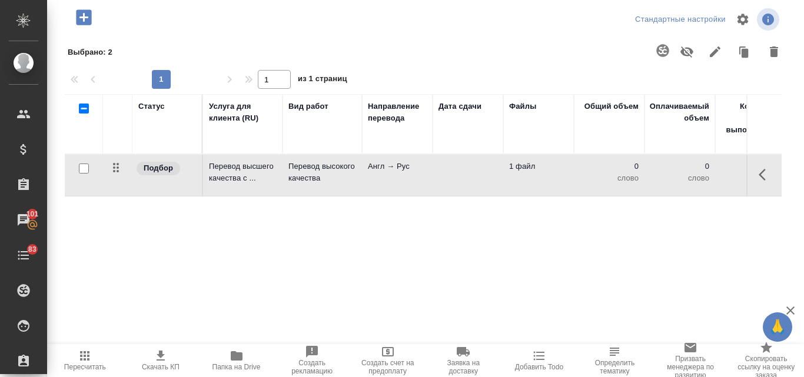
click at [85, 169] on input "checkbox" at bounding box center [84, 169] width 10 height 10
checkbox input "true"
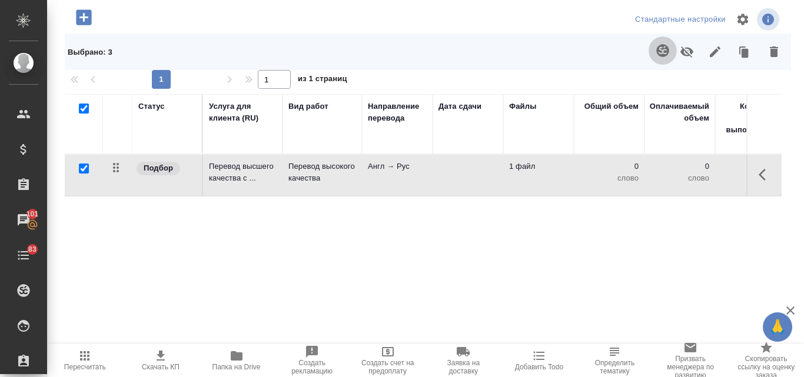
click at [657, 48] on icon "button" at bounding box center [663, 50] width 12 height 12
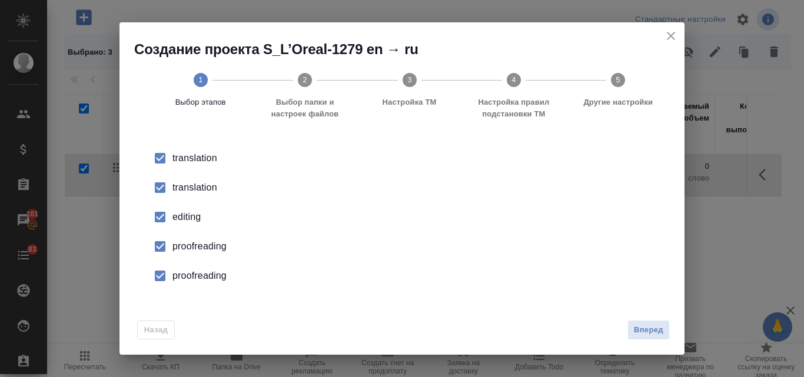
click at [201, 184] on div "translation" at bounding box center [415, 188] width 484 height 14
click at [202, 218] on div "editing" at bounding box center [415, 217] width 484 height 14
click at [197, 246] on div "proofreading" at bounding box center [415, 247] width 484 height 14
click at [203, 274] on div "proofreading" at bounding box center [415, 276] width 484 height 14
click at [641, 327] on span "Вперед" at bounding box center [648, 331] width 29 height 14
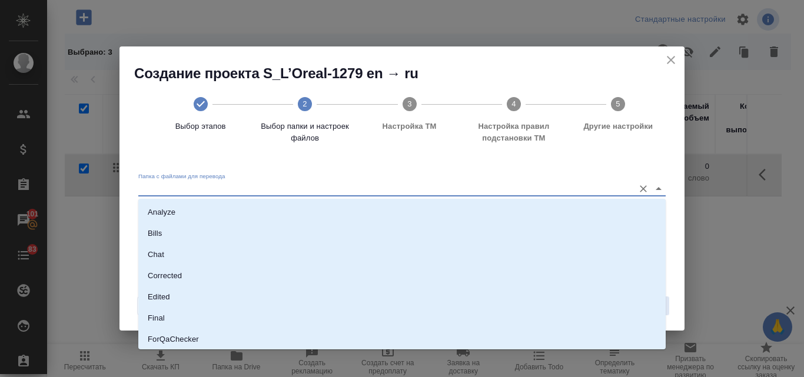
click at [269, 195] on input "Папка с файлами для перевода" at bounding box center [383, 189] width 490 height 14
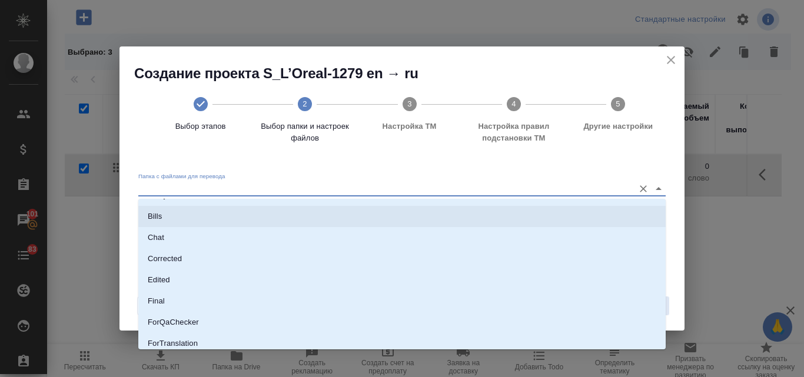
scroll to position [59, 0]
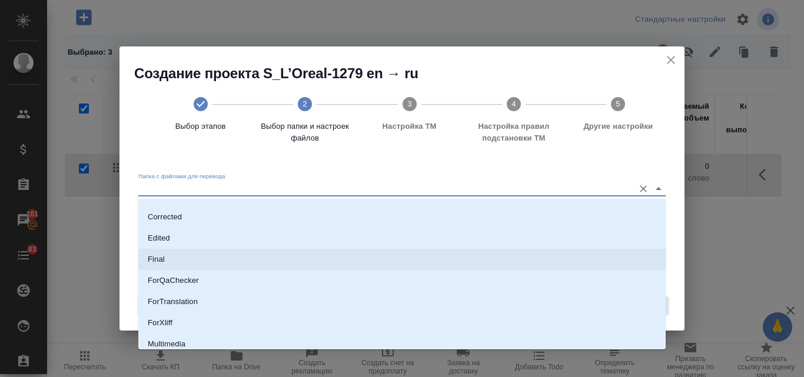
click at [144, 261] on li "Final" at bounding box center [402, 259] width 528 height 21
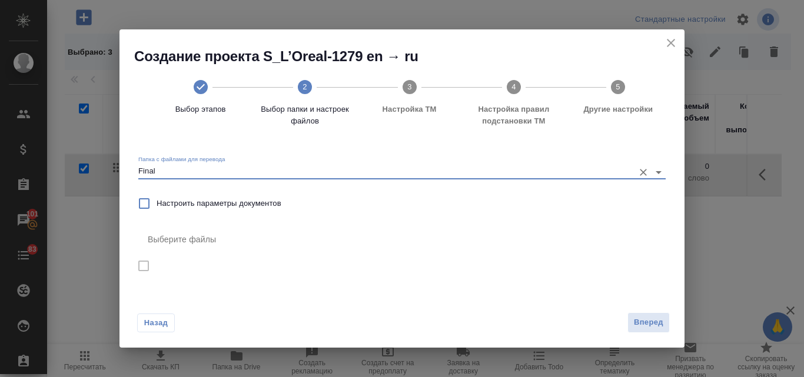
click at [237, 167] on input "Final" at bounding box center [383, 172] width 490 height 14
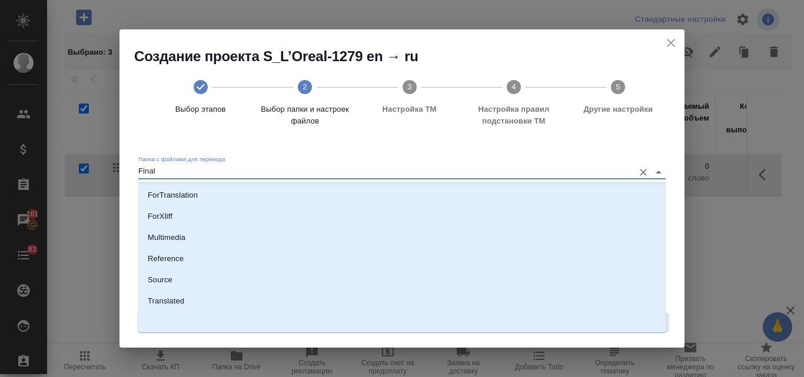
scroll to position [150, 0]
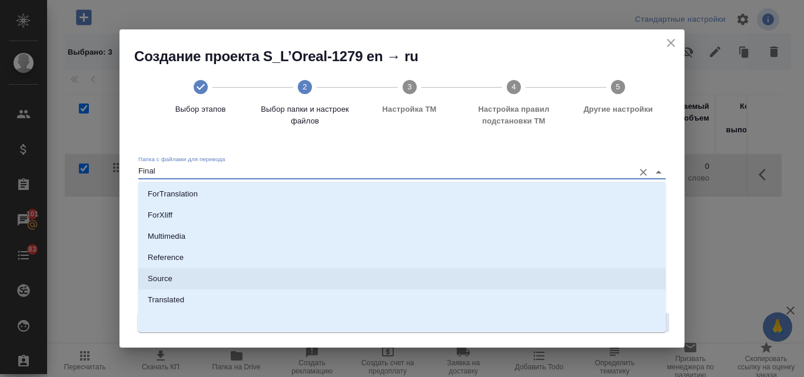
click at [157, 273] on p "Source" at bounding box center [160, 279] width 25 height 12
type input "Source"
checkbox input "true"
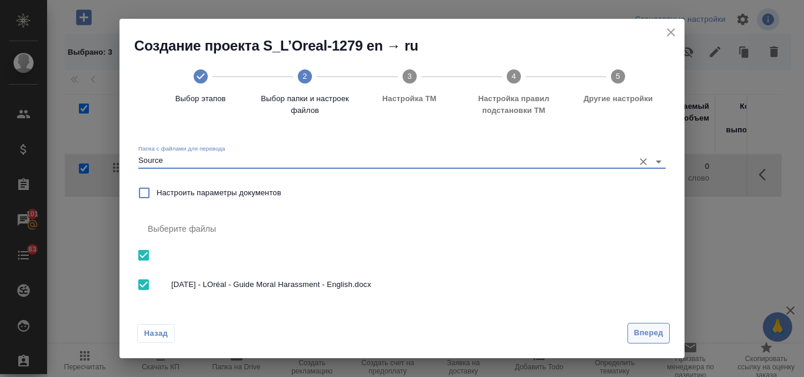
click at [642, 330] on span "Вперед" at bounding box center [648, 334] width 29 height 14
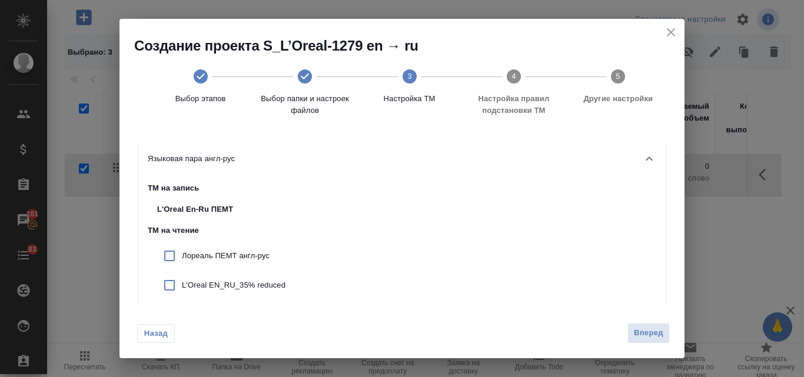
click at [642, 330] on span "Вперед" at bounding box center [648, 334] width 29 height 14
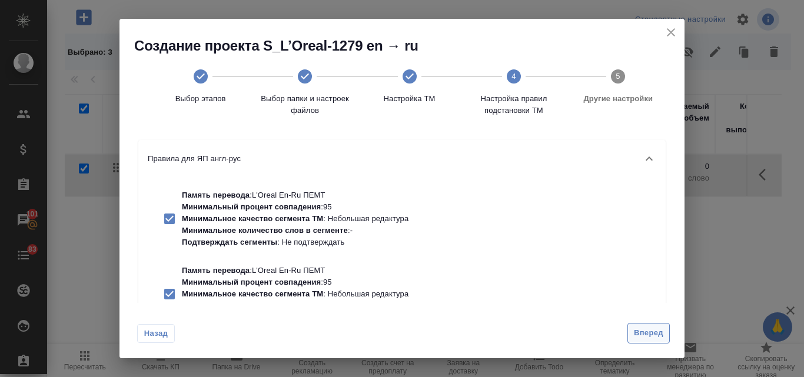
click at [638, 327] on button "Вперед" at bounding box center [649, 333] width 42 height 21
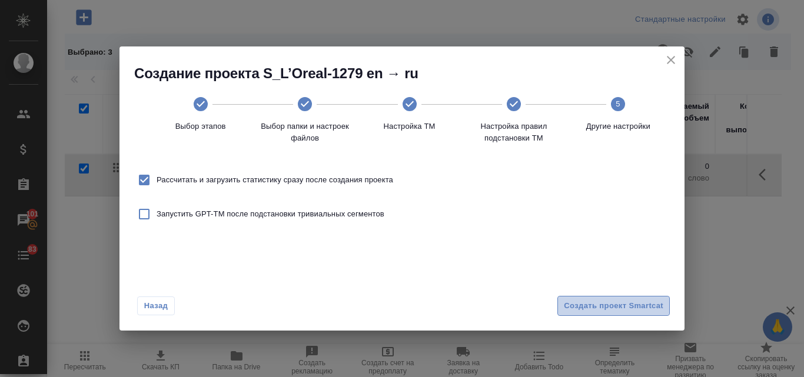
click at [629, 308] on span "Создать проект Smartcat" at bounding box center [614, 307] width 100 height 14
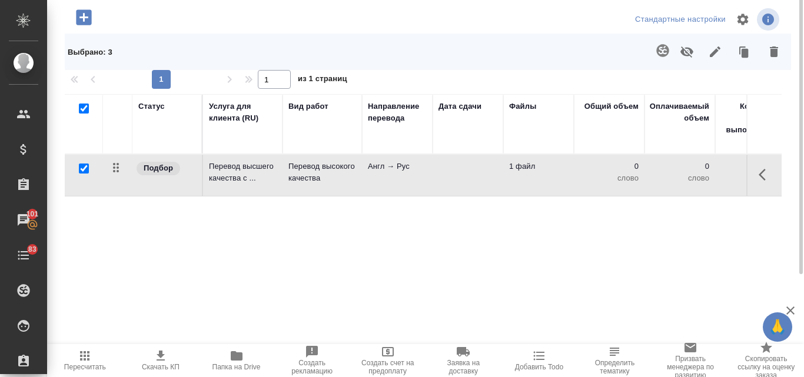
scroll to position [74, 0]
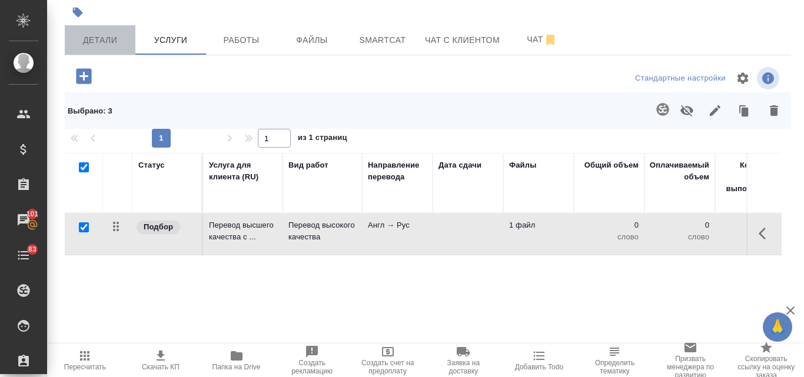
click at [103, 44] on span "Детали" at bounding box center [100, 40] width 57 height 15
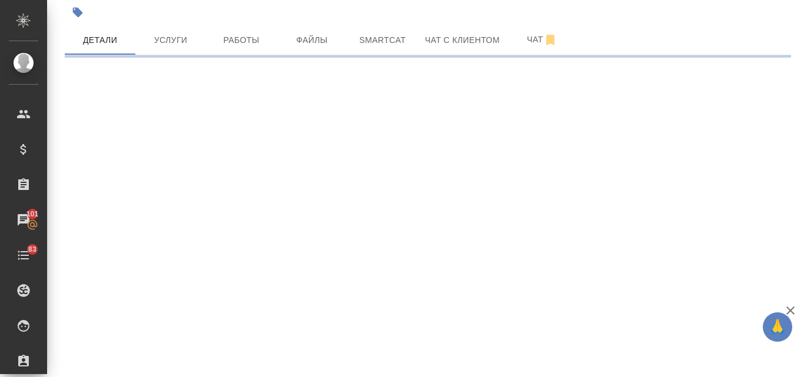
select select "RU"
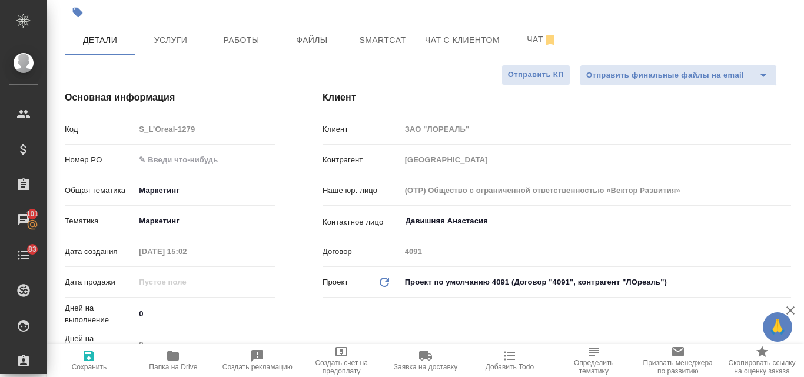
type textarea "x"
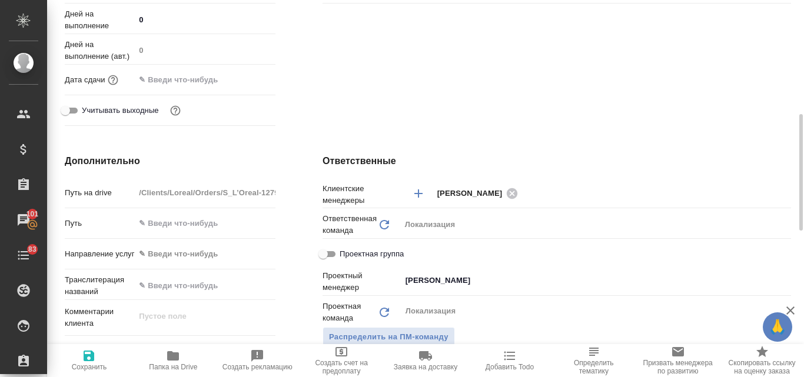
scroll to position [486, 0]
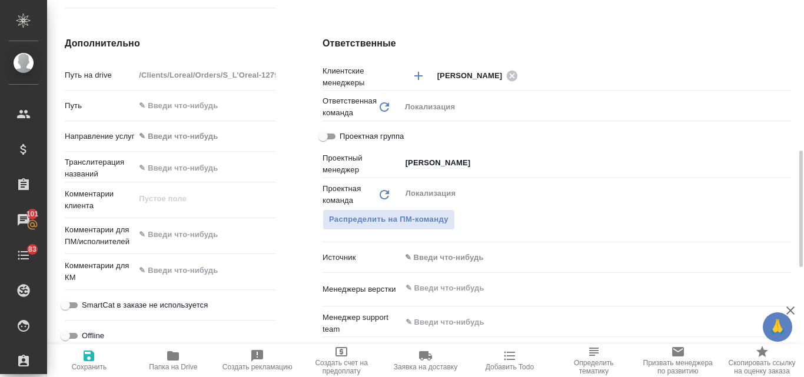
type textarea "x"
click at [198, 238] on textarea at bounding box center [205, 235] width 141 height 20
paste textarea "Анна, можем также запустить другой проект? Перевод Политики во вложении. Дата г…"
type textarea "Анна, можем также запустить другой проект? Перевод Политики во вложении. Дата г…"
type textarea "x"
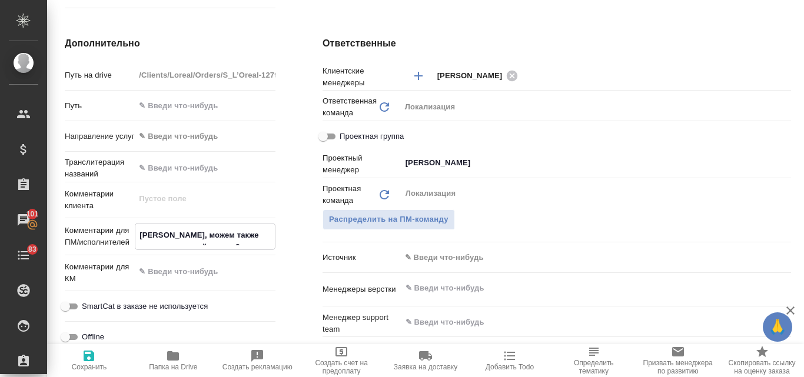
type textarea "x"
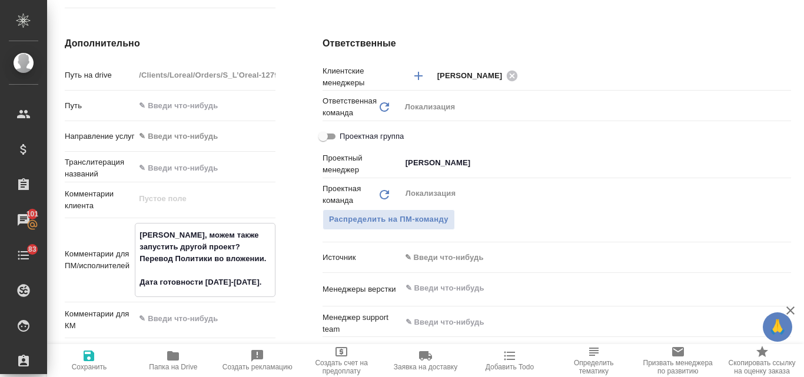
drag, startPoint x: 161, startPoint y: 236, endPoint x: 137, endPoint y: 231, distance: 24.6
click at [137, 231] on textarea "Анна, можем также запустить другой проект? Перевод Политики во вложении. Дата г…" at bounding box center [205, 259] width 140 height 67
type textarea "можем также запустить другой проект? Перевод Политики во вложении. Дата готовно…"
type textarea "x"
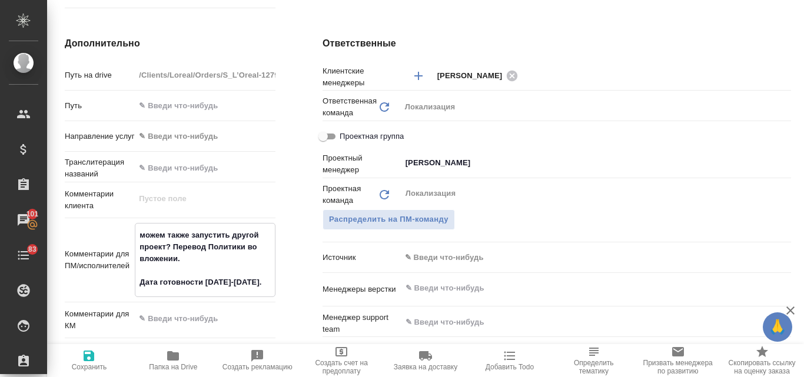
type textarea "x"
type textarea "можем также запустить другой проект? Перевод Политики во вложении. Дата готовно…"
type textarea "x"
click at [89, 354] on icon "button" at bounding box center [89, 356] width 11 height 11
type textarea "x"
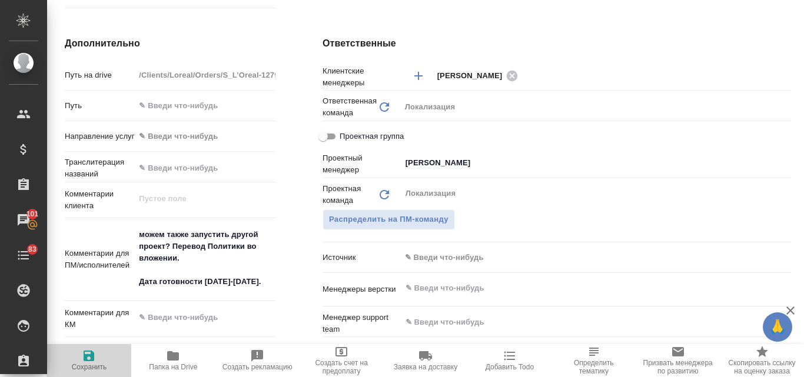
type textarea "x"
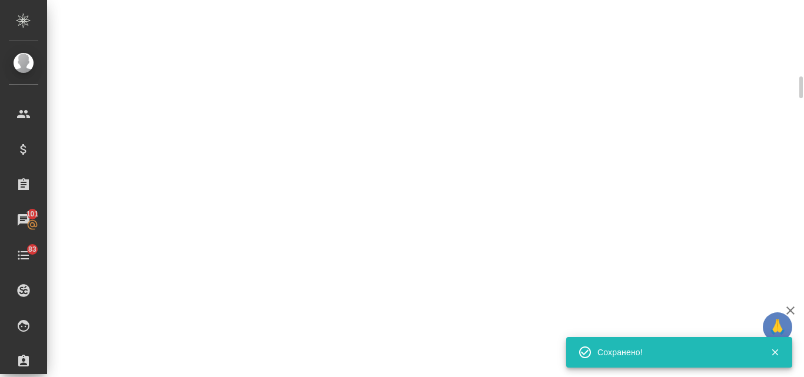
select select "RU"
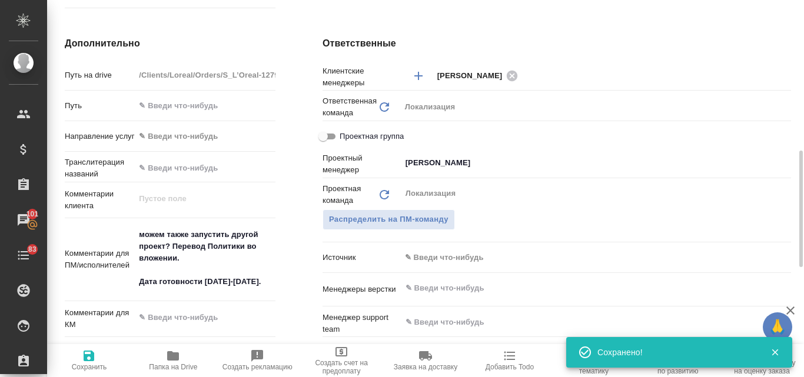
type textarea "x"
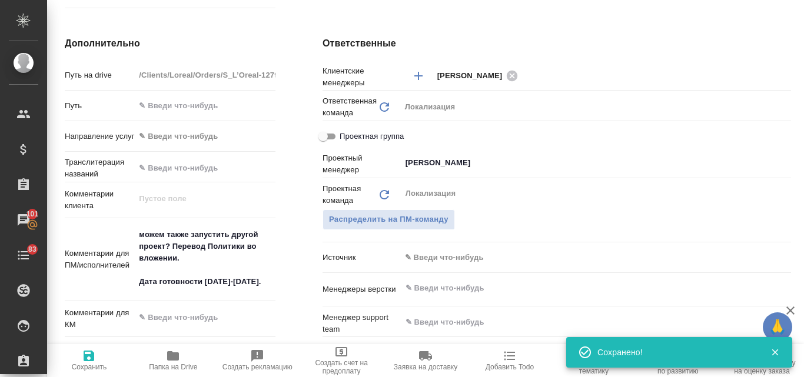
type textarea "x"
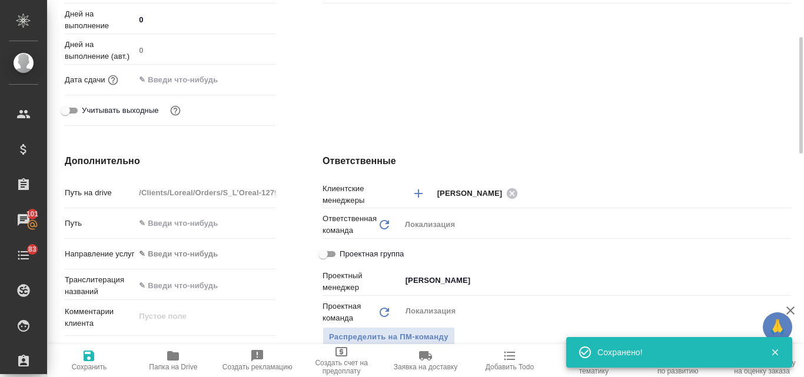
scroll to position [192, 0]
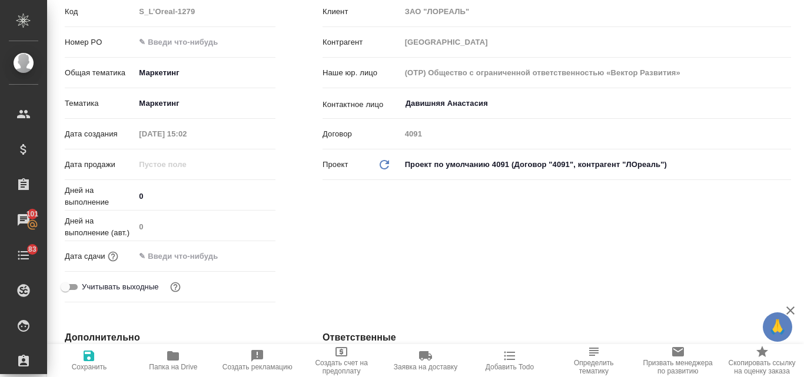
type textarea "x"
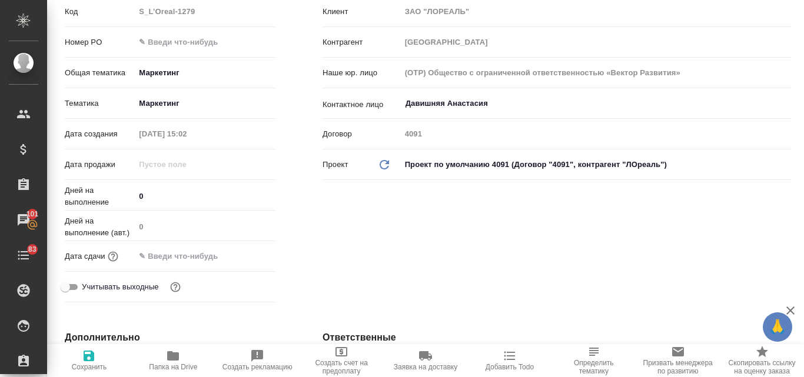
type textarea "x"
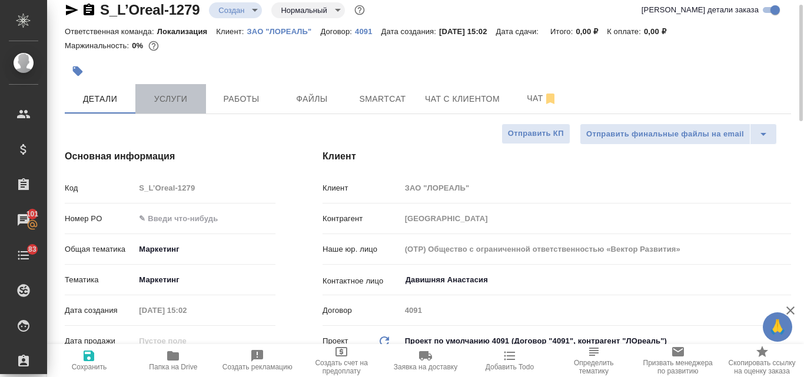
click at [175, 88] on button "Услуги" at bounding box center [170, 98] width 71 height 29
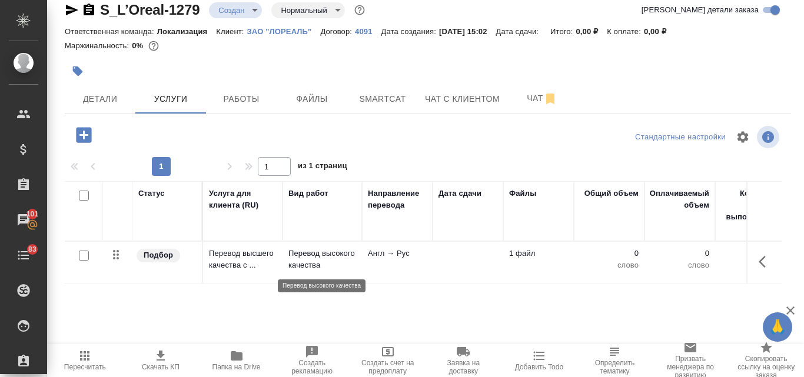
click at [320, 259] on p "Перевод высокого качества" at bounding box center [323, 260] width 68 height 24
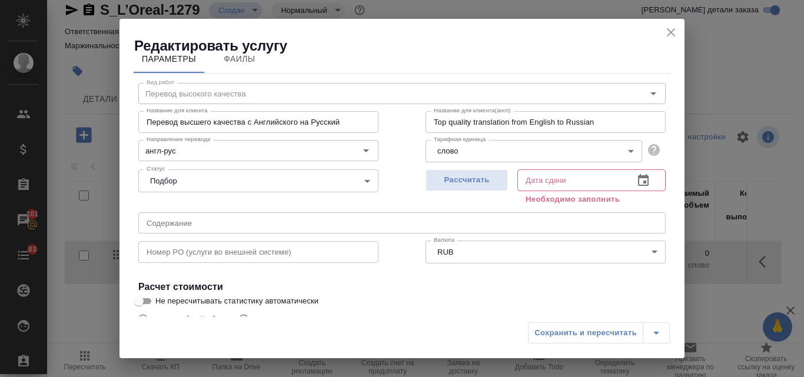
scroll to position [133, 0]
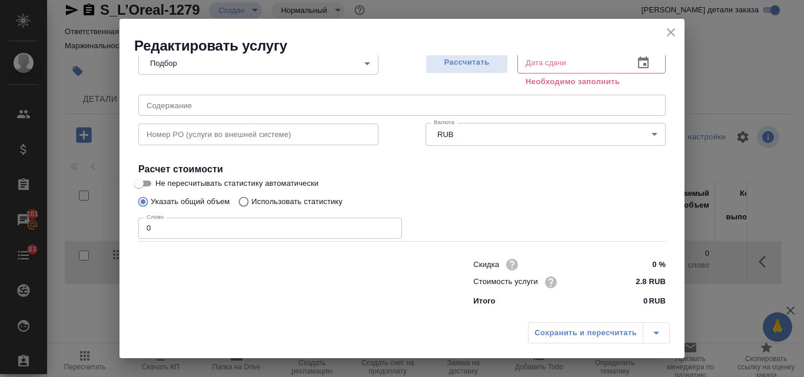
click at [241, 203] on input "Использовать статистику" at bounding box center [242, 202] width 19 height 22
radio input "true"
radio input "false"
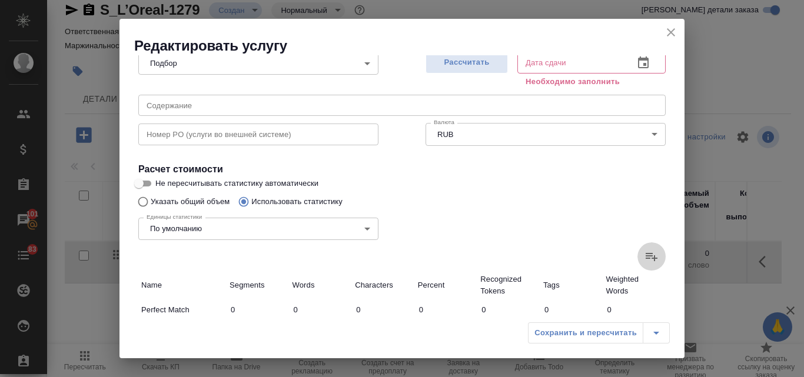
click at [644, 249] on label at bounding box center [652, 257] width 28 height 28
click at [0, 0] on input "file" at bounding box center [0, 0] width 0 height 0
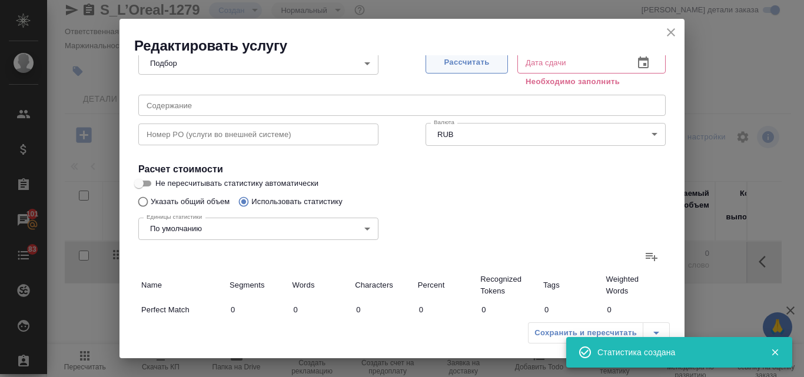
click at [440, 59] on span "Рассчитать" at bounding box center [466, 63] width 69 height 14
type input "4"
type input "14"
type input "57"
type input "33"
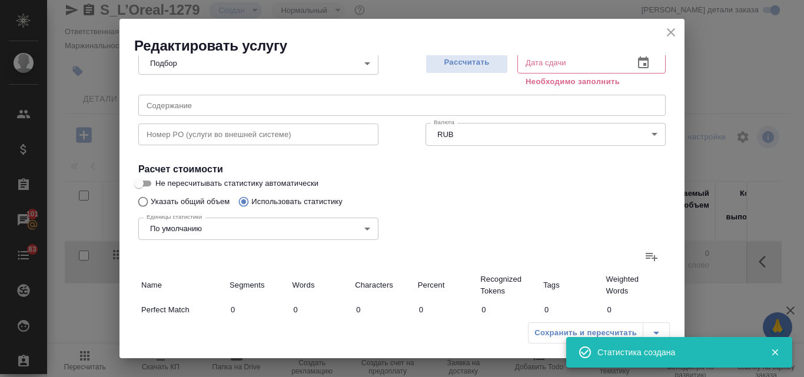
type input "55"
type input "324"
type input "33"
type input "60"
type input "238"
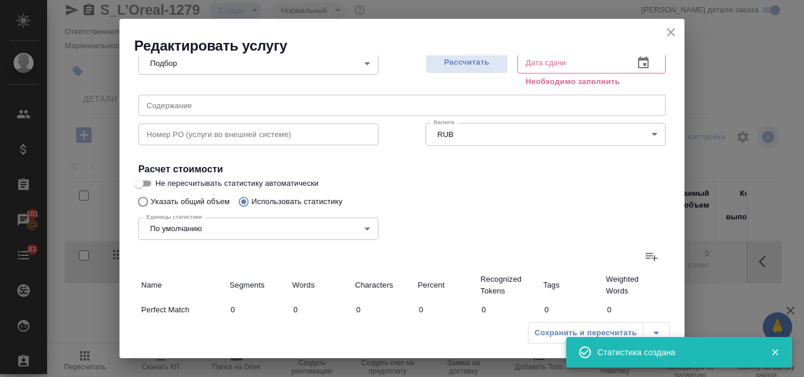
type input "6"
type input "9"
type input "70"
type input "3"
type input "5"
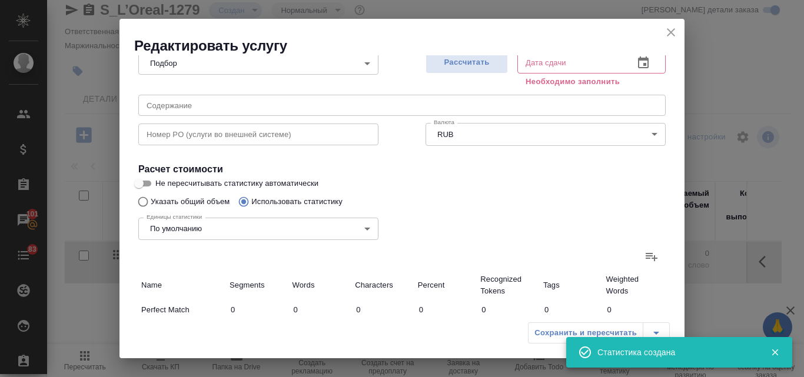
type input "150"
type input "5"
type input "13"
type input "69"
type input "330"
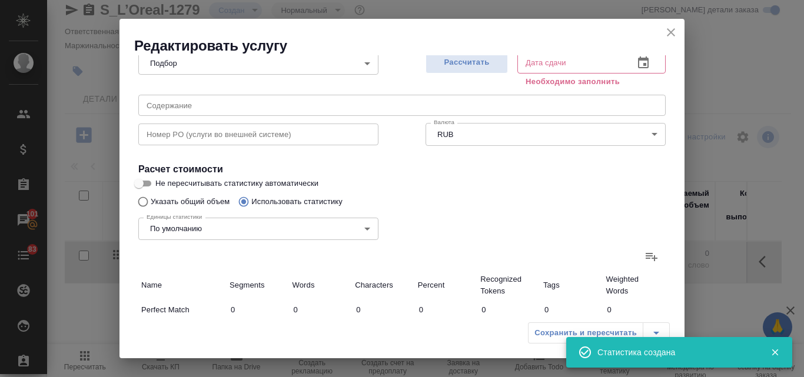
type input "4594"
type input "30506"
type input "379"
type input "4692"
type input "31086"
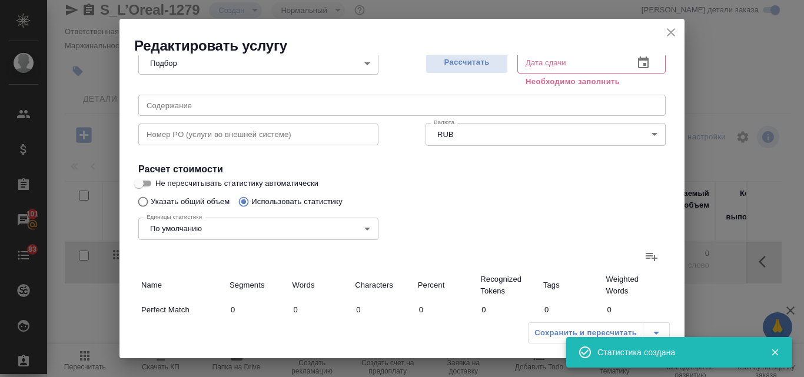
type input "412"
type input "4747"
type input "31410"
type input "30.09.2025 15:05"
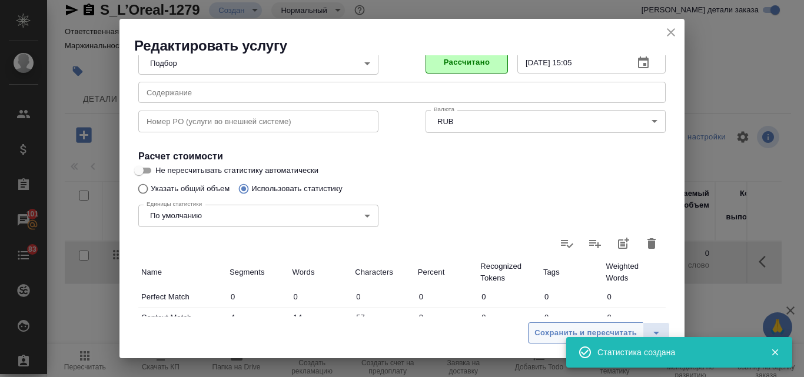
click at [558, 329] on span "Сохранить и пересчитать" at bounding box center [586, 334] width 102 height 14
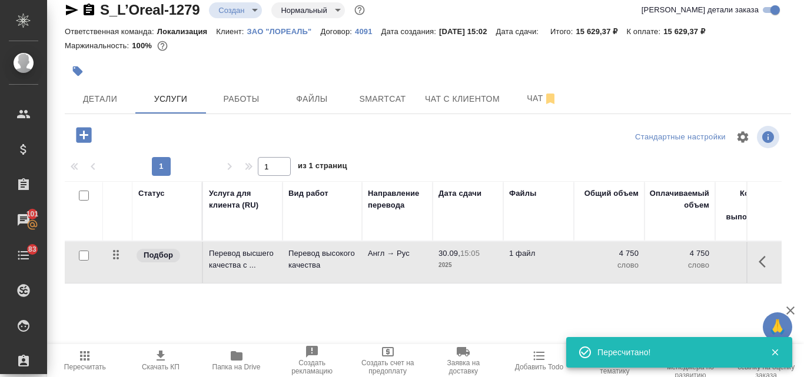
click at [255, 14] on body "🙏 .cls-1 fill:#fff; AWATERA Valyaeva Anna Клиенты Спецификации Заказы 101 Чаты …" at bounding box center [402, 188] width 804 height 377
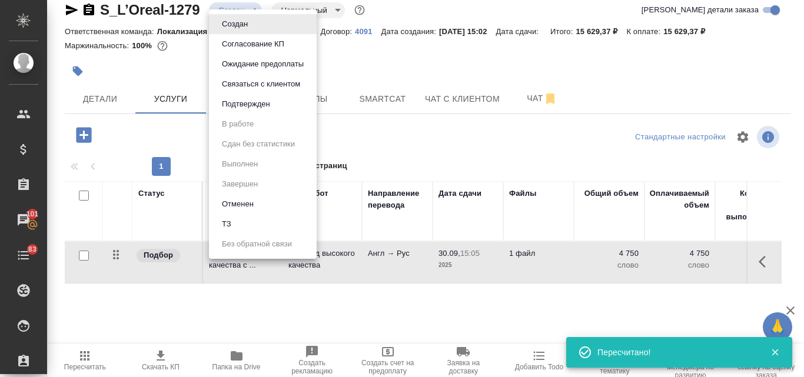
click at [227, 220] on button "ТЗ" at bounding box center [226, 224] width 16 height 13
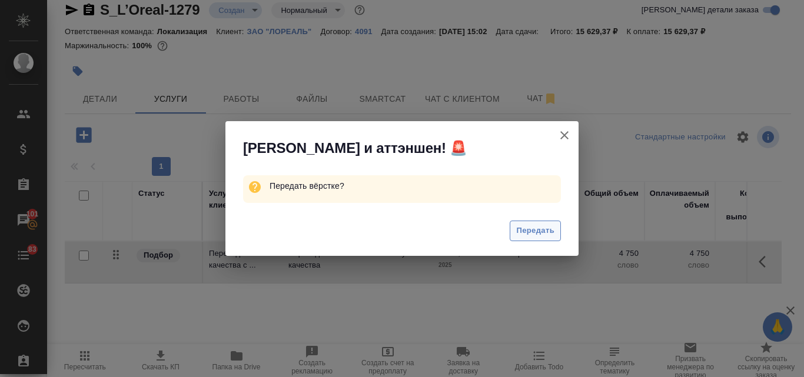
click at [530, 231] on span "Передать" at bounding box center [535, 231] width 38 height 14
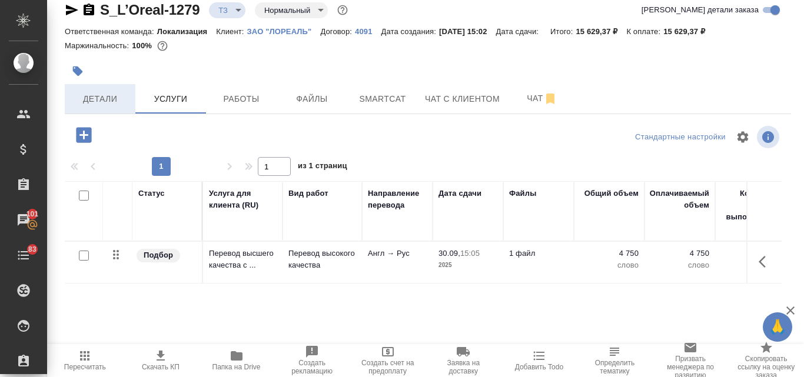
click at [85, 90] on button "Детали" at bounding box center [100, 98] width 71 height 29
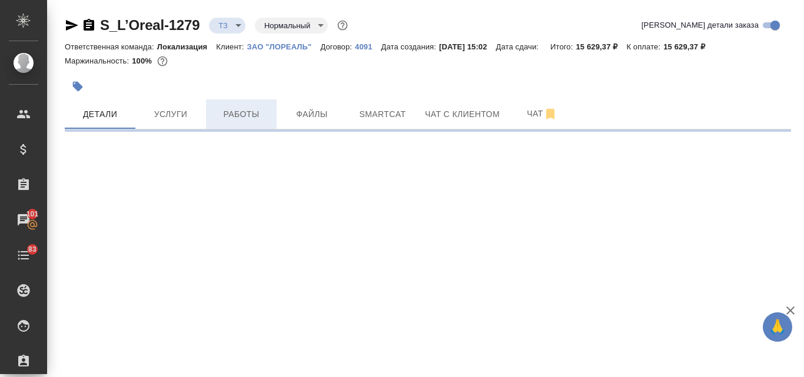
select select "RU"
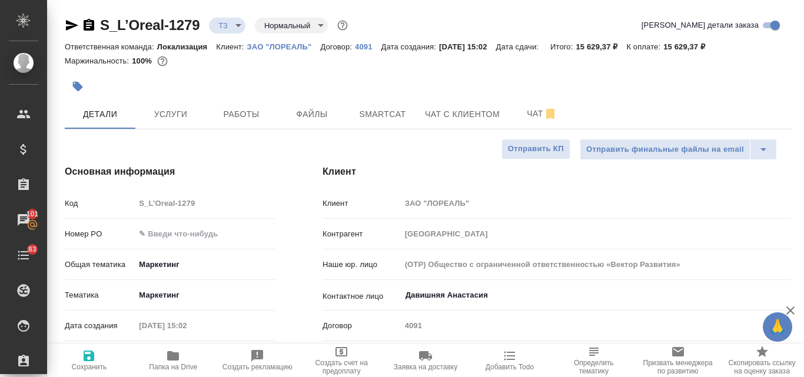
type textarea "x"
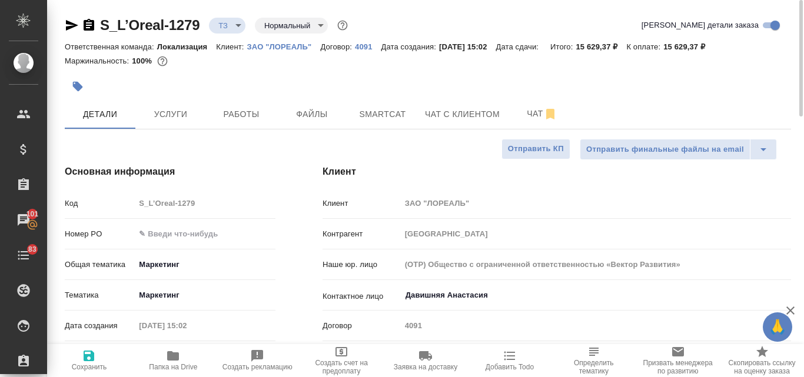
type textarea "x"
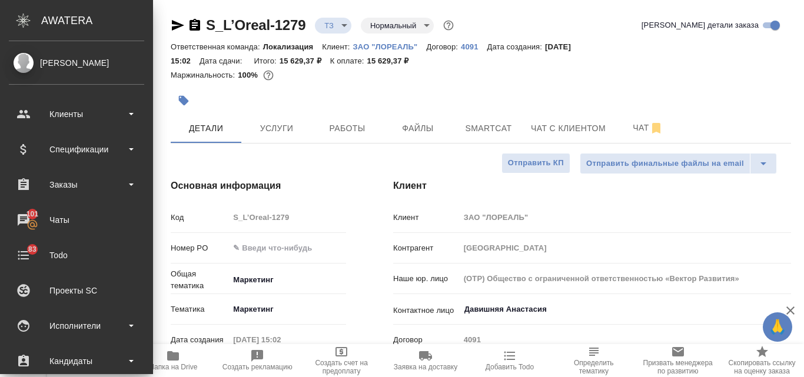
type textarea "x"
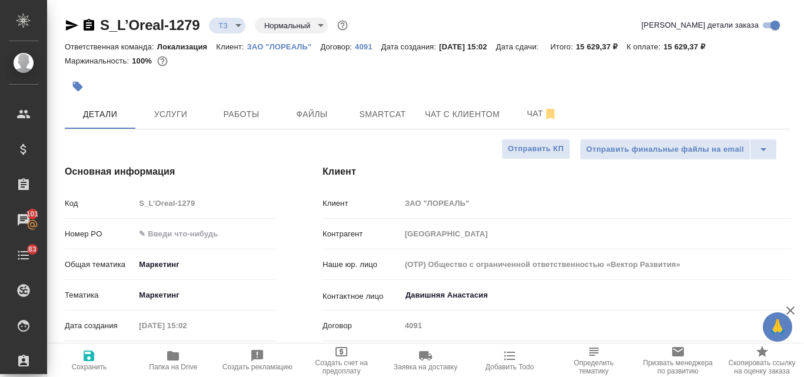
type textarea "x"
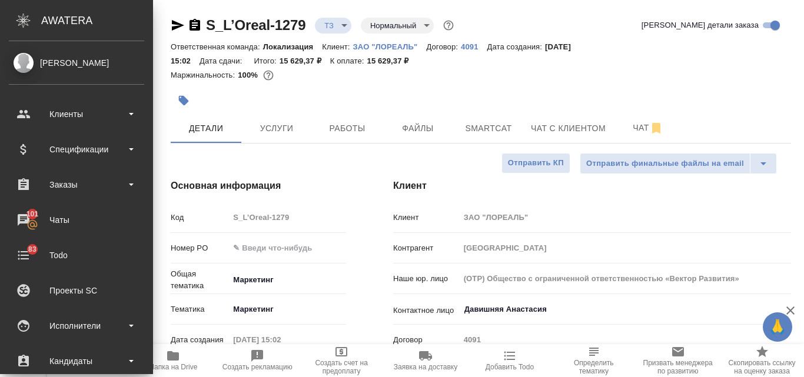
type textarea "x"
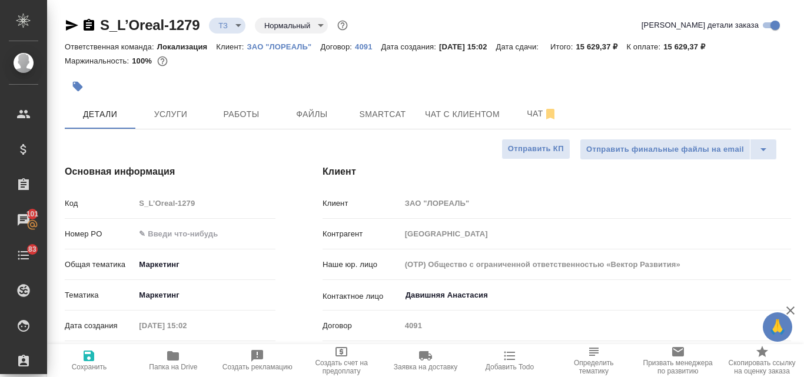
type textarea "x"
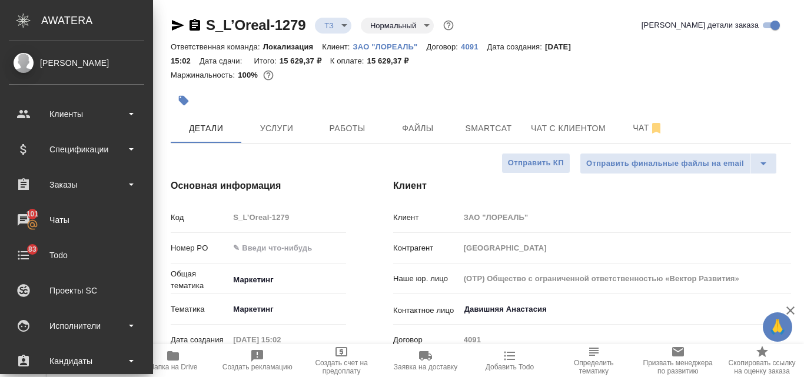
type textarea "x"
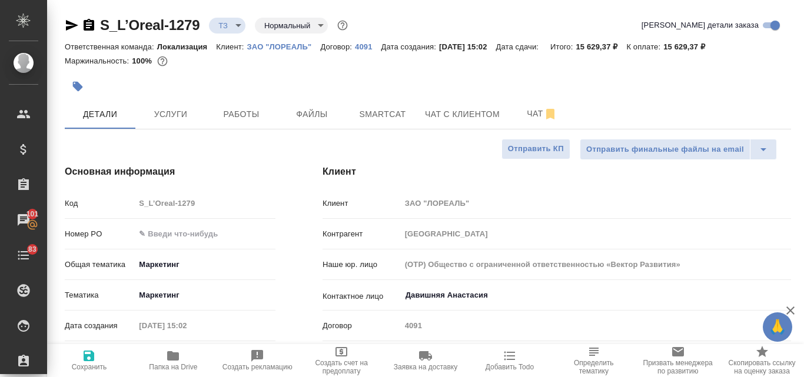
type textarea "x"
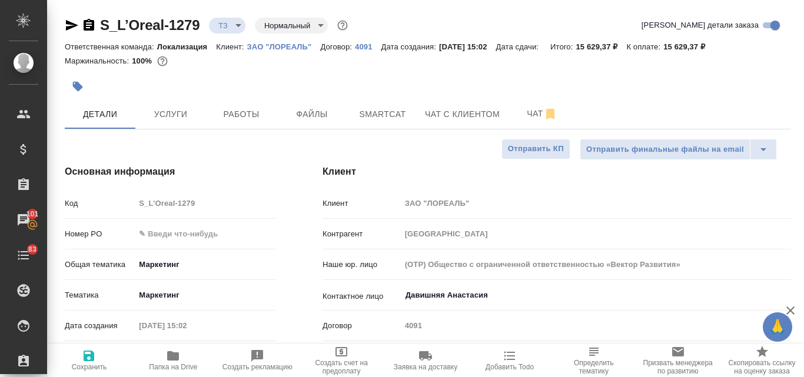
type textarea "x"
click at [529, 111] on span "Чат" at bounding box center [542, 114] width 57 height 15
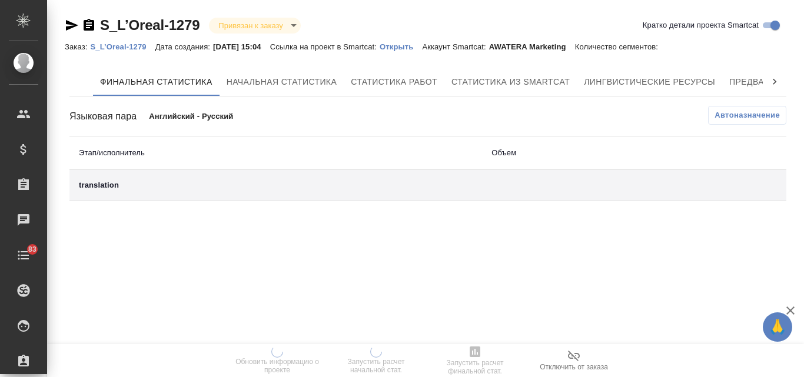
click at [407, 48] on p "Открыть" at bounding box center [401, 46] width 42 height 9
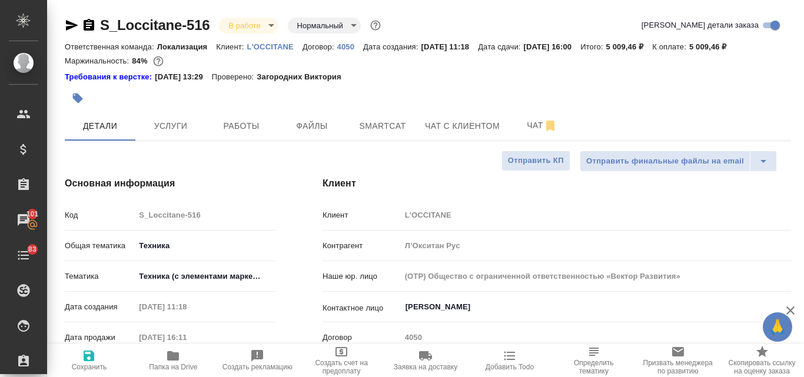
select select "RU"
